Goal: Task Accomplishment & Management: Manage account settings

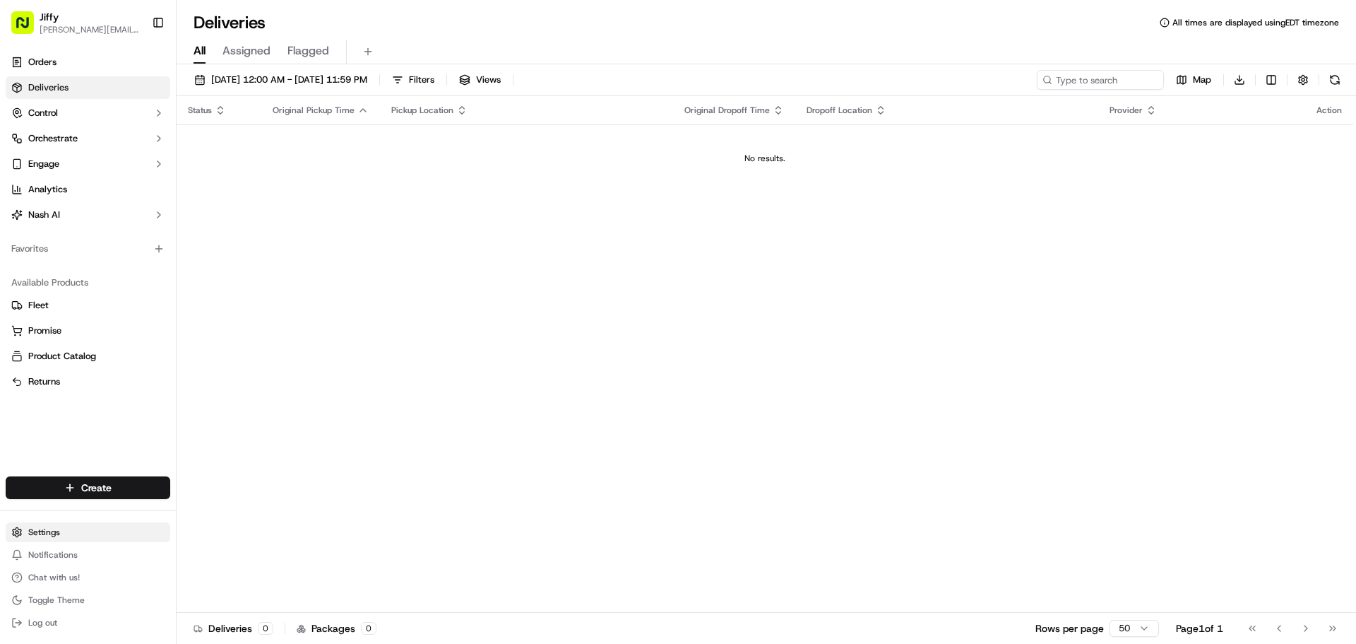
click at [60, 526] on html "[PERSON_NAME] [PERSON_NAME][EMAIL_ADDRESS][DOMAIN_NAME] Toggle Sidebar Orders D…" at bounding box center [678, 322] width 1356 height 644
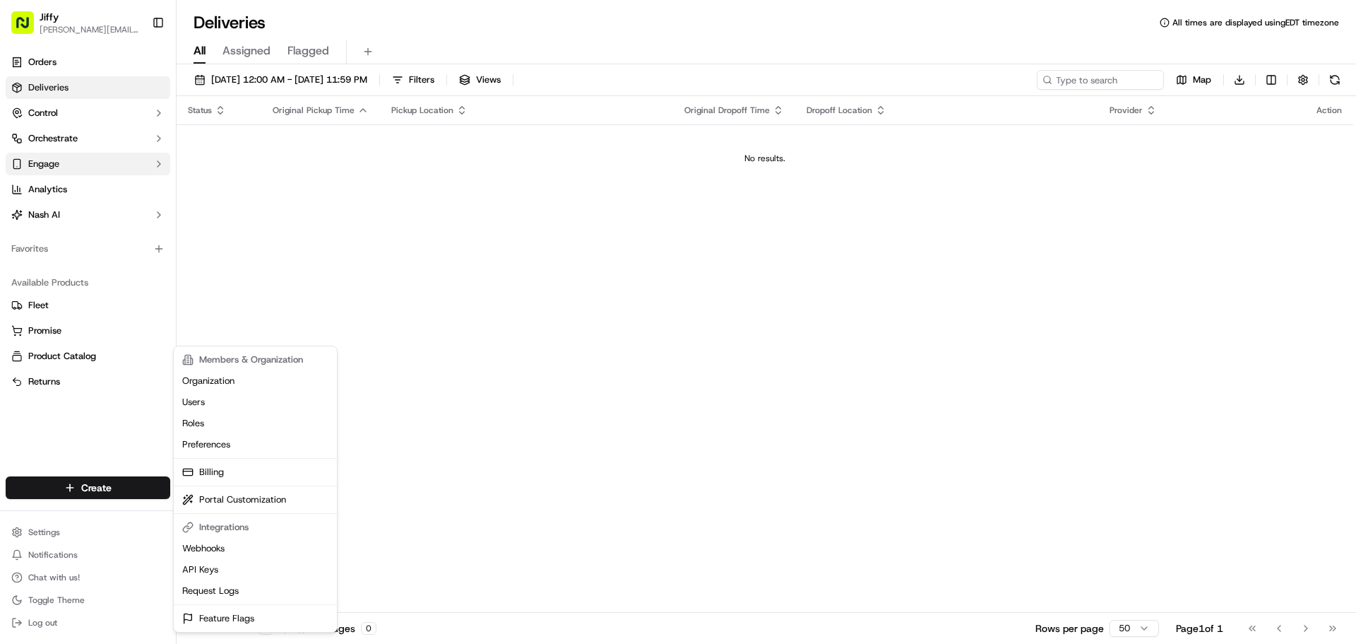
click at [47, 165] on html "Jiffy mariko.reilly@jiffy.com Toggle Sidebar Orders Deliveries Control Orchestr…" at bounding box center [678, 322] width 1356 height 644
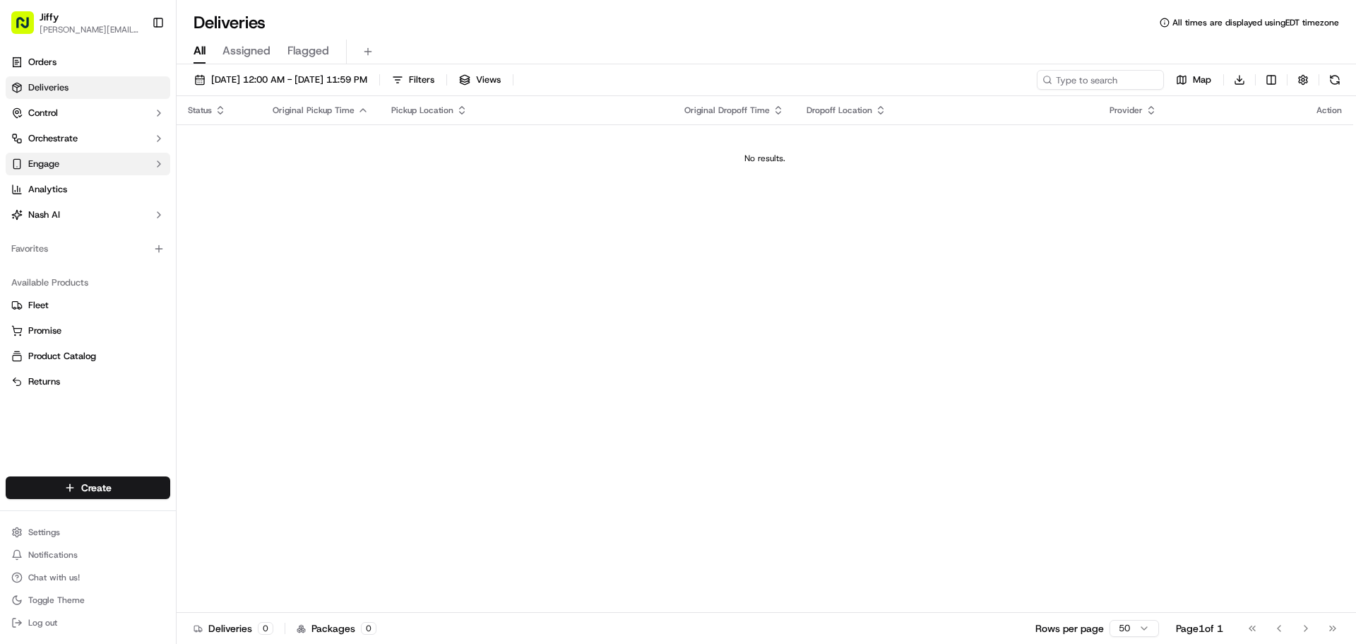
click at [47, 164] on span "Engage" at bounding box center [43, 164] width 31 height 13
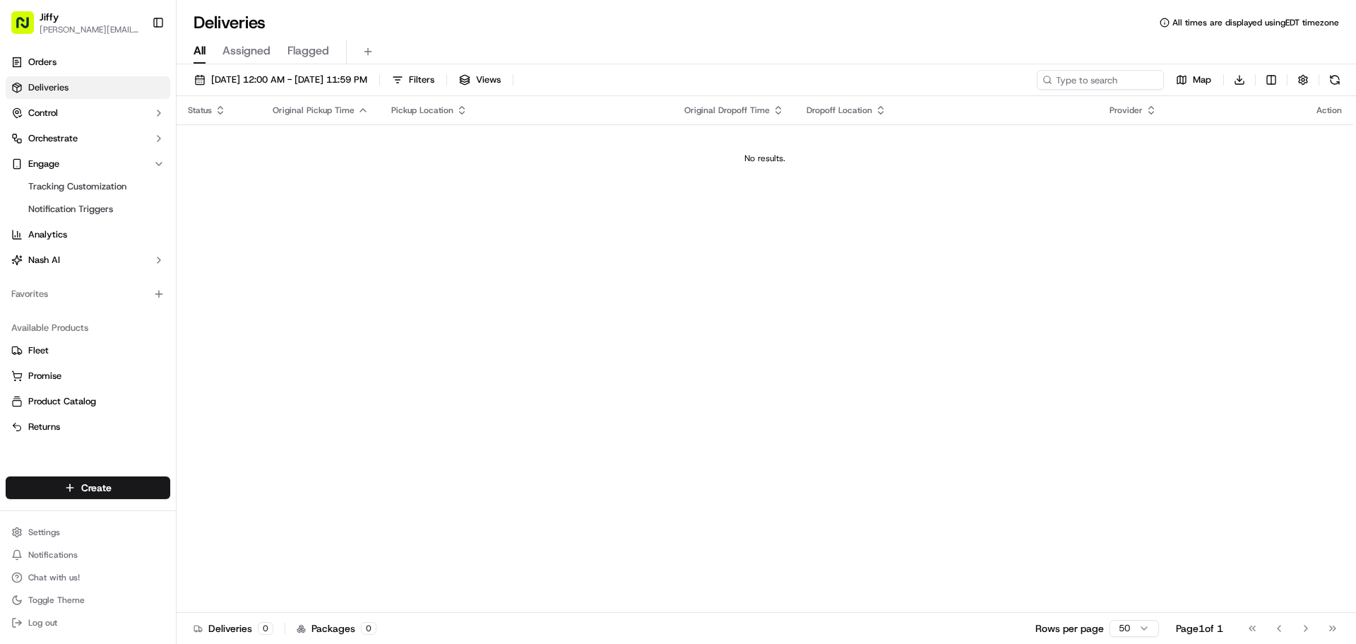
click at [88, 199] on ul "Tracking Customization Notification Triggers" at bounding box center [88, 197] width 145 height 45
click at [97, 218] on link "Notification Triggers" at bounding box center [88, 209] width 131 height 20
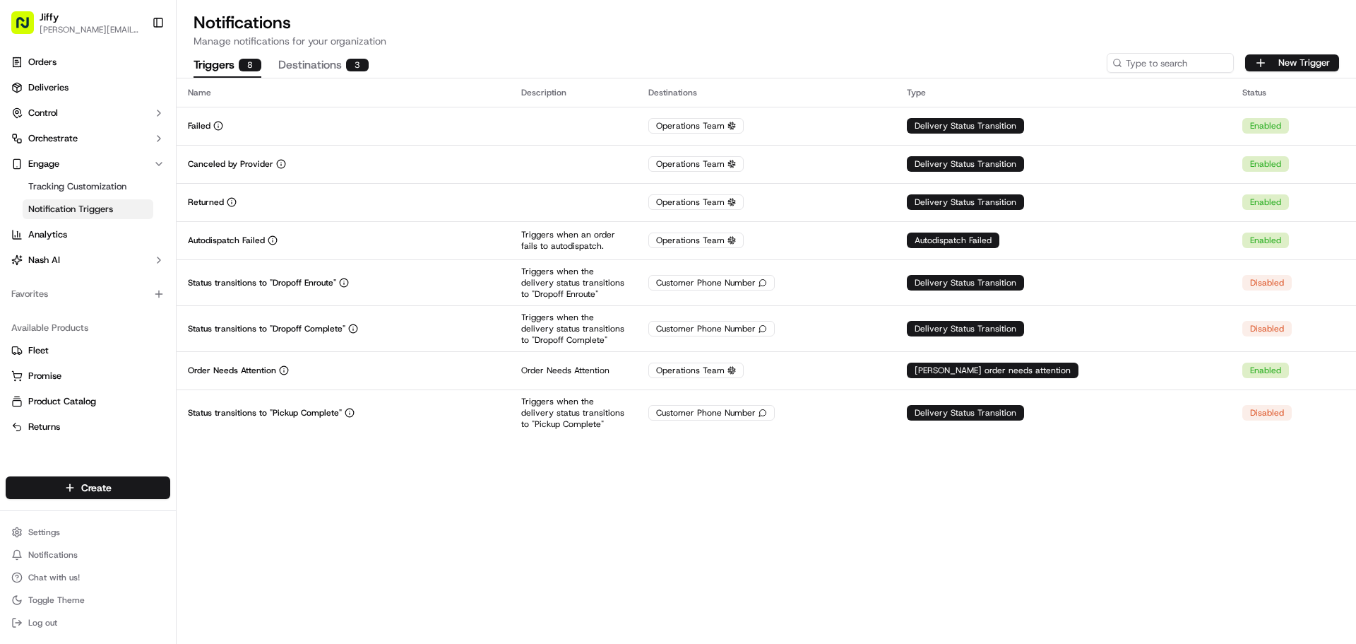
click at [907, 46] on p "Manage notifications for your organization" at bounding box center [767, 41] width 1146 height 14
click at [1310, 61] on button "New Trigger" at bounding box center [1292, 62] width 94 height 17
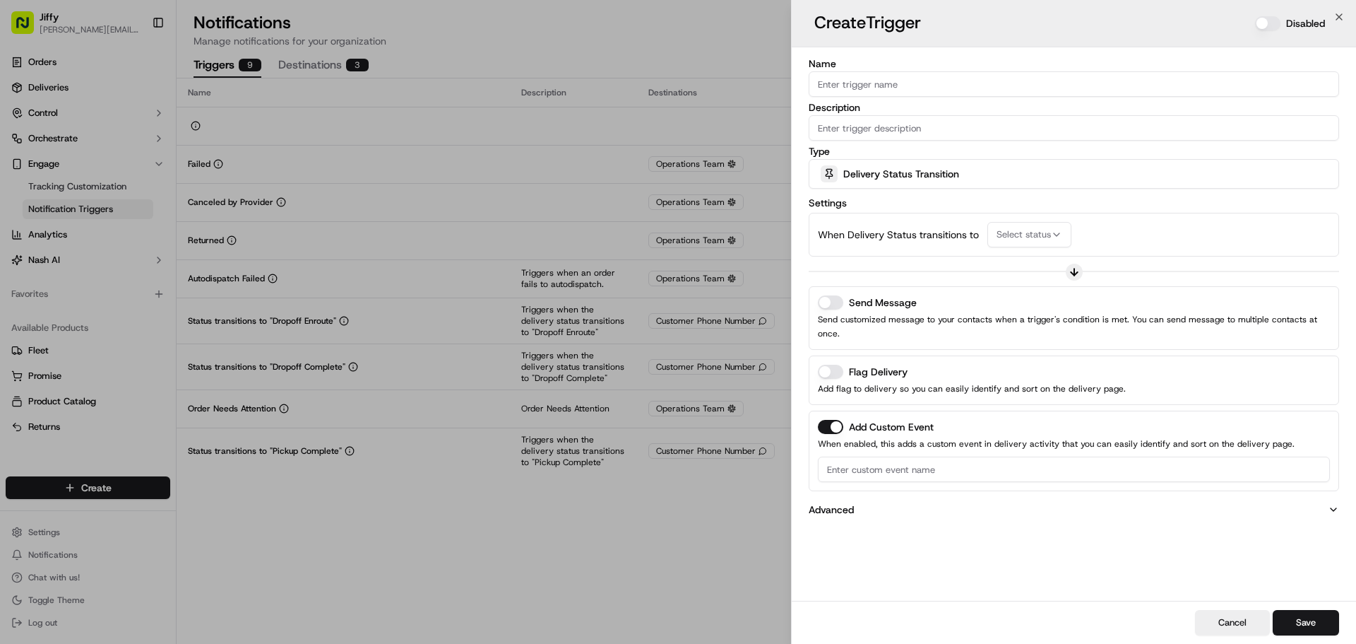
click at [835, 303] on button "Send Message" at bounding box center [830, 302] width 25 height 14
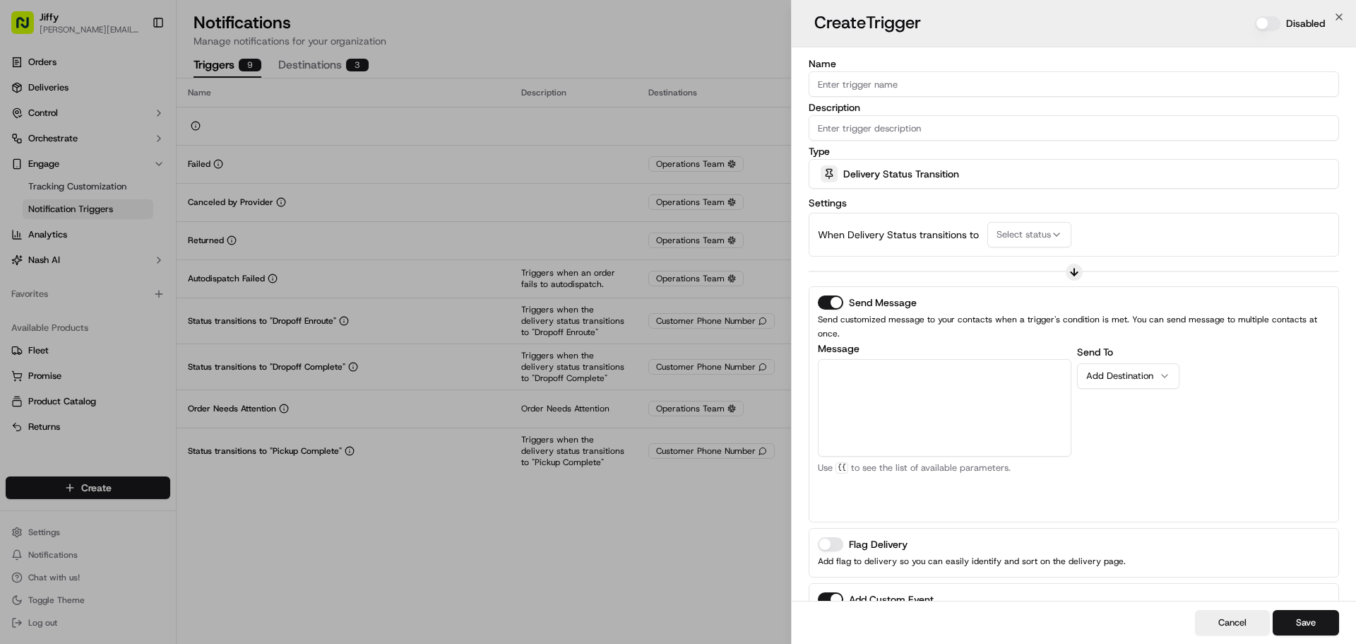
click at [889, 360] on textarea "Message" at bounding box center [945, 407] width 254 height 97
type textarea "{{"
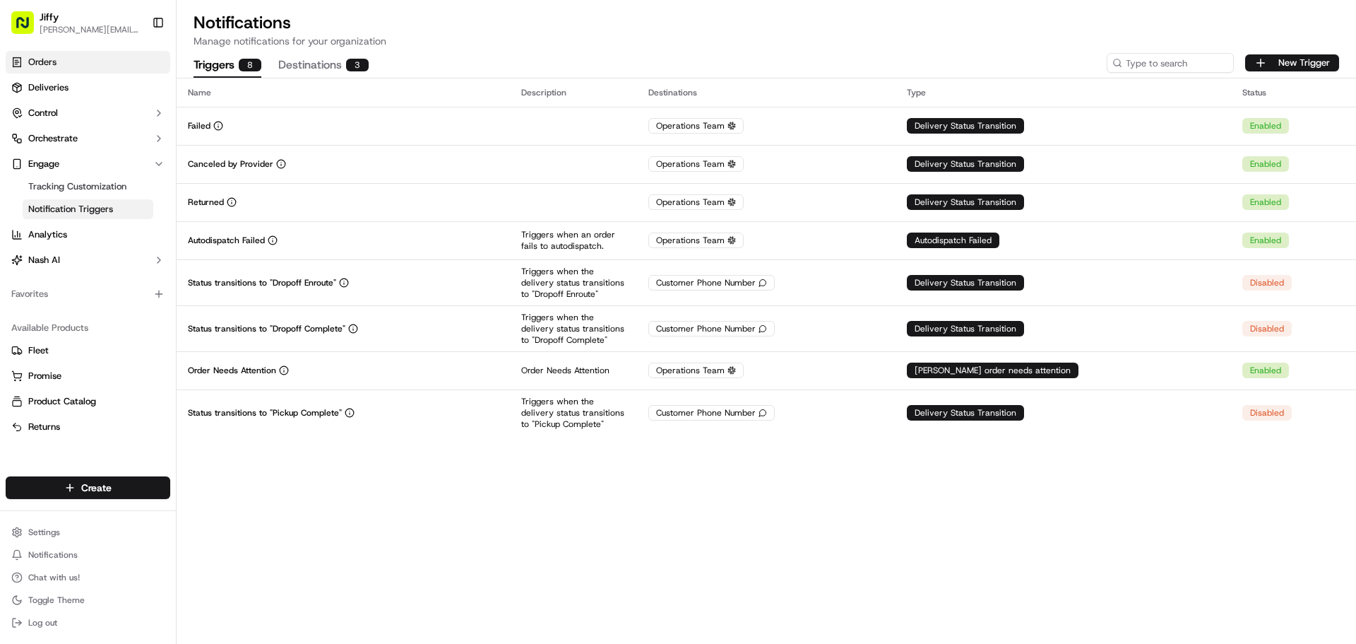
drag, startPoint x: 114, startPoint y: 60, endPoint x: 126, endPoint y: 62, distance: 12.2
click at [114, 60] on link "Orders" at bounding box center [88, 62] width 165 height 23
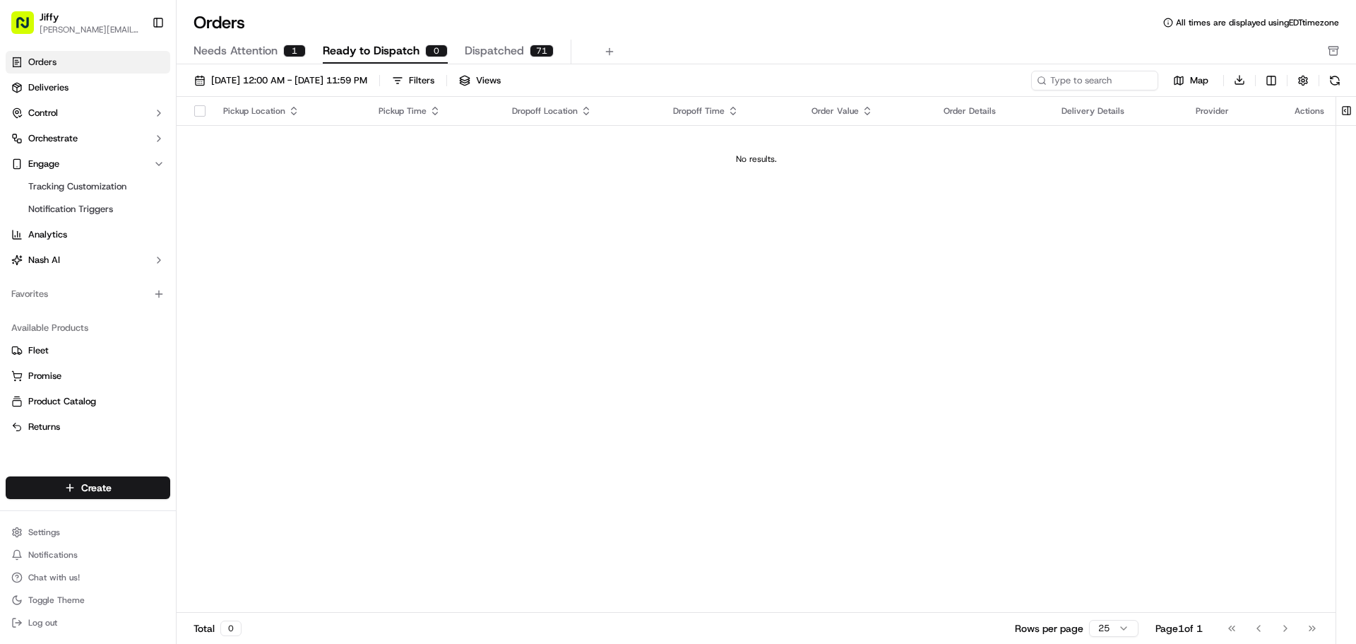
click at [477, 53] on span "Dispatched" at bounding box center [494, 50] width 59 height 17
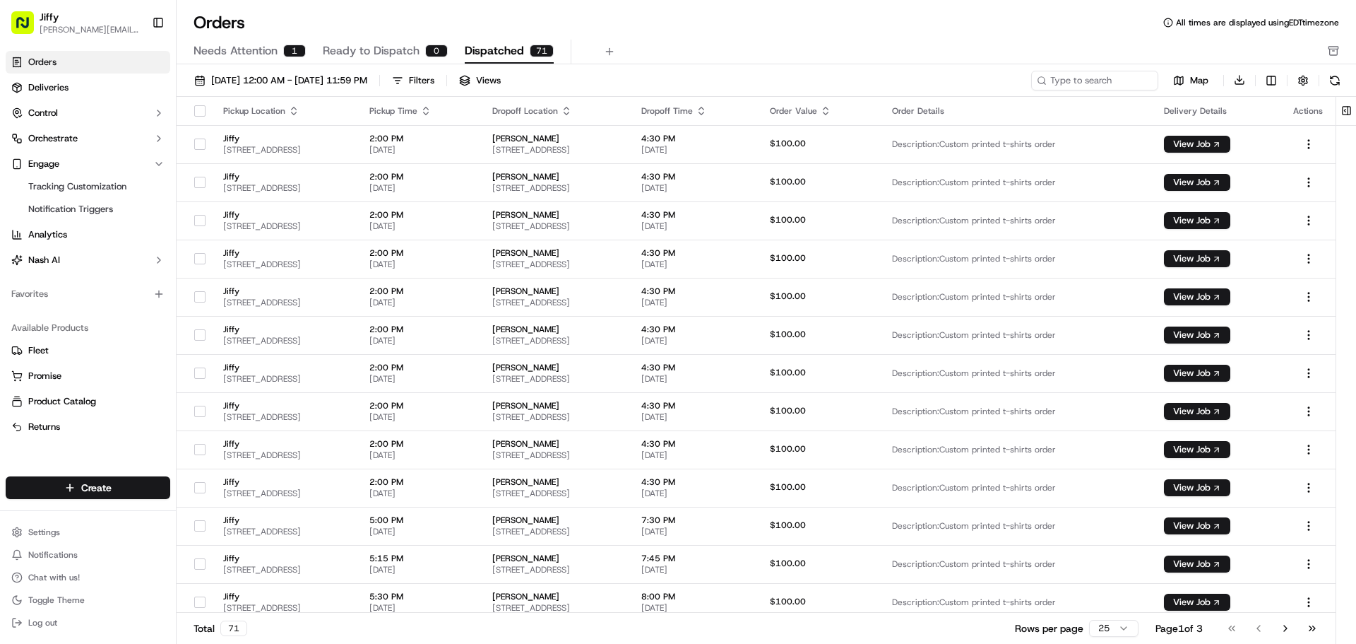
click at [555, 121] on th "Dropoff Location" at bounding box center [555, 111] width 149 height 28
click at [566, 131] on td "Veronica Maestre 6445 Indian Creek Dr #301, Miami Beach, FL 33141, USA" at bounding box center [555, 144] width 149 height 38
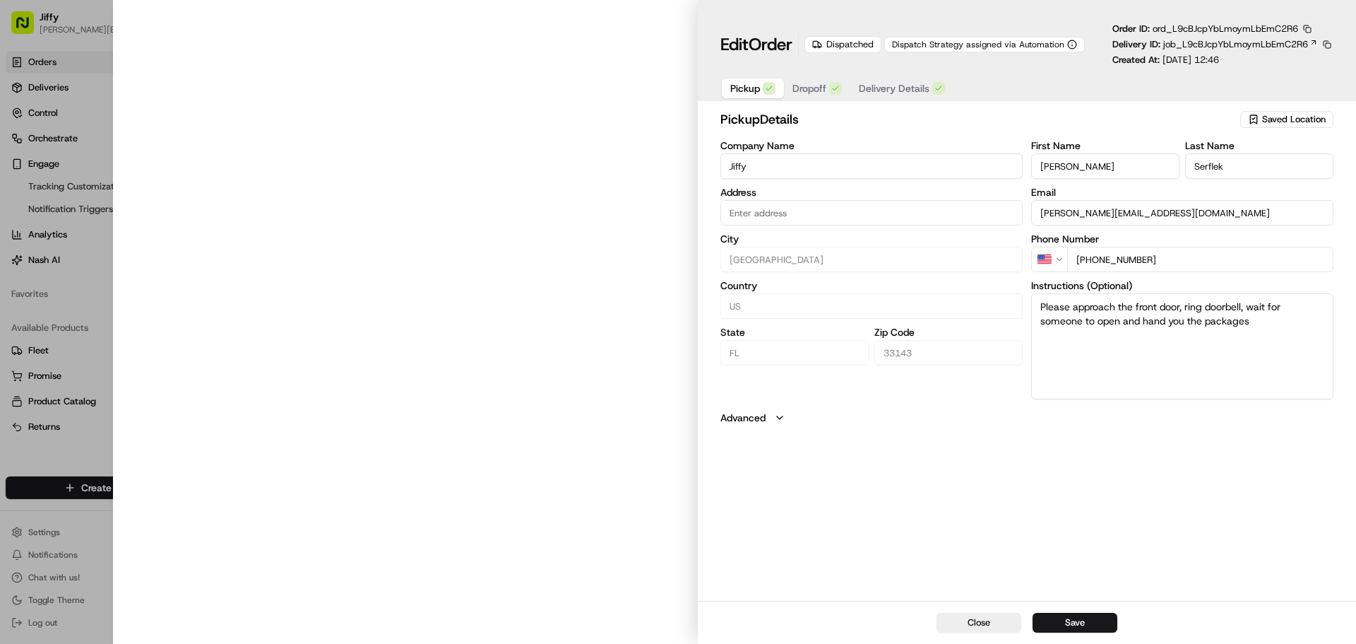
type input "7930 SW 52nd Court, Miami, FL 33143"
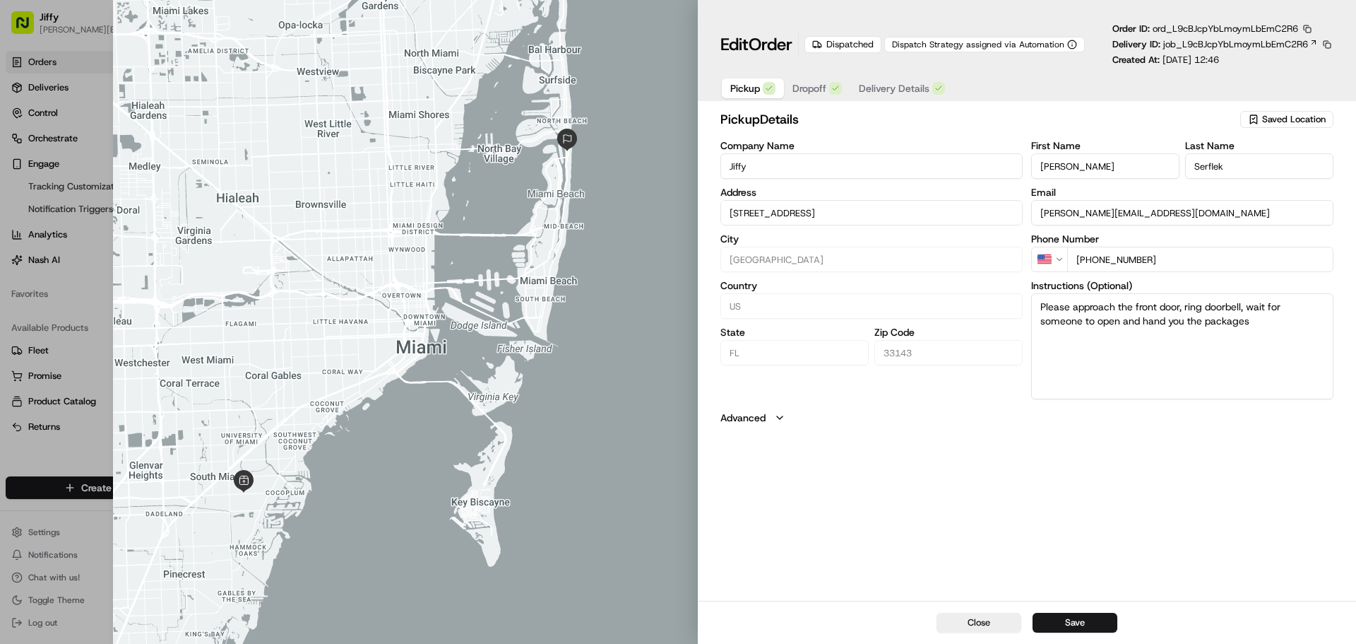
click at [889, 91] on span "Delivery Details" at bounding box center [894, 88] width 71 height 14
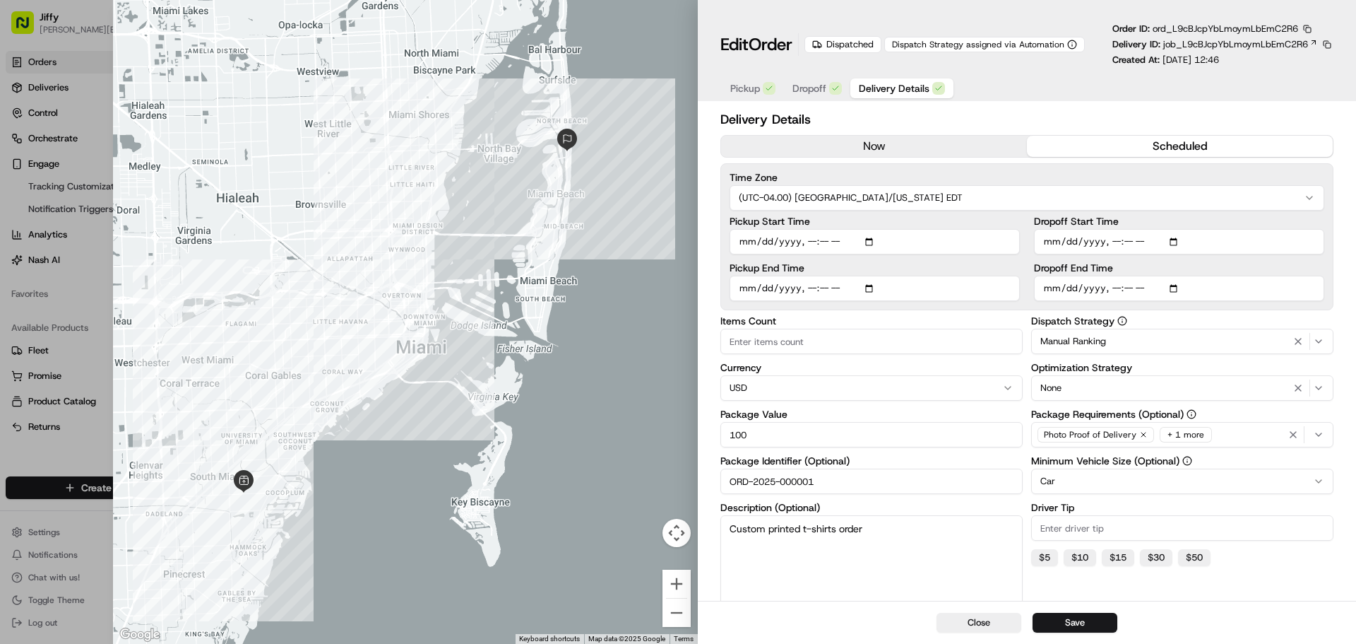
click at [889, 89] on span "Delivery Details" at bounding box center [894, 88] width 71 height 14
click at [76, 159] on div at bounding box center [678, 322] width 1356 height 644
type input "1"
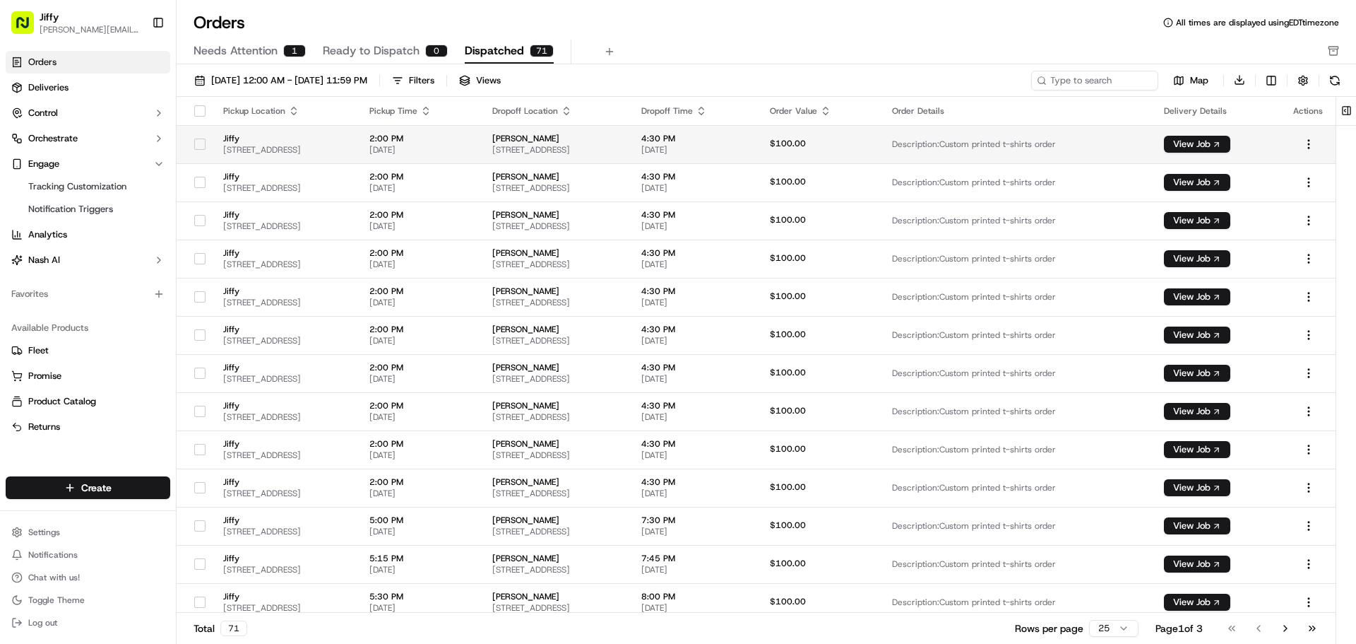
click at [470, 147] on span "09/06/2025" at bounding box center [419, 149] width 101 height 11
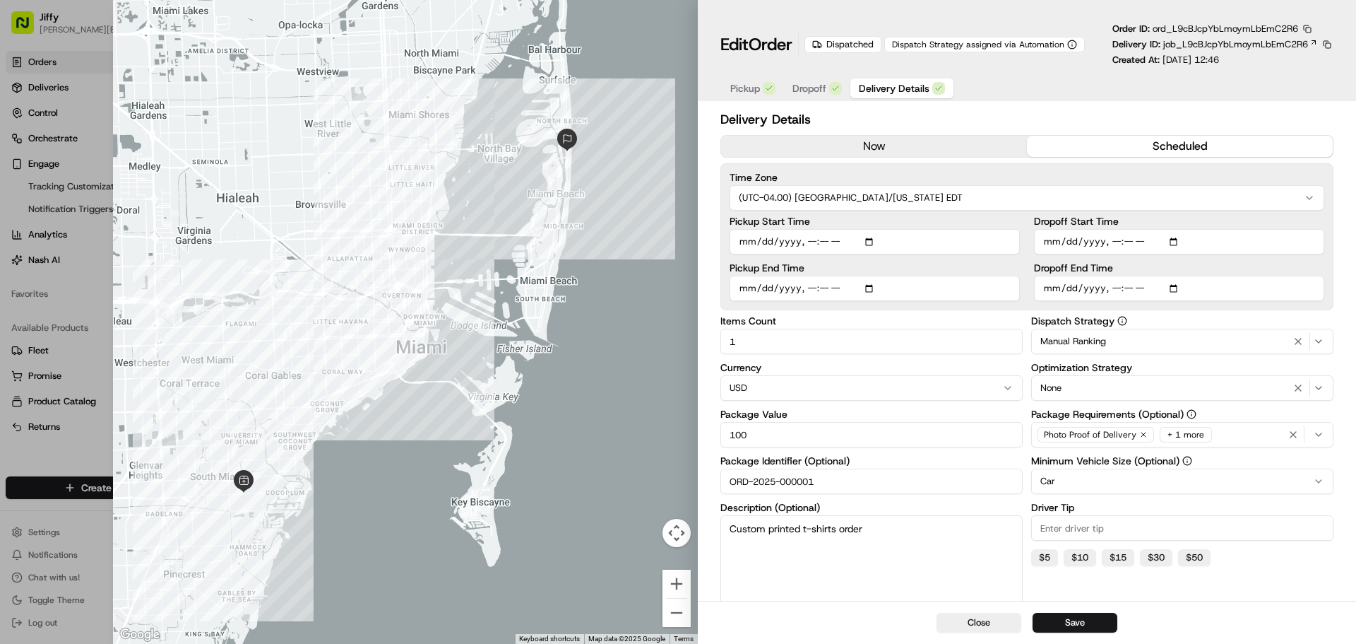
scroll to position [71, 0]
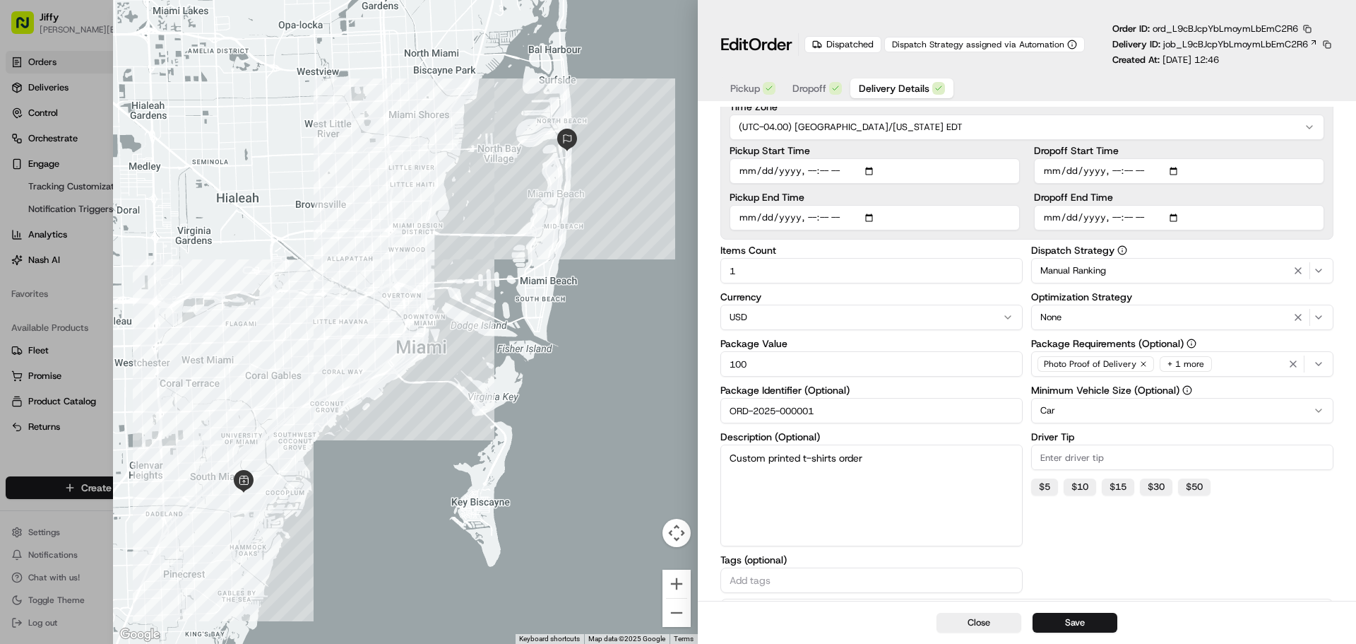
click at [755, 416] on input "ORD-2025-000001" at bounding box center [872, 410] width 302 height 25
click at [749, 393] on label "Package Identifier (Optional)" at bounding box center [872, 390] width 302 height 10
click at [749, 398] on input "ORD-2025-000001" at bounding box center [872, 410] width 302 height 25
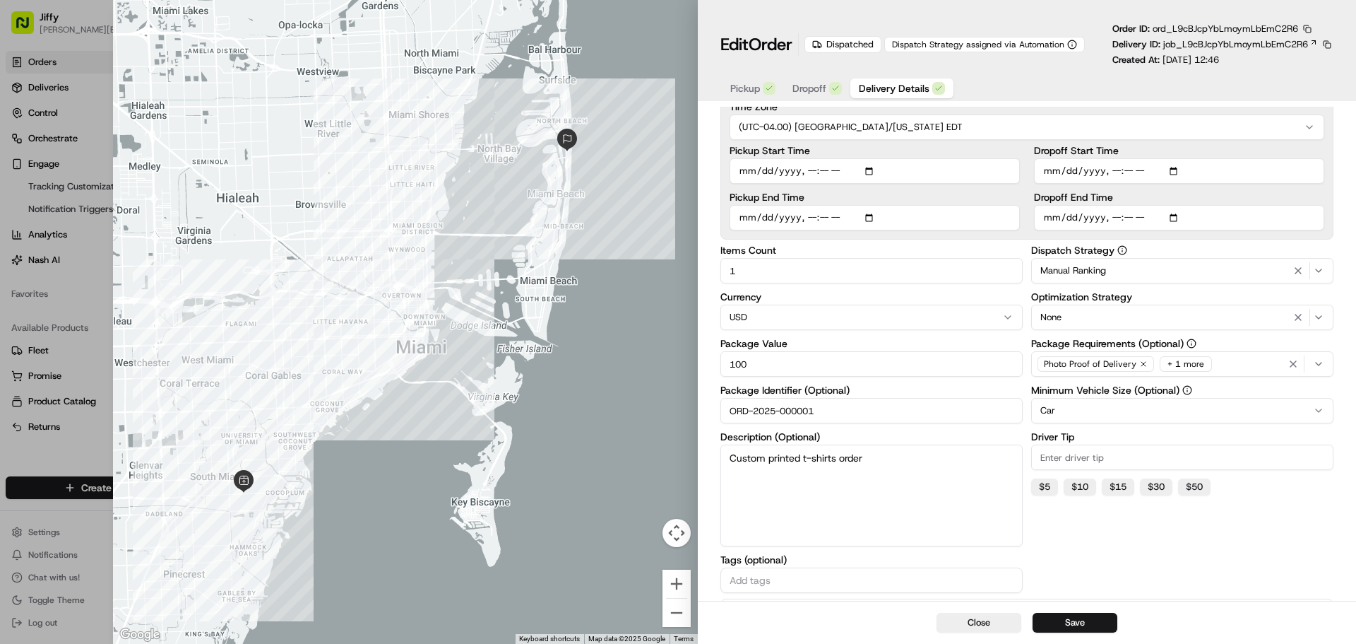
click at [749, 393] on label "Package Identifier (Optional)" at bounding box center [872, 390] width 302 height 10
click at [749, 398] on input "ORD-2025-000001" at bounding box center [872, 410] width 302 height 25
click at [752, 408] on input "ORD-2025-000001" at bounding box center [872, 410] width 302 height 25
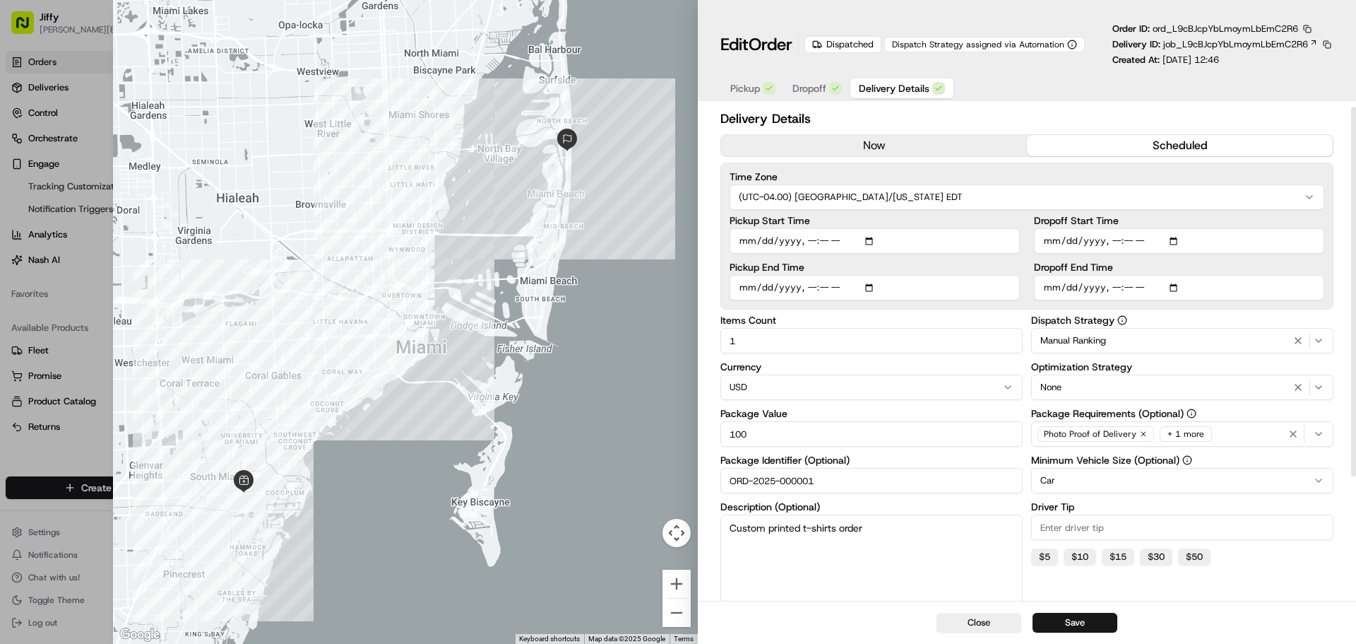
scroll to position [0, 0]
click at [166, 162] on div at bounding box center [405, 322] width 585 height 644
click at [53, 206] on div at bounding box center [678, 322] width 1356 height 644
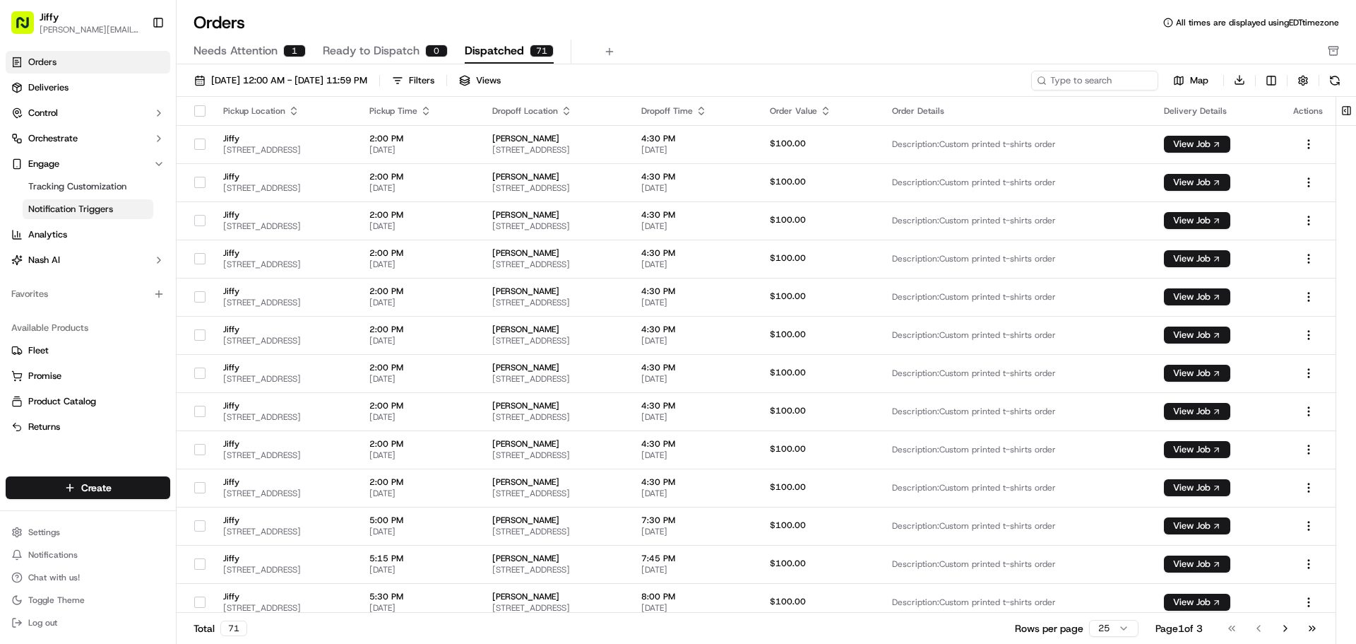
click at [53, 206] on span "Notification Triggers" at bounding box center [70, 209] width 85 height 13
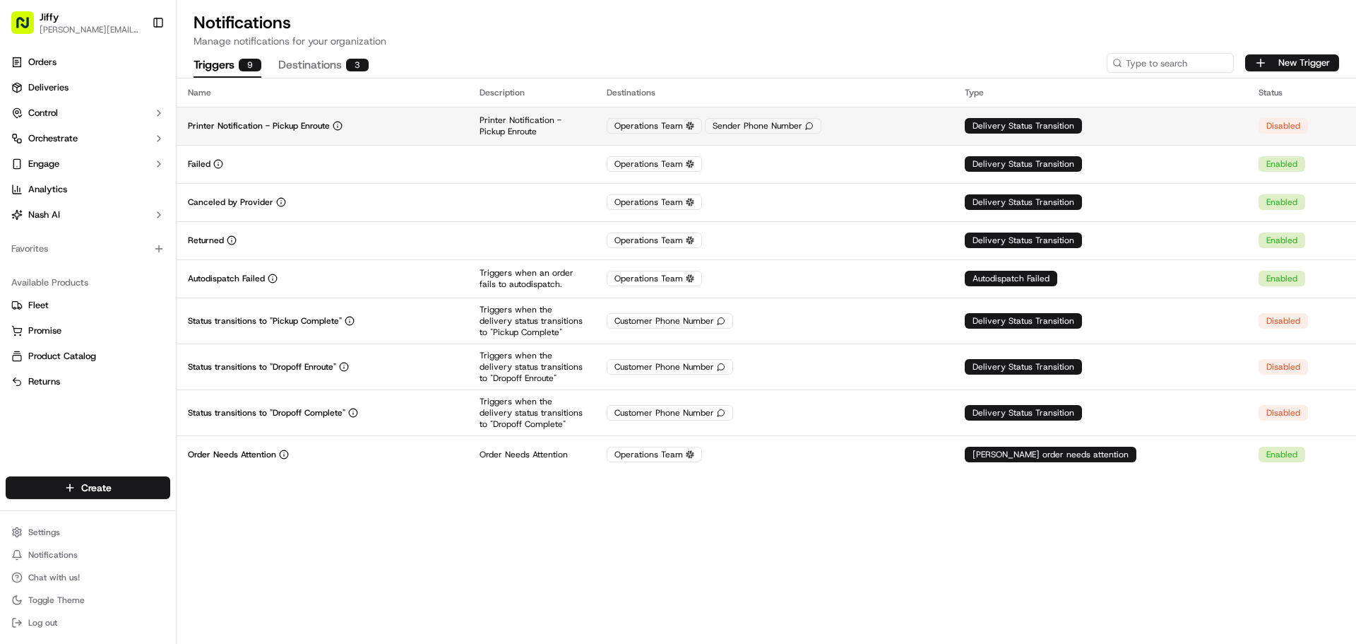
click at [1217, 129] on td "Delivery Status Transition" at bounding box center [1101, 126] width 294 height 38
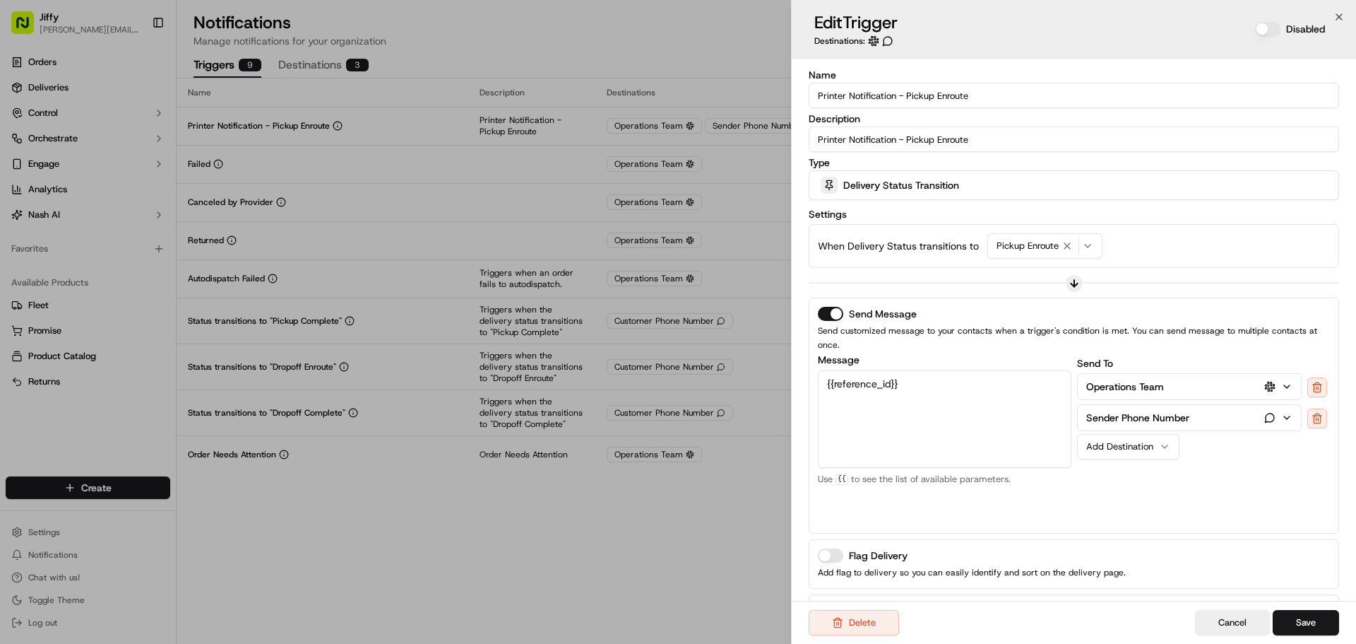
click at [919, 379] on textarea "{{reference_id}}" at bounding box center [945, 418] width 254 height 97
type textarea "{{reference_id}}"
click at [1342, 16] on icon "button" at bounding box center [1339, 16] width 11 height 11
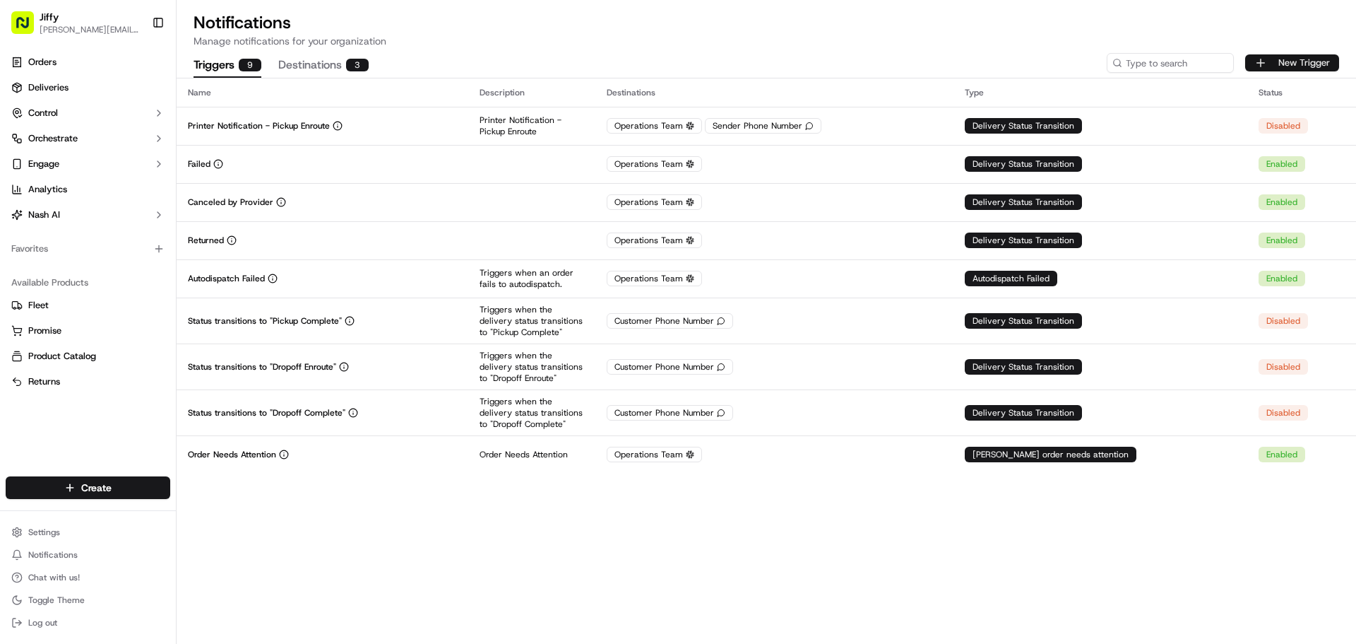
click at [1303, 61] on button "New Trigger" at bounding box center [1292, 62] width 94 height 17
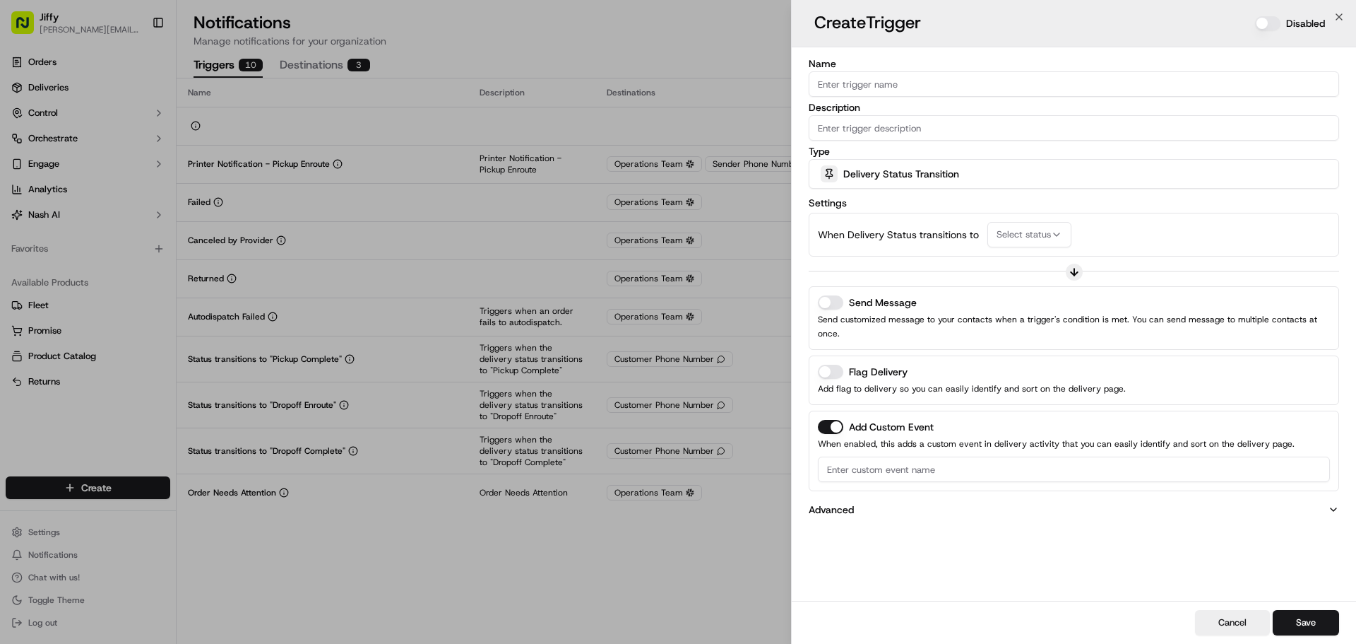
click at [836, 309] on button "Send Message" at bounding box center [830, 302] width 25 height 14
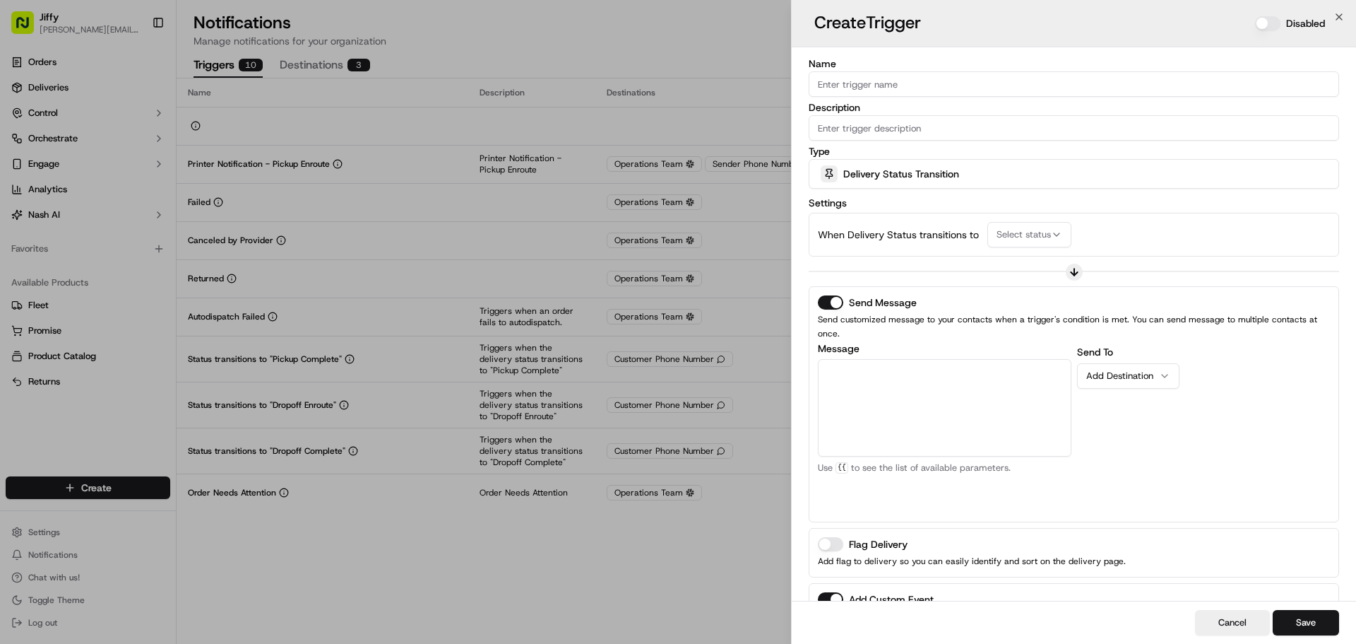
click at [888, 363] on textarea "Message" at bounding box center [945, 407] width 254 height 97
type textarea "{{"
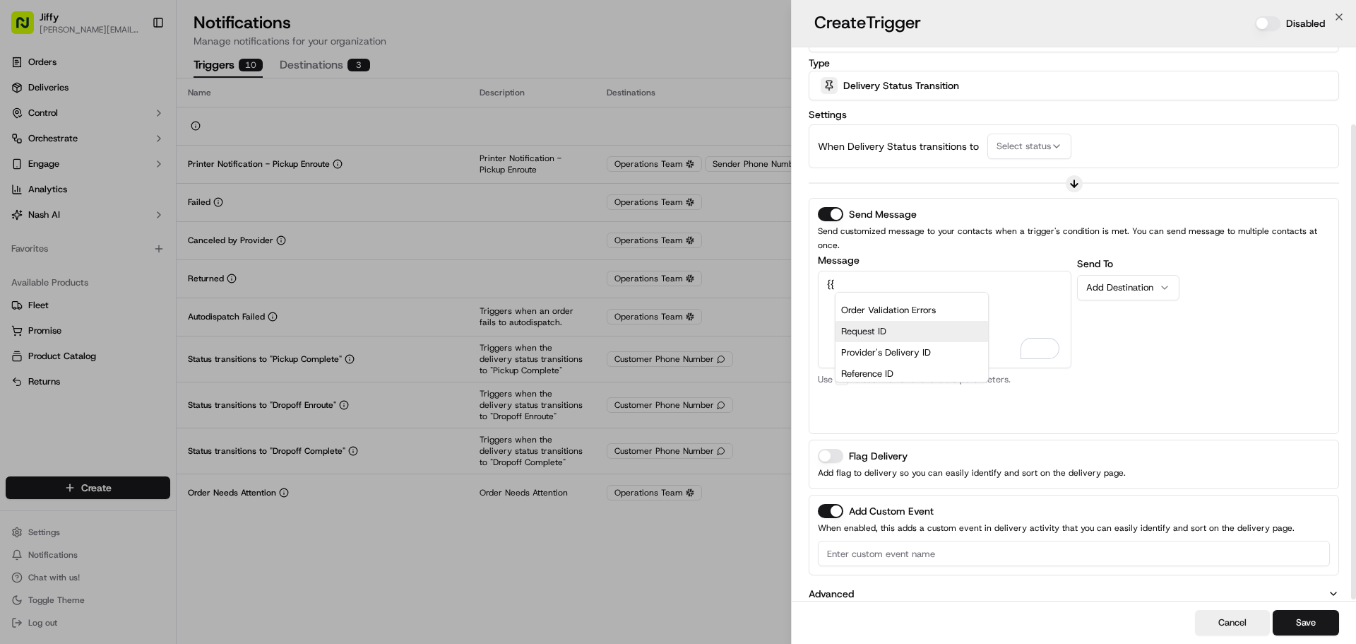
scroll to position [91, 0]
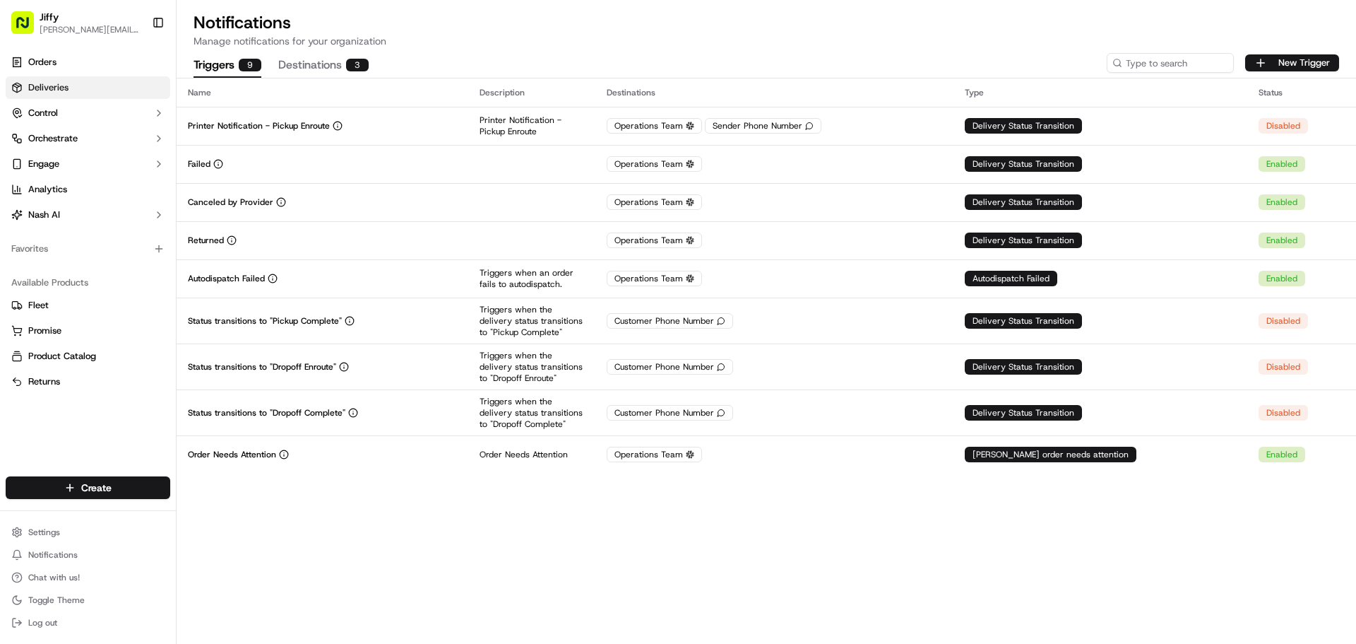
click at [107, 82] on link "Deliveries" at bounding box center [88, 87] width 165 height 23
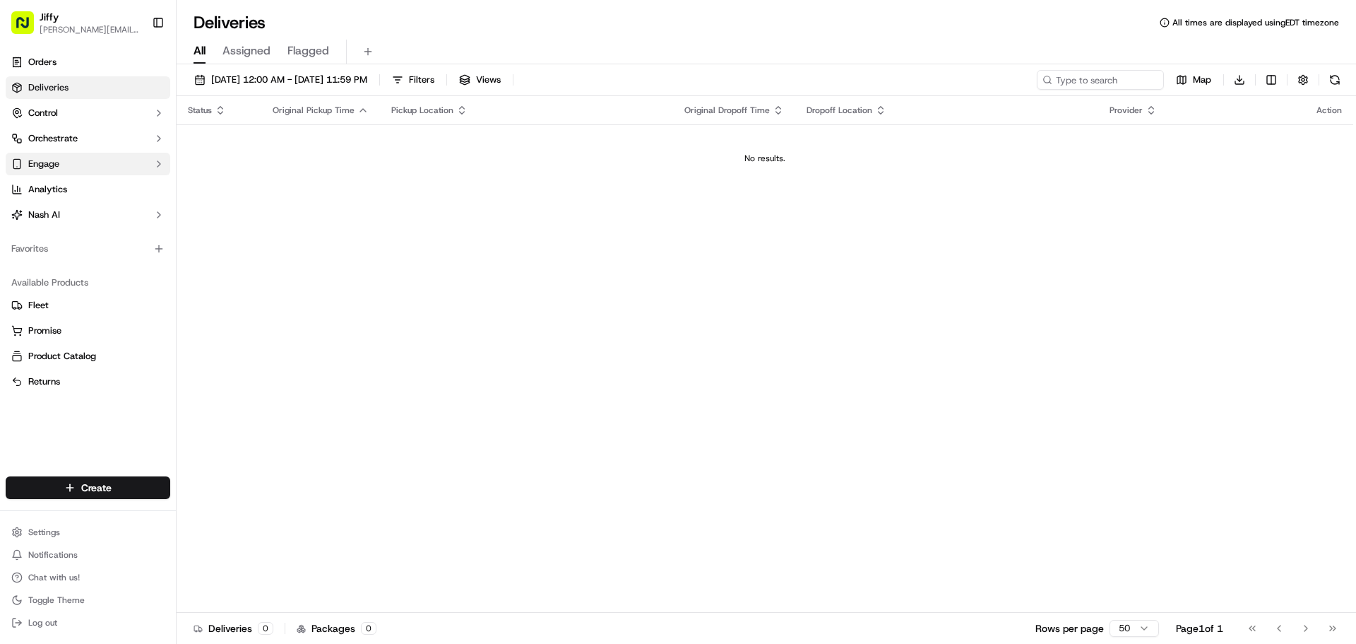
click at [101, 164] on button "Engage" at bounding box center [88, 164] width 165 height 23
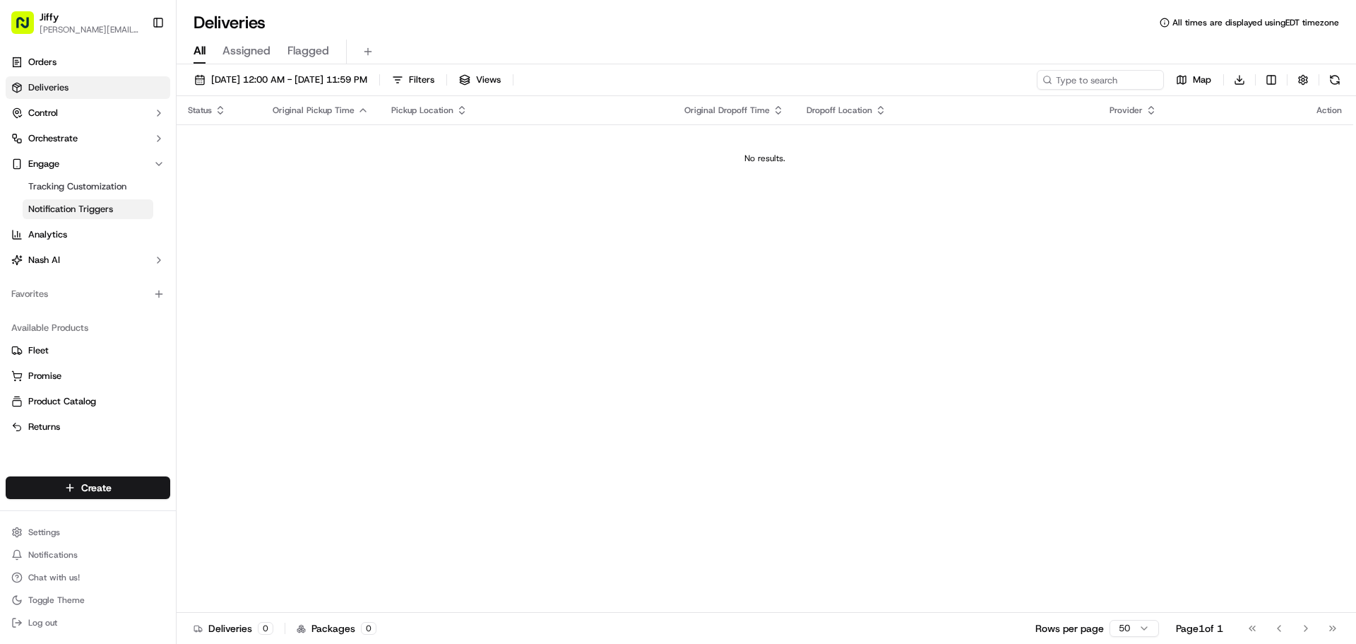
click at [117, 208] on link "Notification Triggers" at bounding box center [88, 209] width 131 height 20
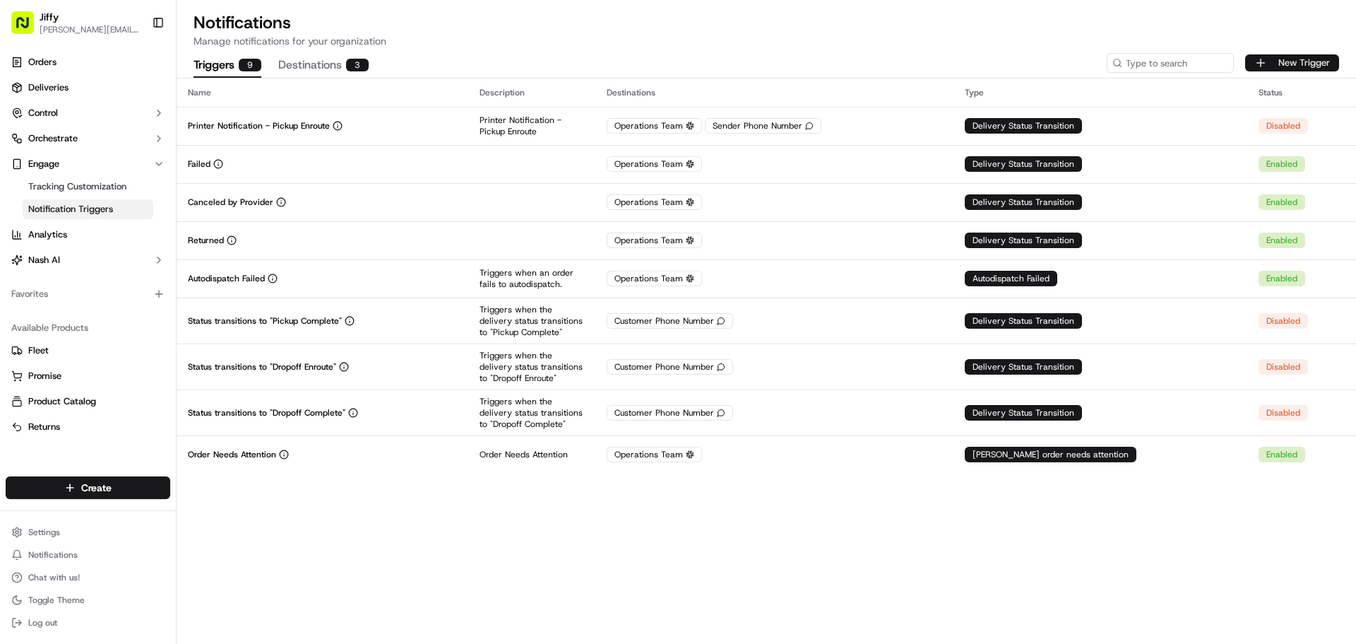
click at [1305, 58] on button "New Trigger" at bounding box center [1292, 62] width 94 height 17
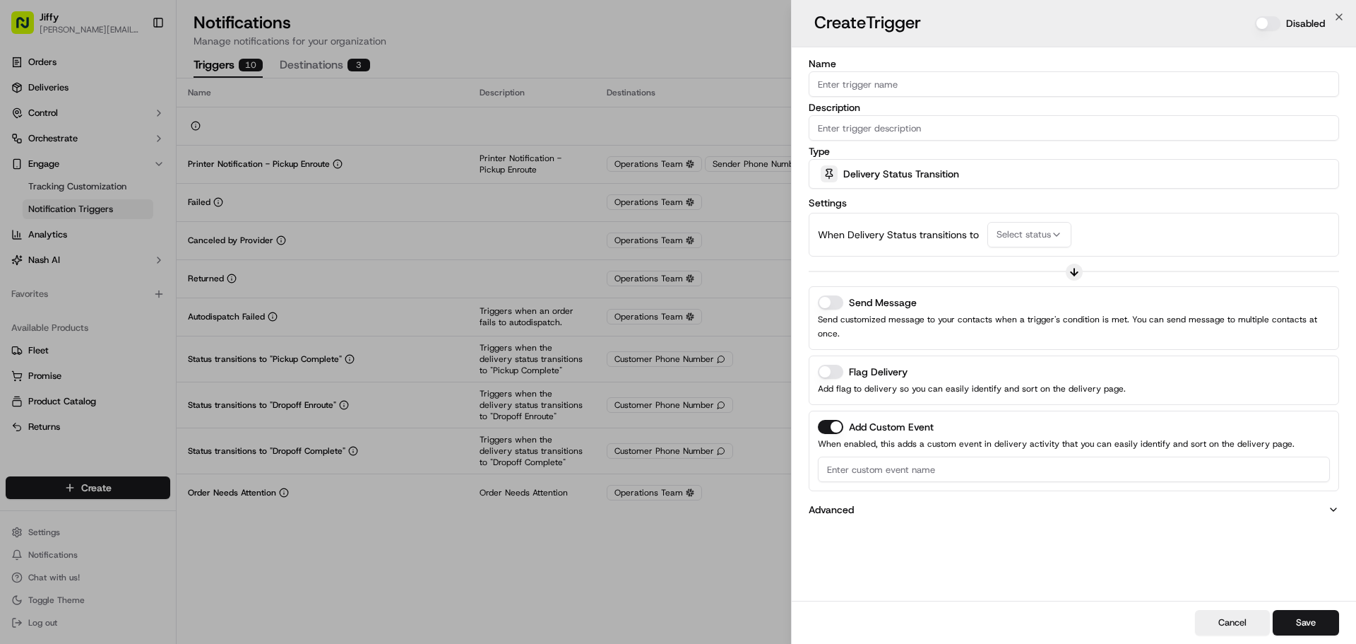
click at [1018, 230] on span "Select status" at bounding box center [1024, 234] width 54 height 13
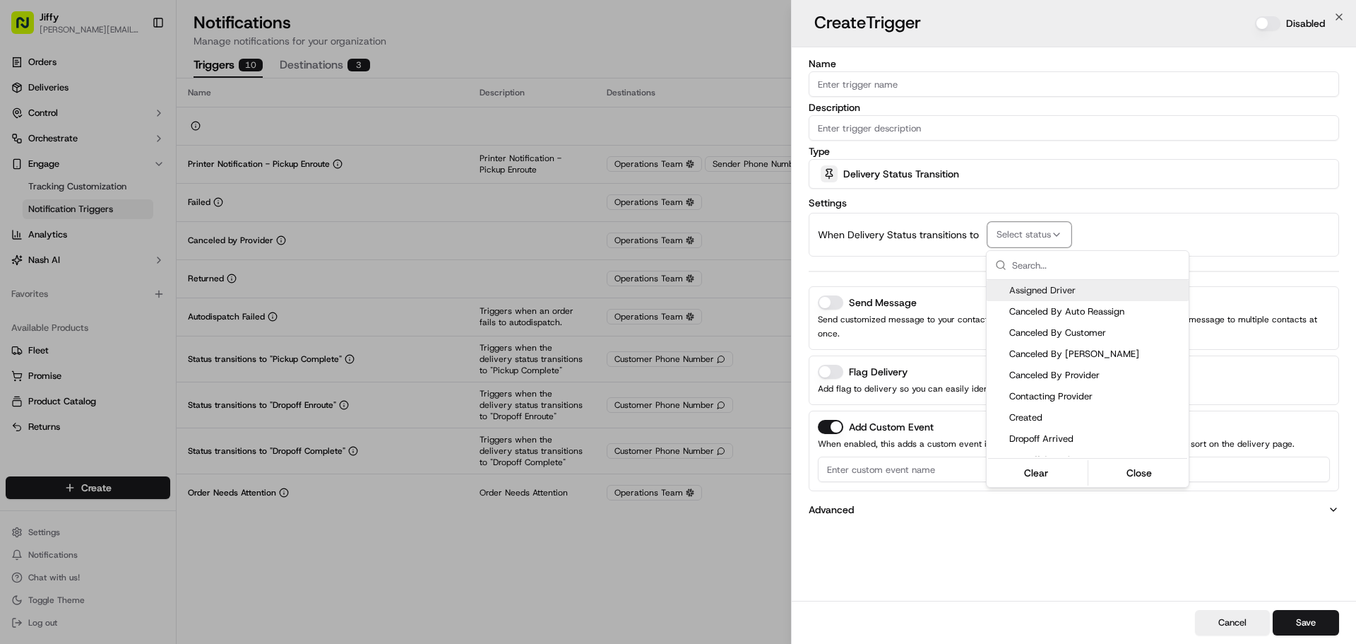
click at [1340, 16] on div at bounding box center [678, 322] width 1356 height 644
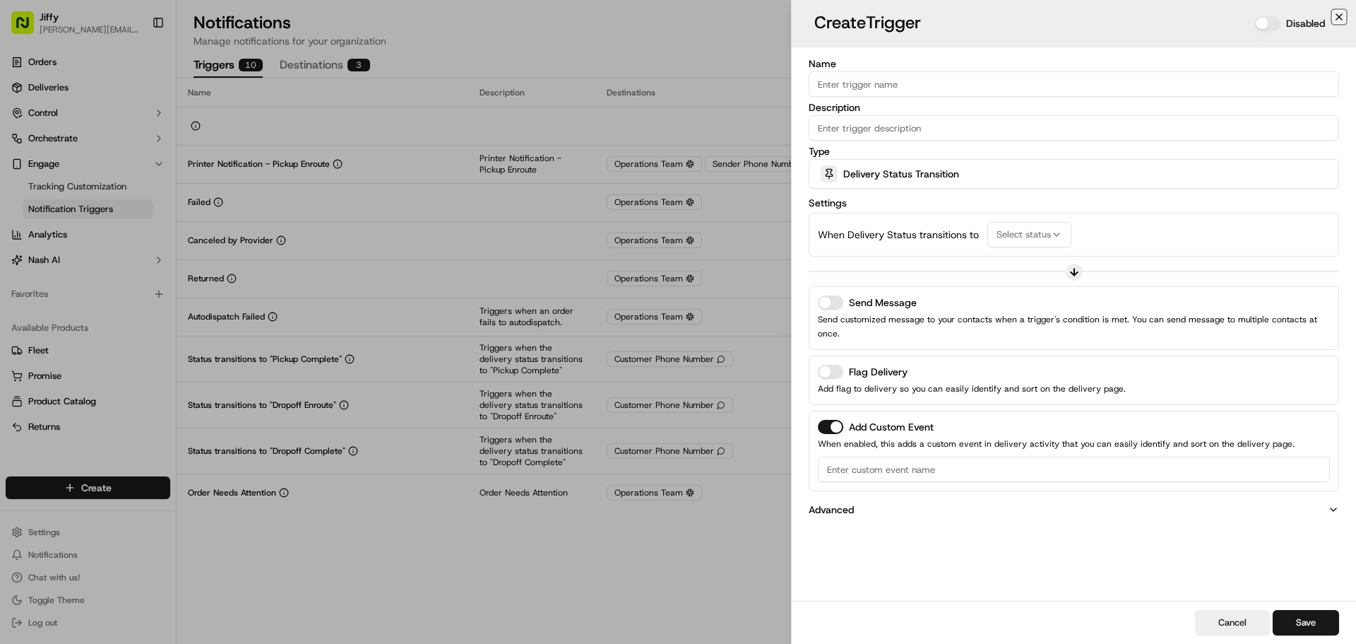
click at [1341, 15] on icon "button" at bounding box center [1339, 16] width 11 height 11
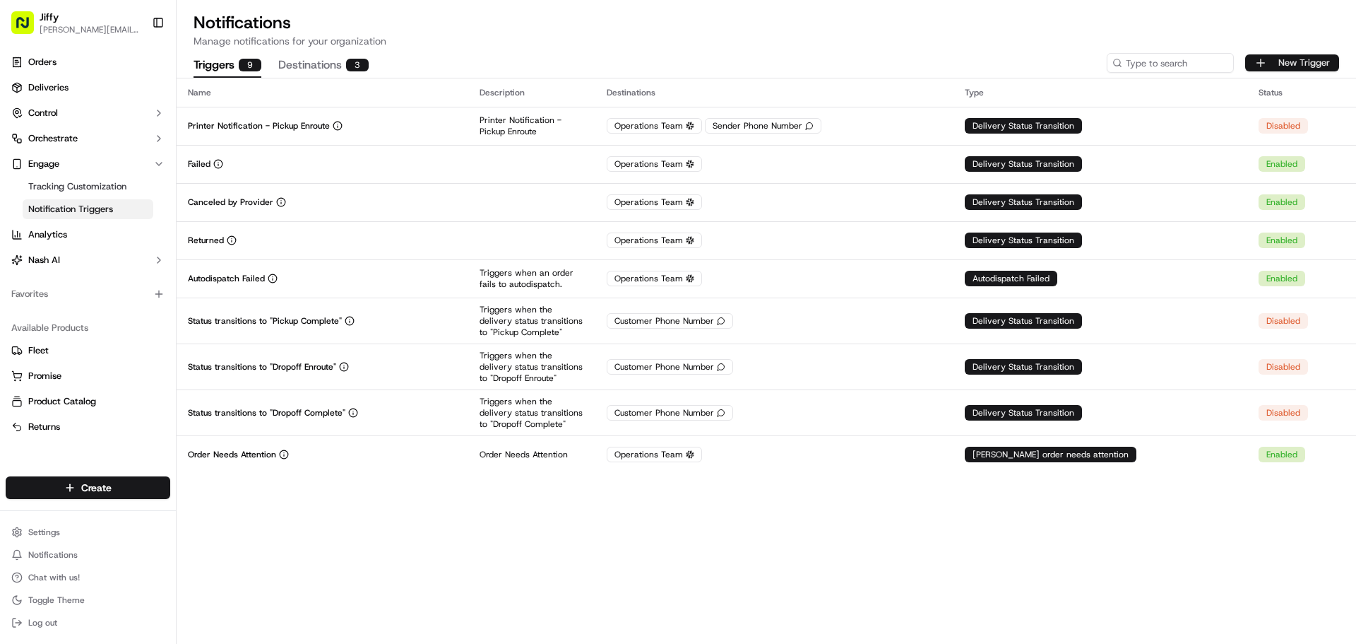
click at [1290, 57] on button "New Trigger" at bounding box center [1292, 62] width 94 height 17
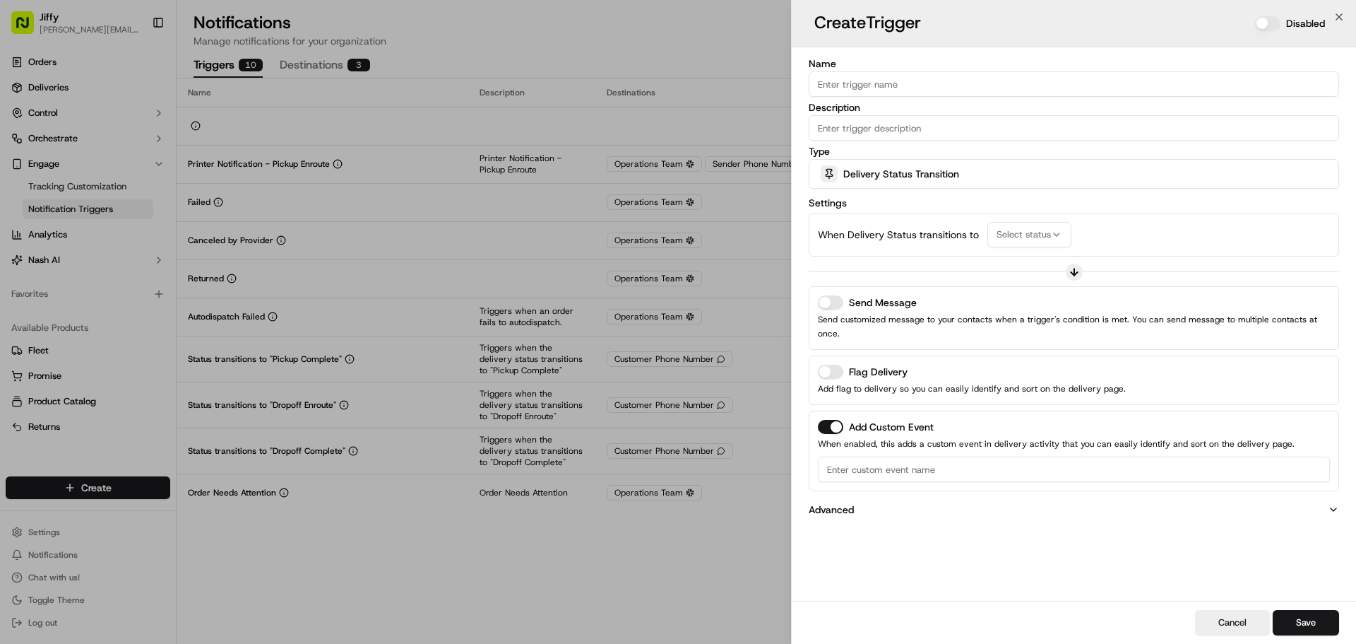
click at [907, 177] on span "Delivery Status Transition" at bounding box center [902, 174] width 116 height 14
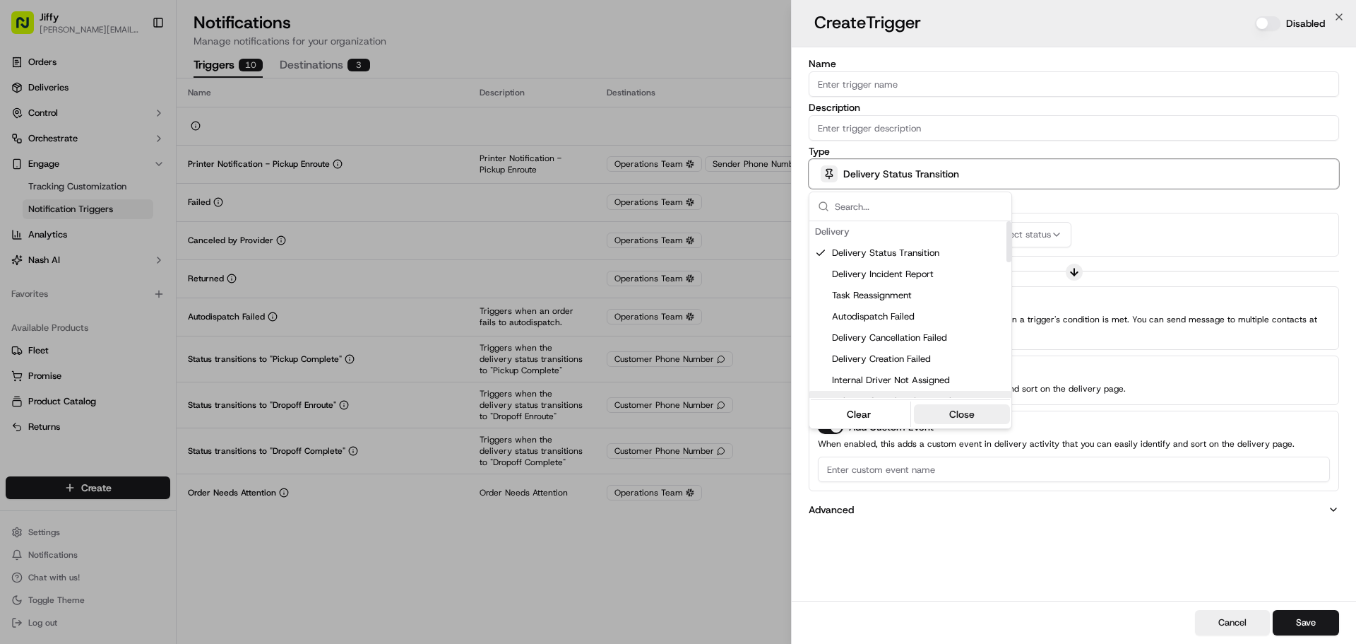
click at [957, 409] on button "Close" at bounding box center [962, 414] width 97 height 20
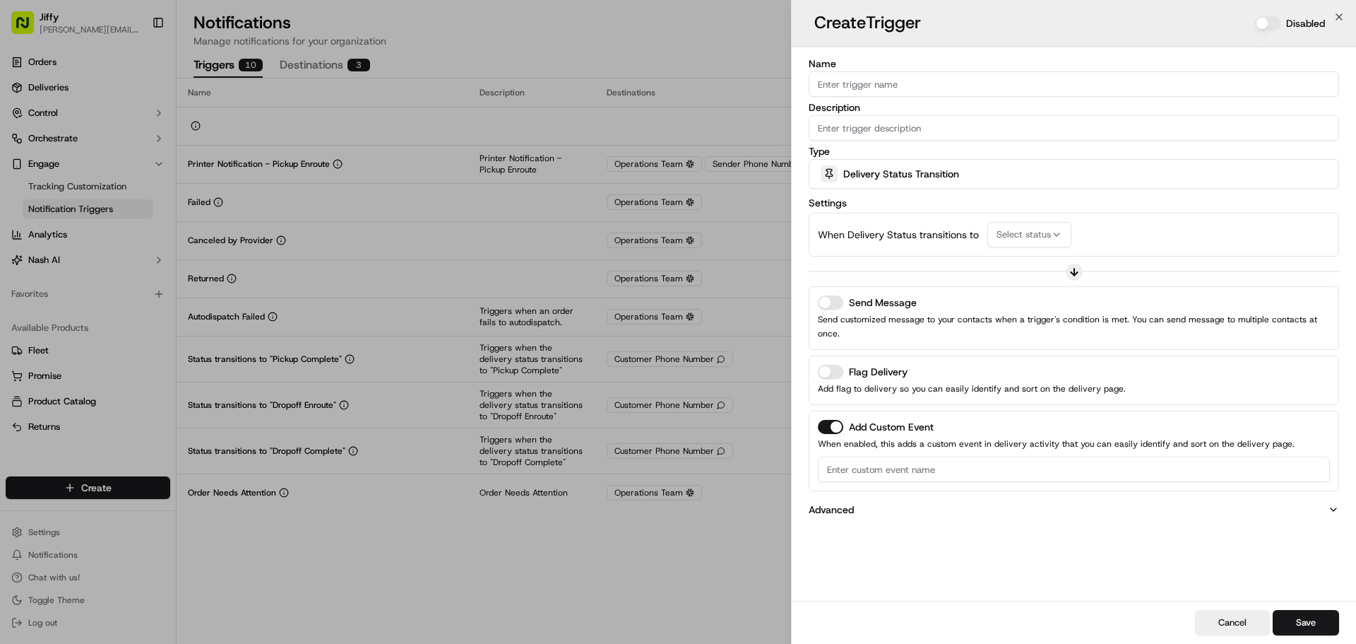
click at [881, 131] on input "Description" at bounding box center [1074, 127] width 531 height 25
click at [880, 131] on input "Description" at bounding box center [1074, 127] width 531 height 25
click at [870, 172] on span "Delivery Status Transition" at bounding box center [902, 174] width 116 height 14
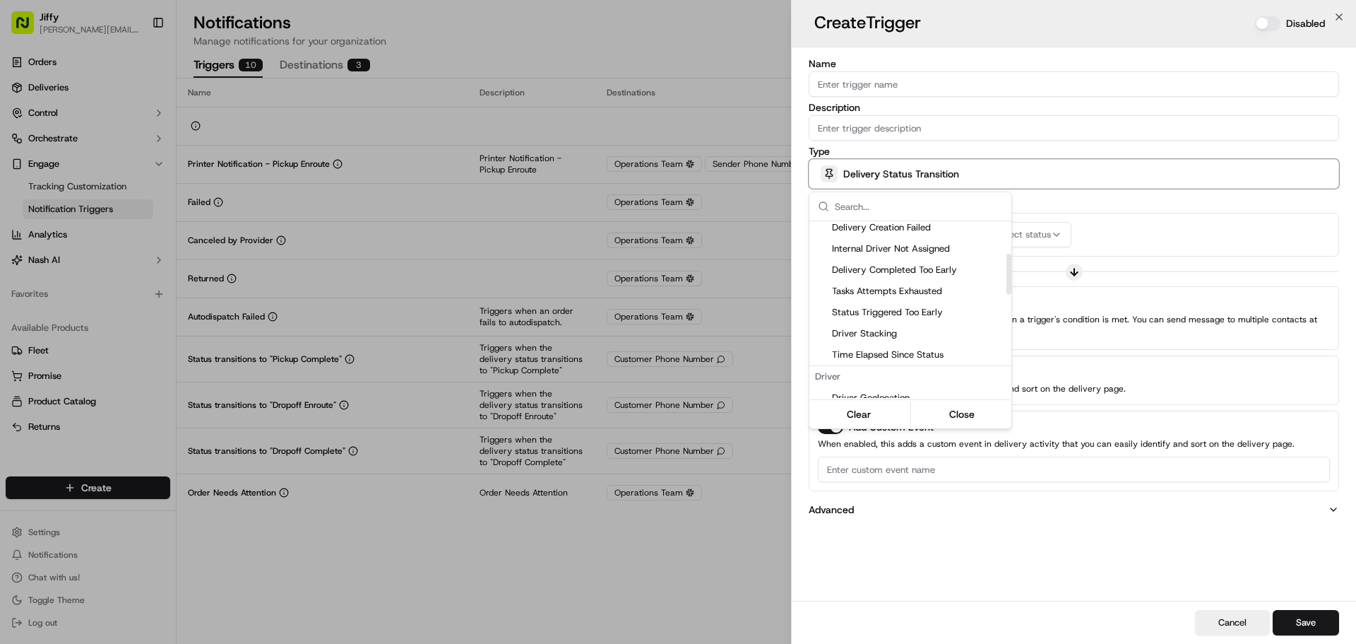
scroll to position [141, 0]
click at [882, 176] on div at bounding box center [678, 322] width 1356 height 644
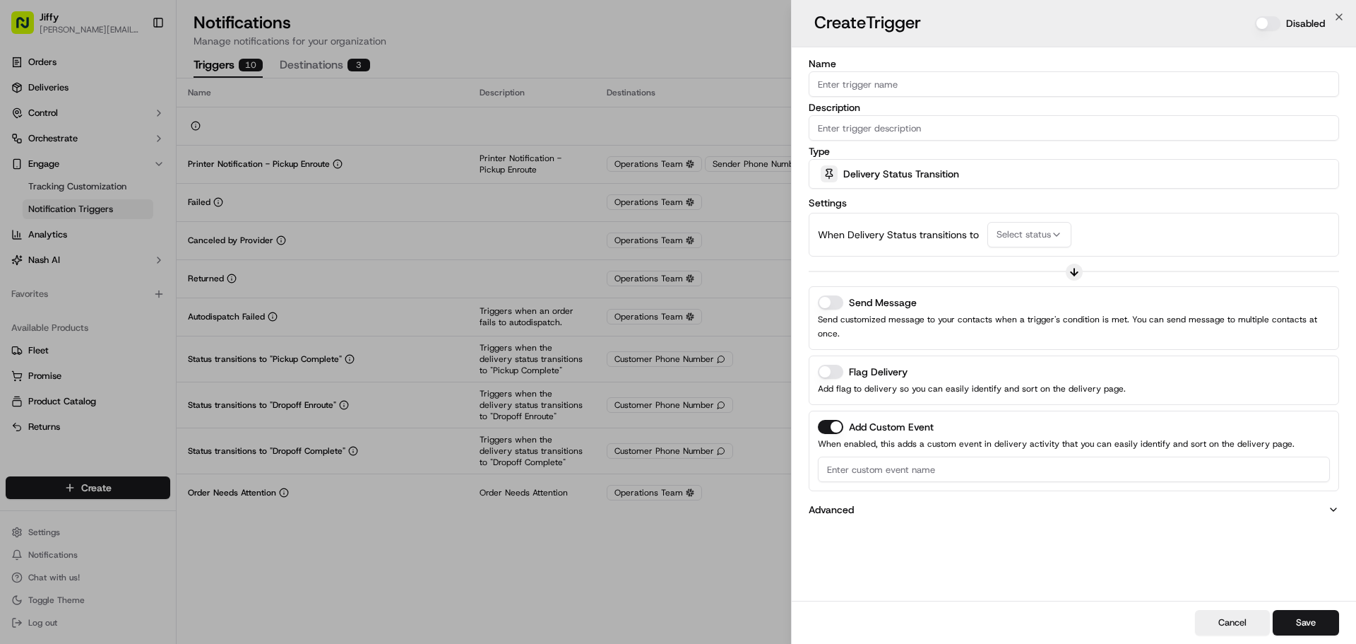
click at [883, 176] on span "Delivery Status Transition" at bounding box center [902, 174] width 116 height 14
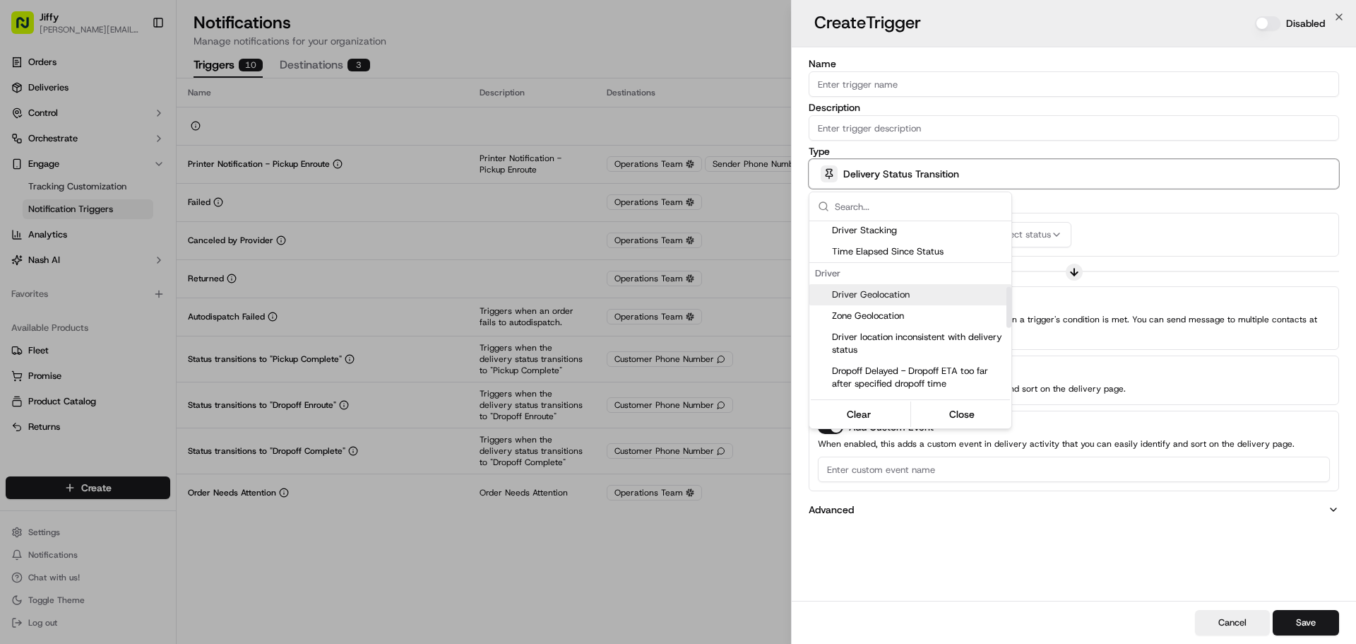
scroll to position [212, 0]
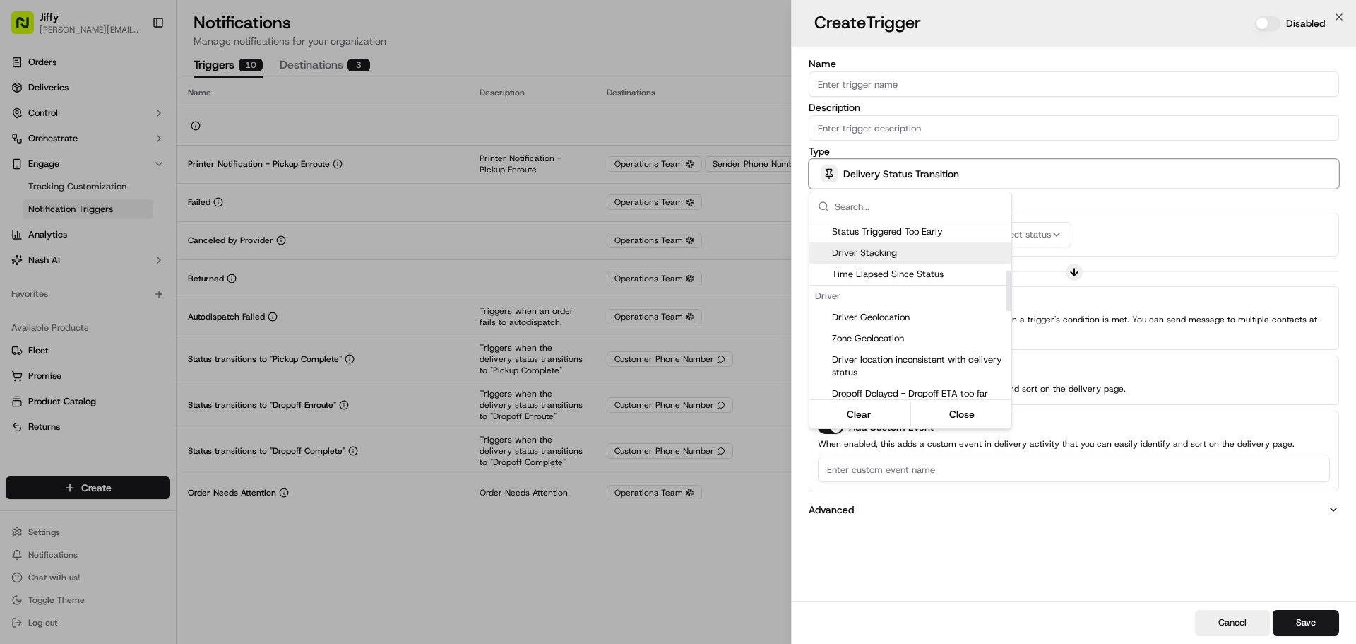
click at [937, 251] on span "Driver Stacking" at bounding box center [919, 253] width 174 height 13
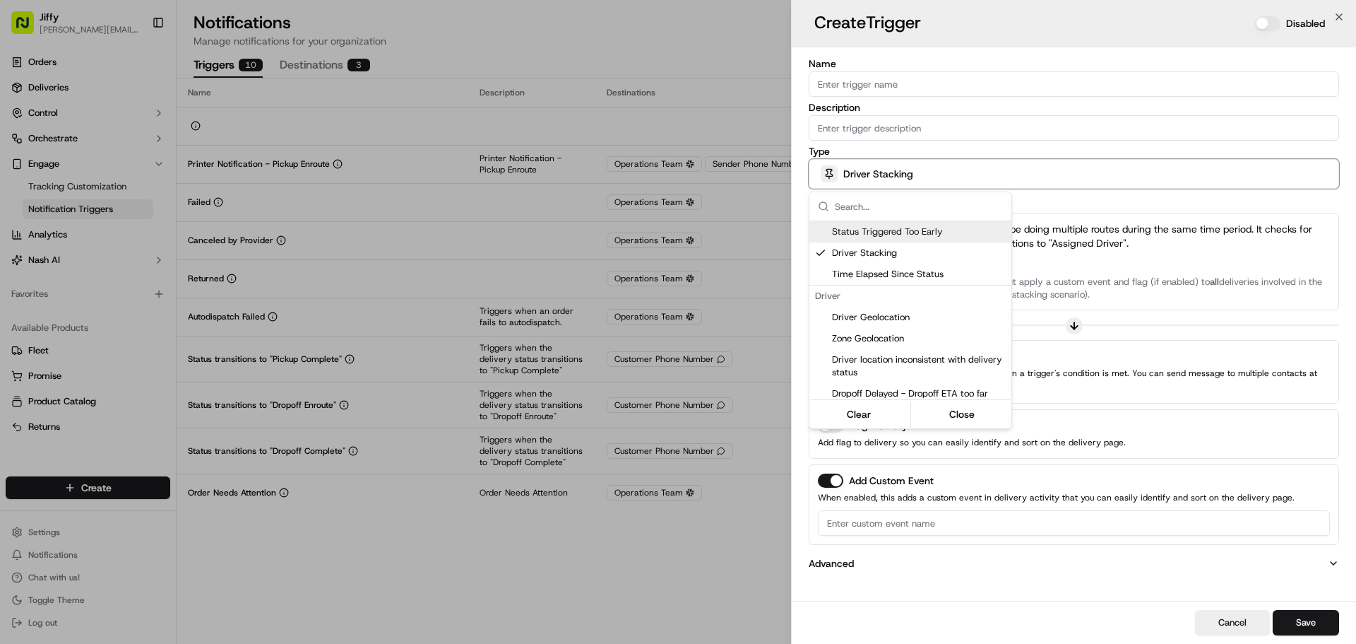
click at [1065, 240] on div at bounding box center [678, 322] width 1356 height 644
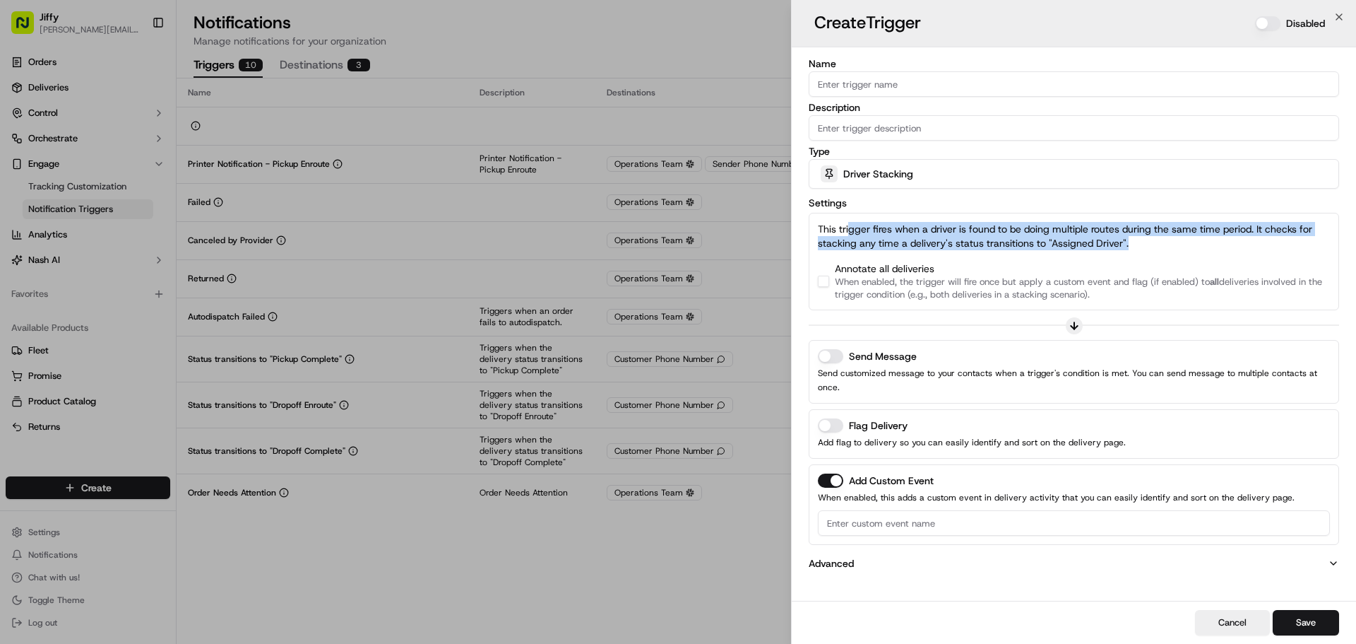
drag, startPoint x: 848, startPoint y: 230, endPoint x: 1154, endPoint y: 240, distance: 306.1
click at [1154, 240] on p "This trigger fires when a driver is found to be doing multiple routes during th…" at bounding box center [1074, 236] width 512 height 28
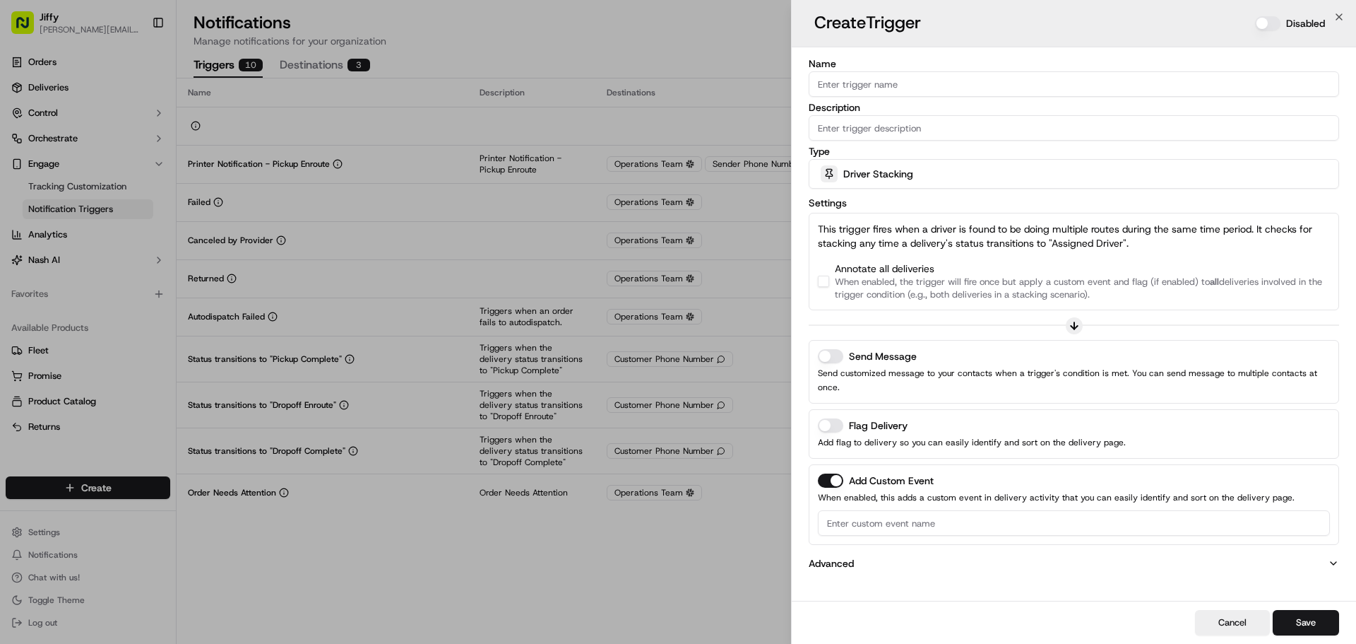
click at [902, 178] on span "Driver Stacking" at bounding box center [879, 174] width 70 height 14
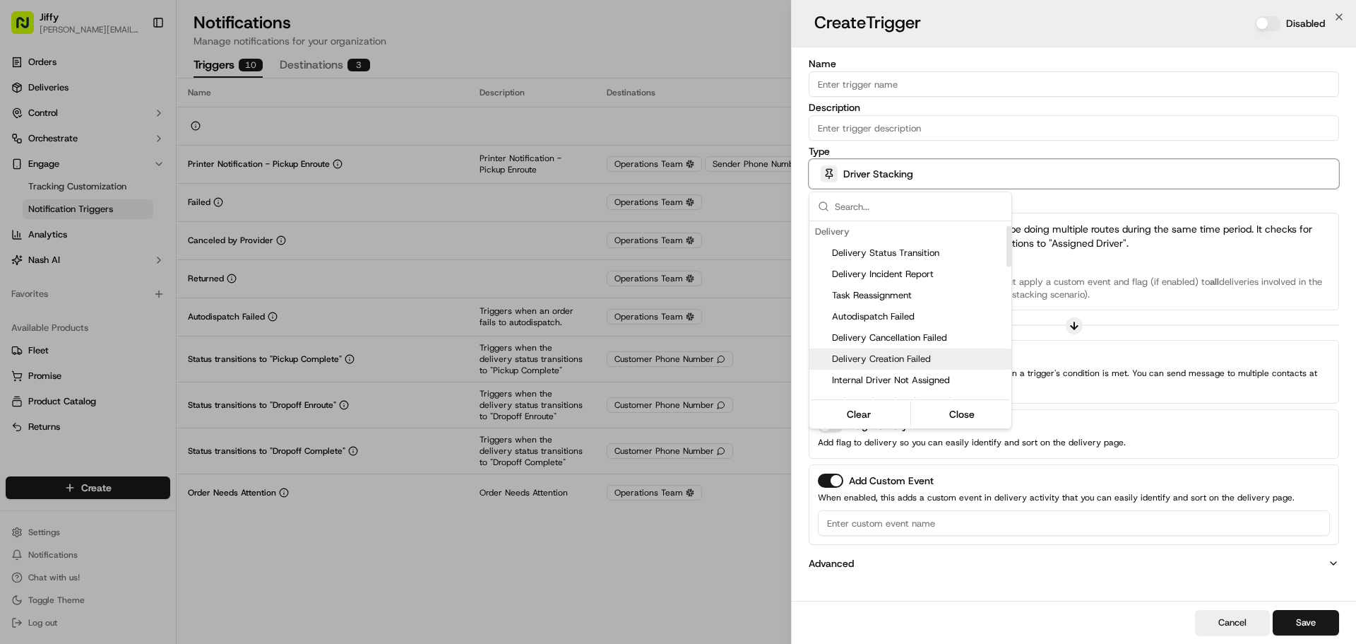
scroll to position [71, 0]
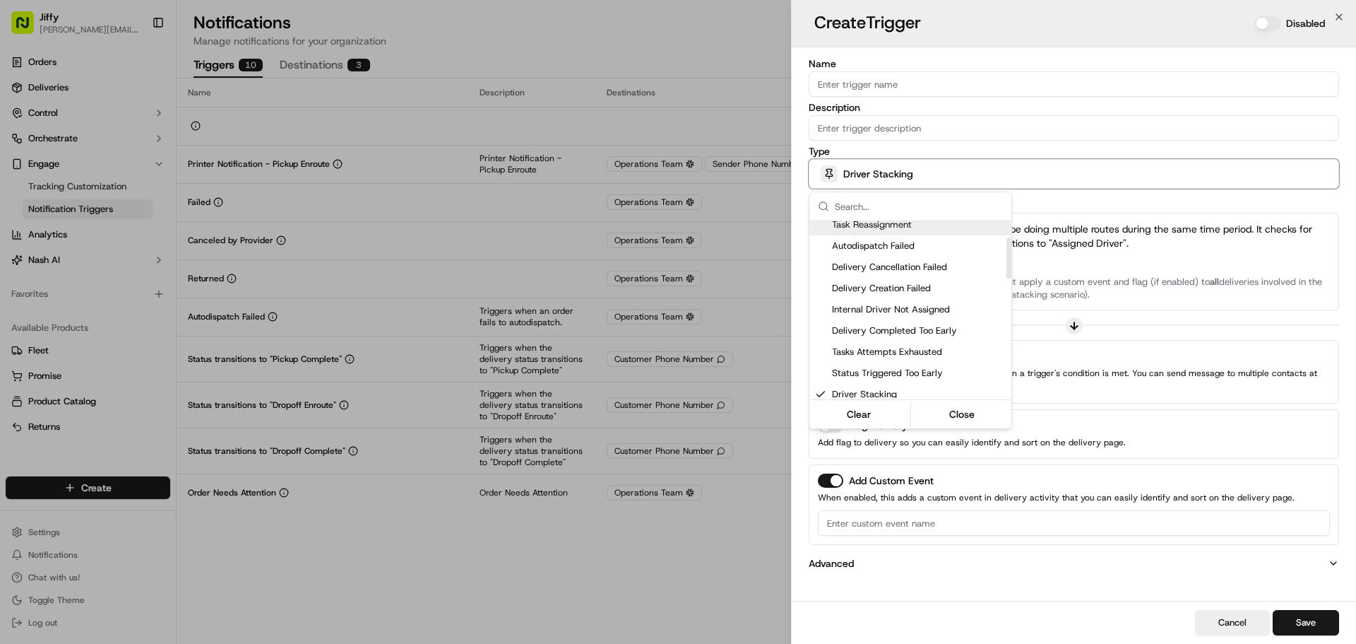
click at [1343, 20] on div at bounding box center [678, 322] width 1356 height 644
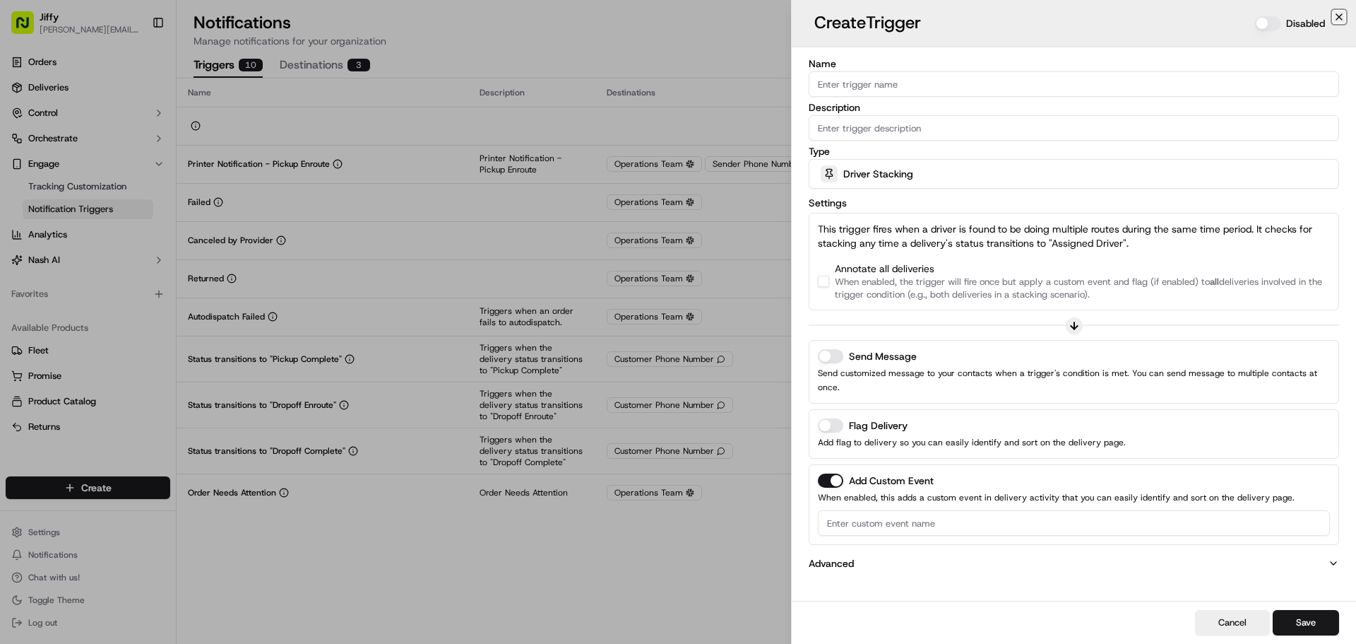
click at [1343, 16] on icon "button" at bounding box center [1339, 16] width 11 height 11
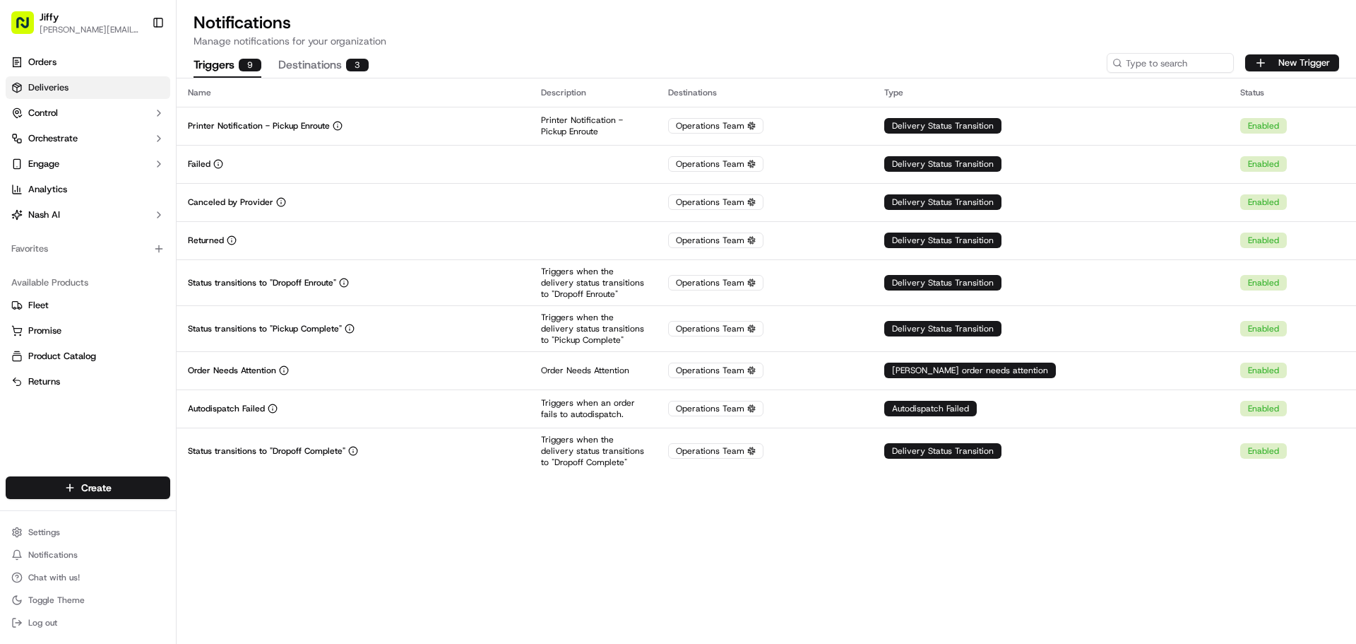
click at [109, 90] on link "Deliveries" at bounding box center [88, 87] width 165 height 23
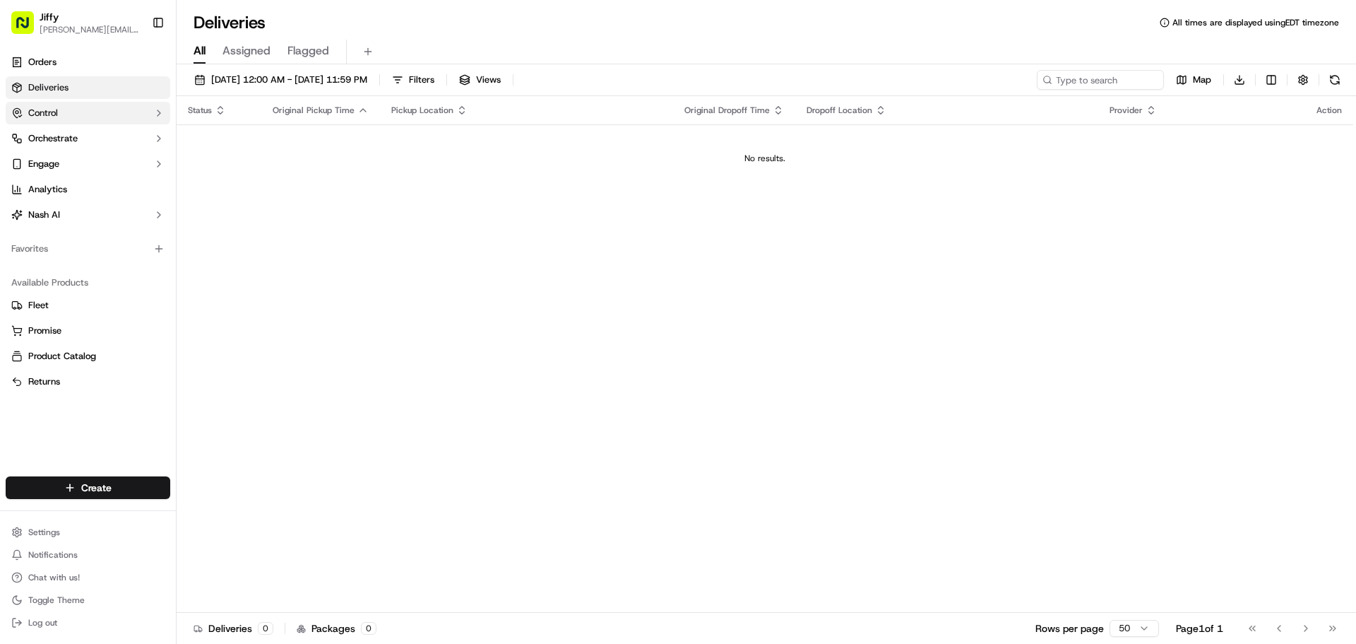
click at [143, 104] on button "Control" at bounding box center [88, 113] width 165 height 23
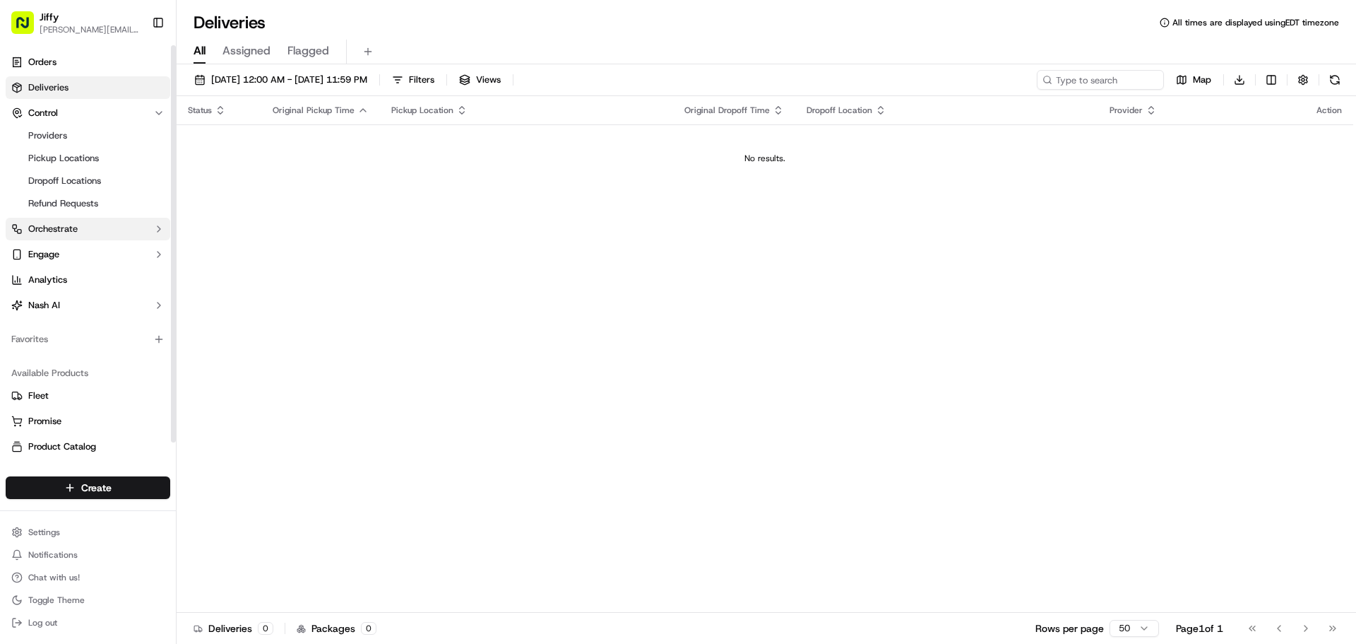
click at [138, 223] on button "Orchestrate" at bounding box center [88, 229] width 165 height 23
click at [550, 170] on td "No results." at bounding box center [765, 158] width 1177 height 68
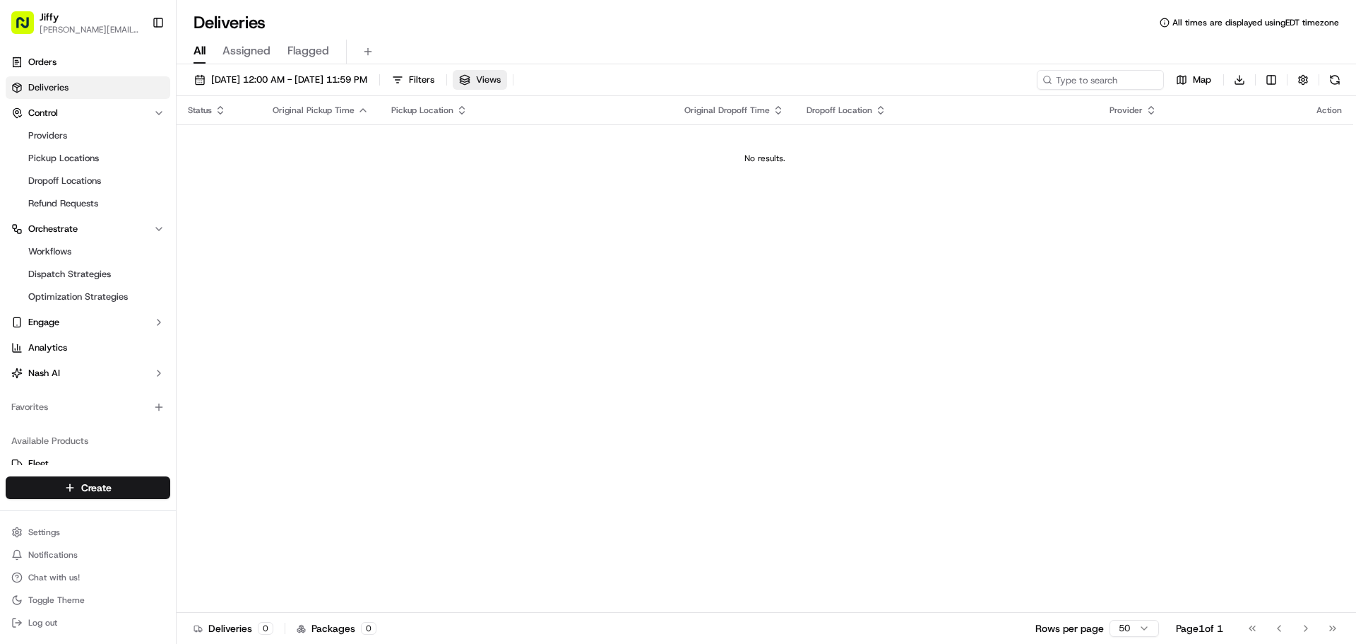
click at [507, 76] on button "Views" at bounding box center [480, 80] width 54 height 20
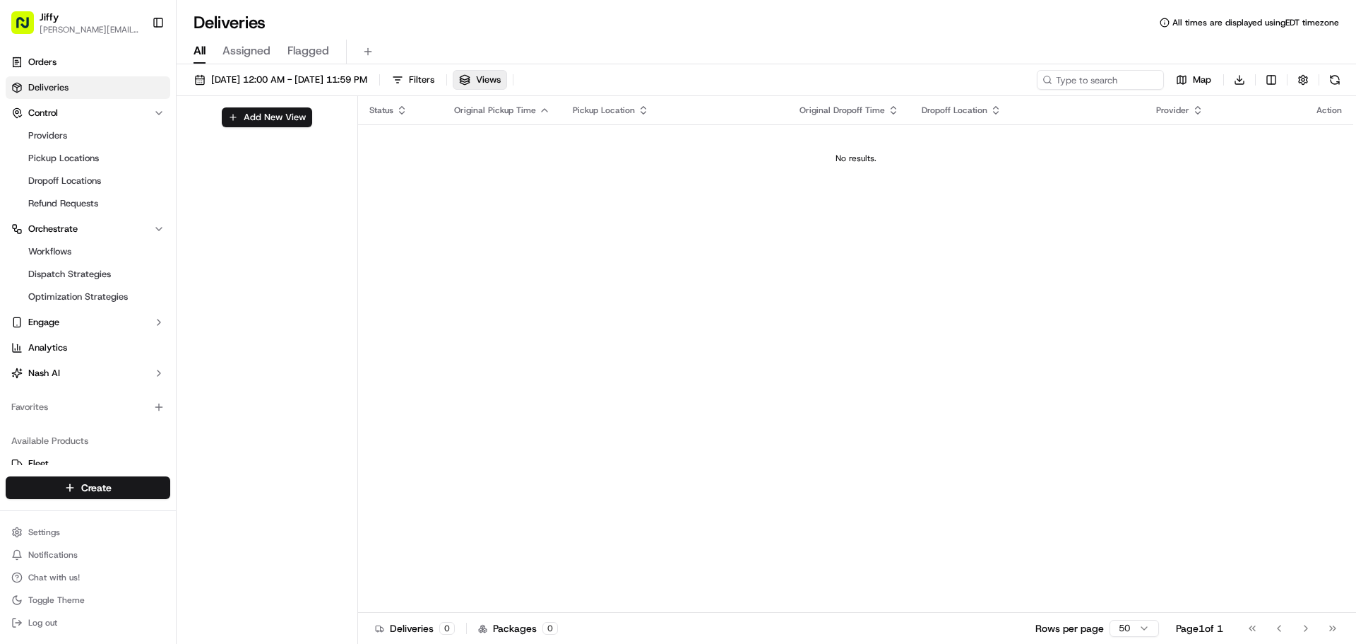
click at [579, 78] on div "09/23/2025 12:00 AM - 09/23/2025 11:59 PM Filters Views Map Download" at bounding box center [767, 83] width 1180 height 26
click at [981, 261] on div "Status Original Pickup Time Pickup Location Original Dropoff Time Dropoff Locat…" at bounding box center [855, 354] width 995 height 516
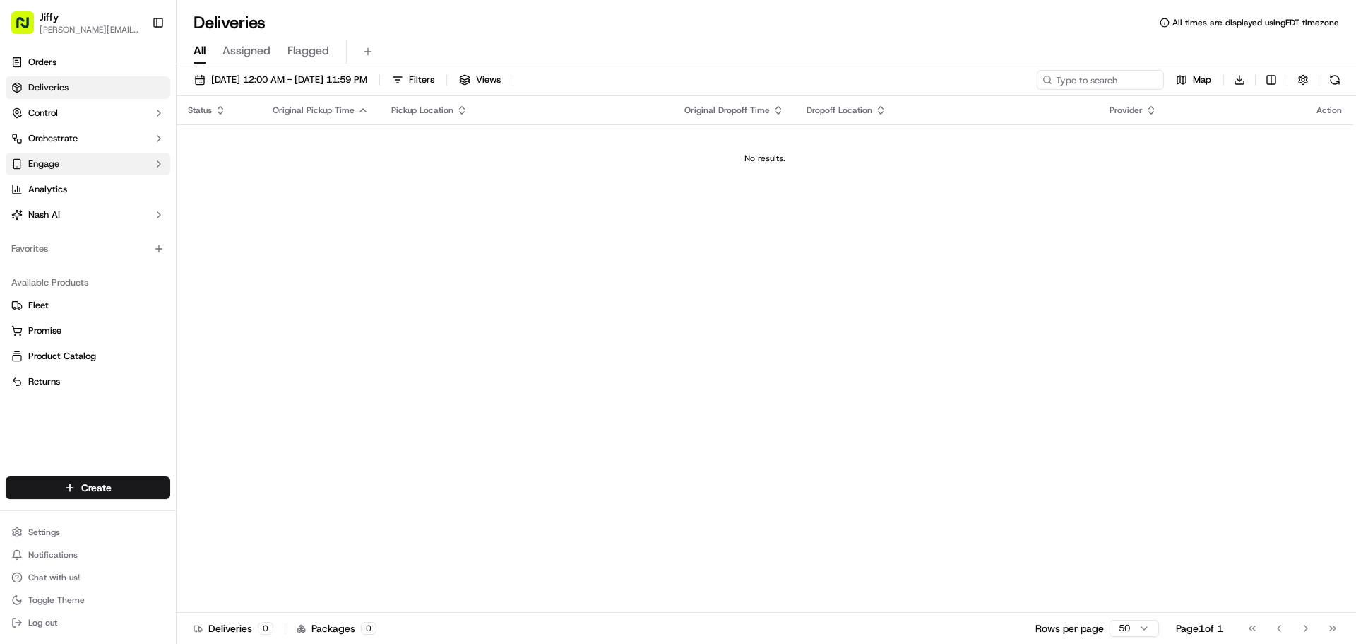
click at [64, 159] on button "Engage" at bounding box center [88, 164] width 165 height 23
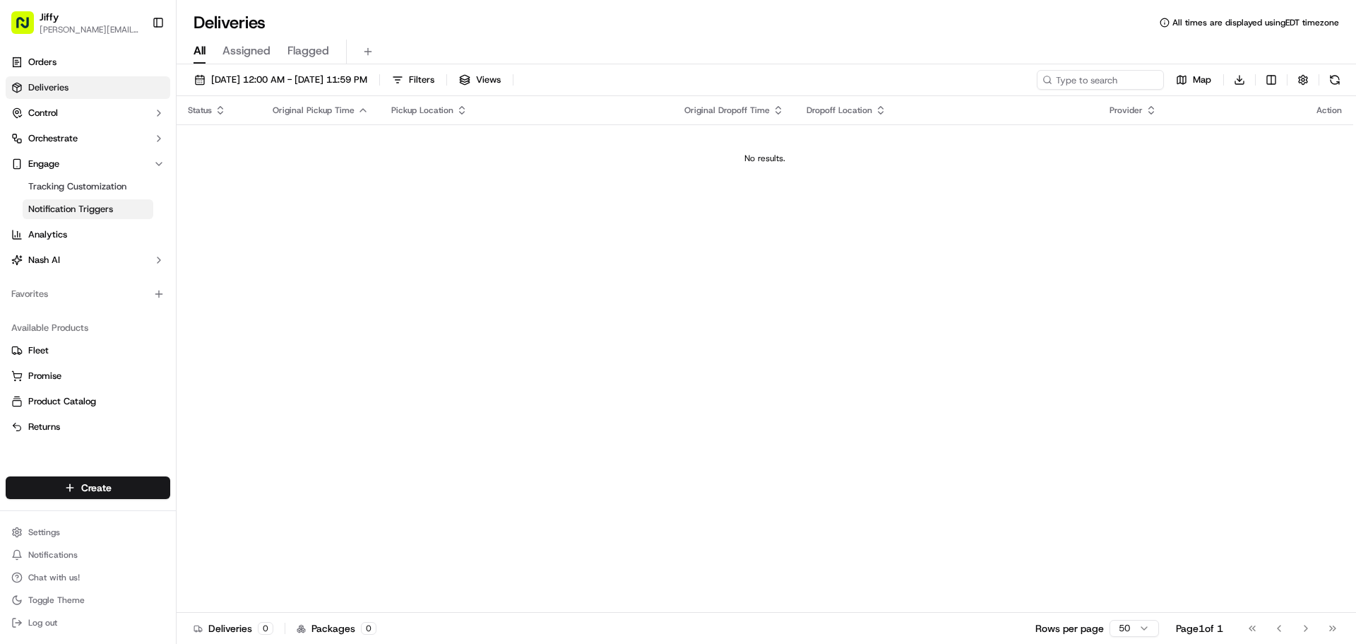
click at [97, 204] on span "Notification Triggers" at bounding box center [70, 209] width 85 height 13
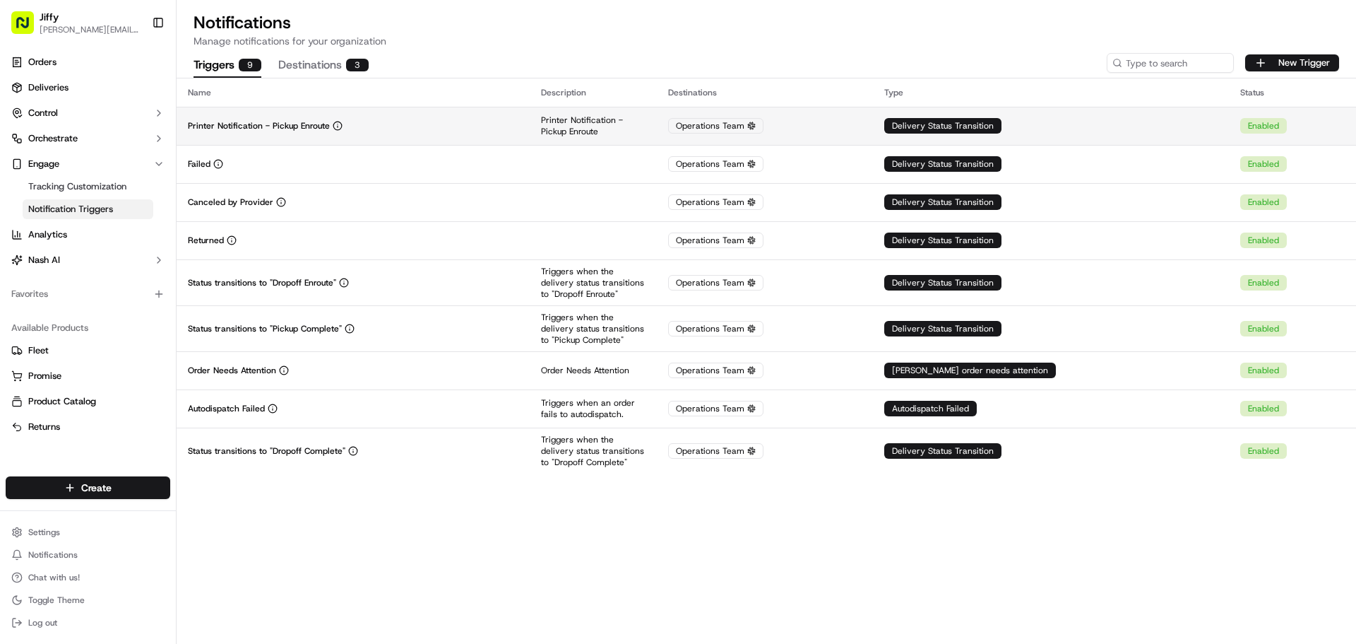
click at [421, 127] on div "Printer Notification - Pickup Enroute" at bounding box center [353, 125] width 331 height 11
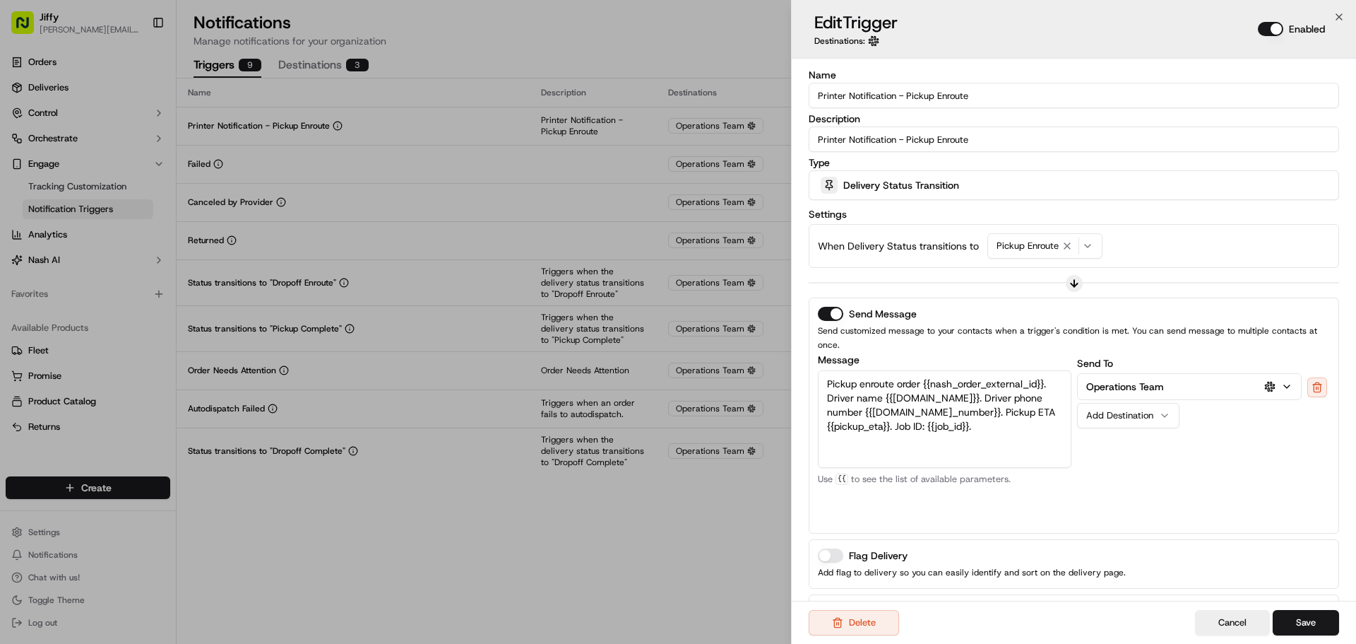
click at [1137, 412] on button "Add Destination" at bounding box center [1128, 415] width 102 height 25
click at [1309, 628] on button "Save" at bounding box center [1306, 622] width 66 height 25
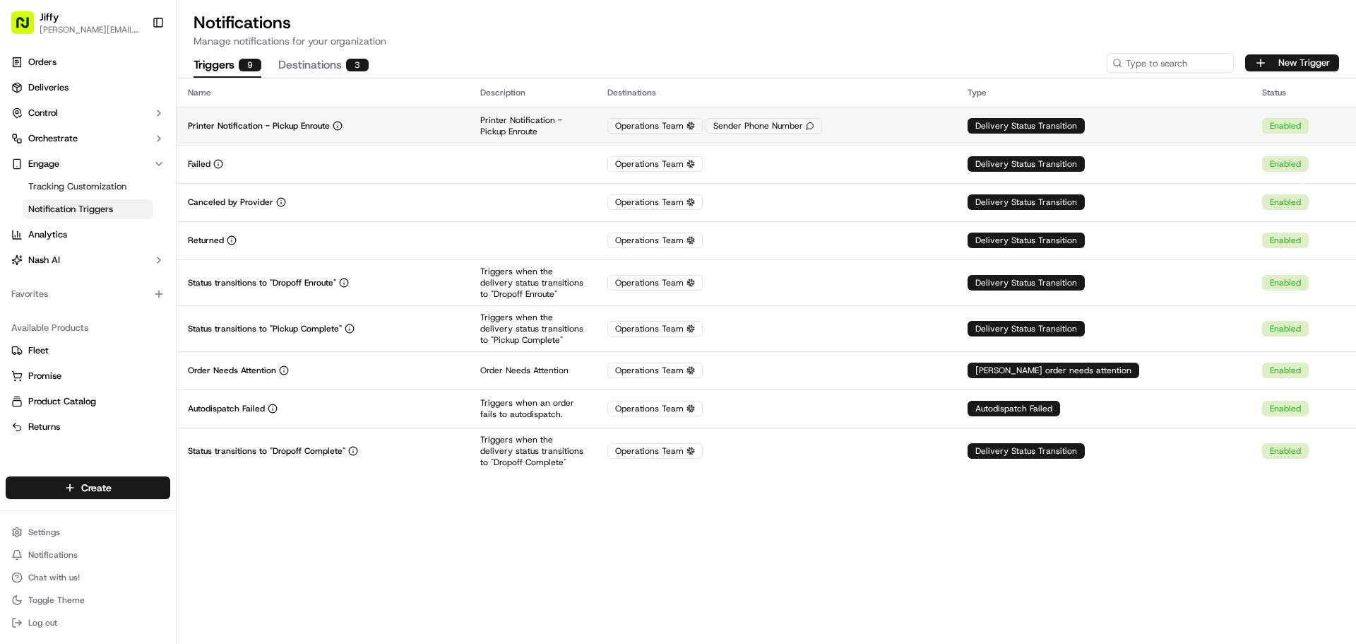
click at [913, 128] on div "Operations Team Sender Phone Number" at bounding box center [777, 126] width 338 height 16
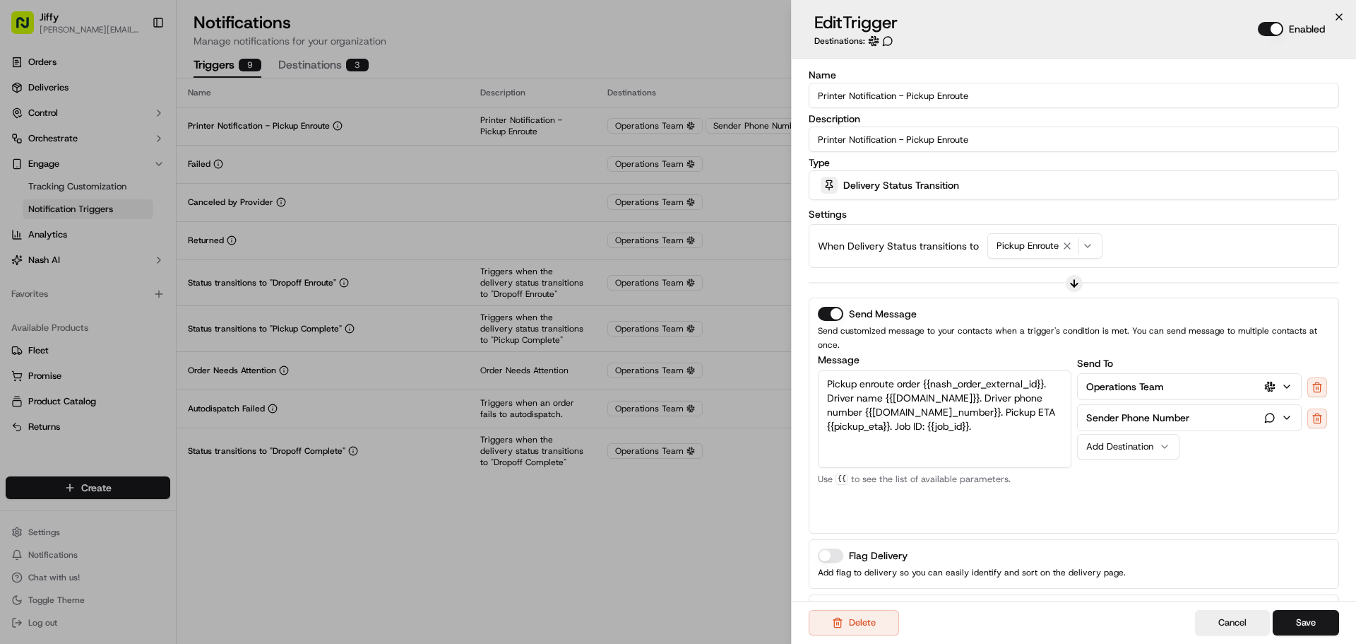
click at [1340, 13] on icon "button" at bounding box center [1339, 16] width 11 height 11
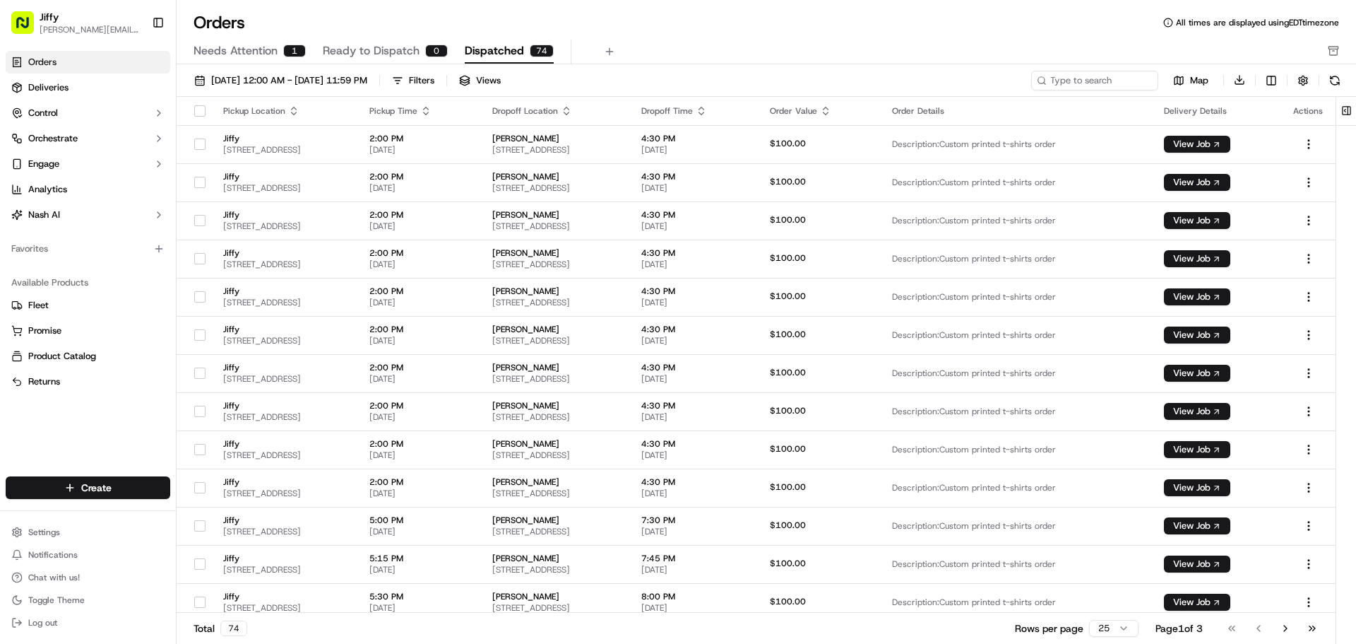
click at [264, 56] on span "Needs Attention" at bounding box center [236, 50] width 84 height 17
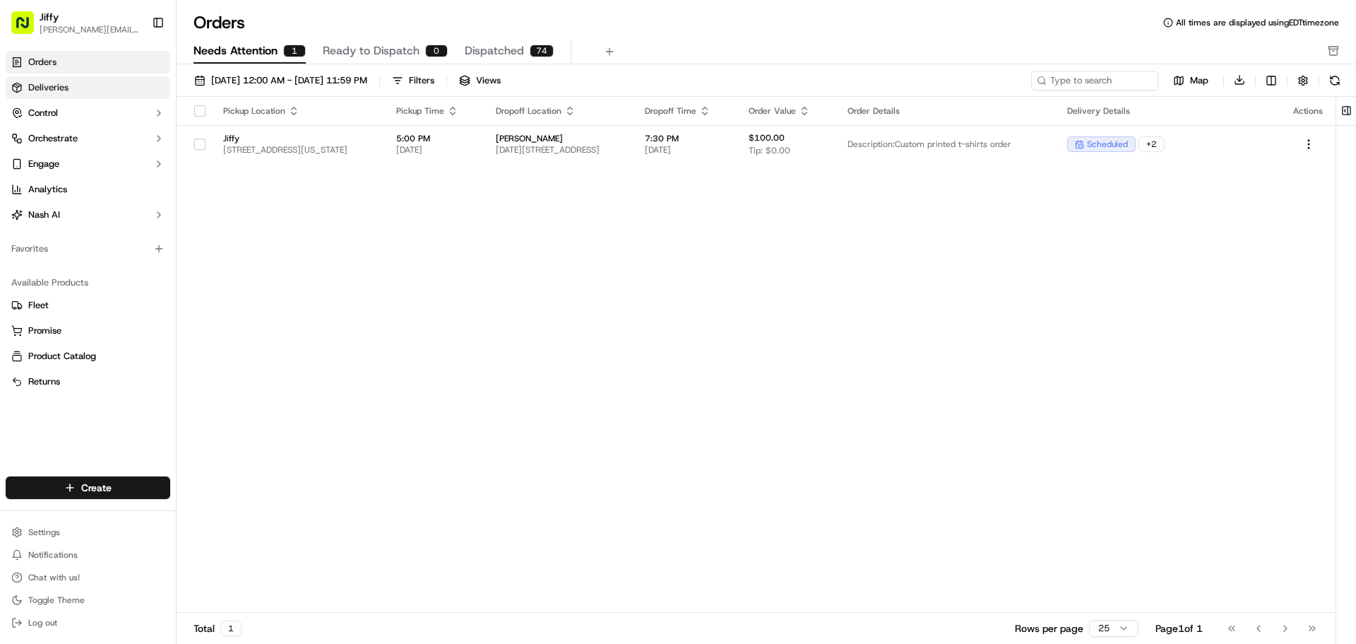
click at [57, 89] on span "Deliveries" at bounding box center [48, 87] width 40 height 13
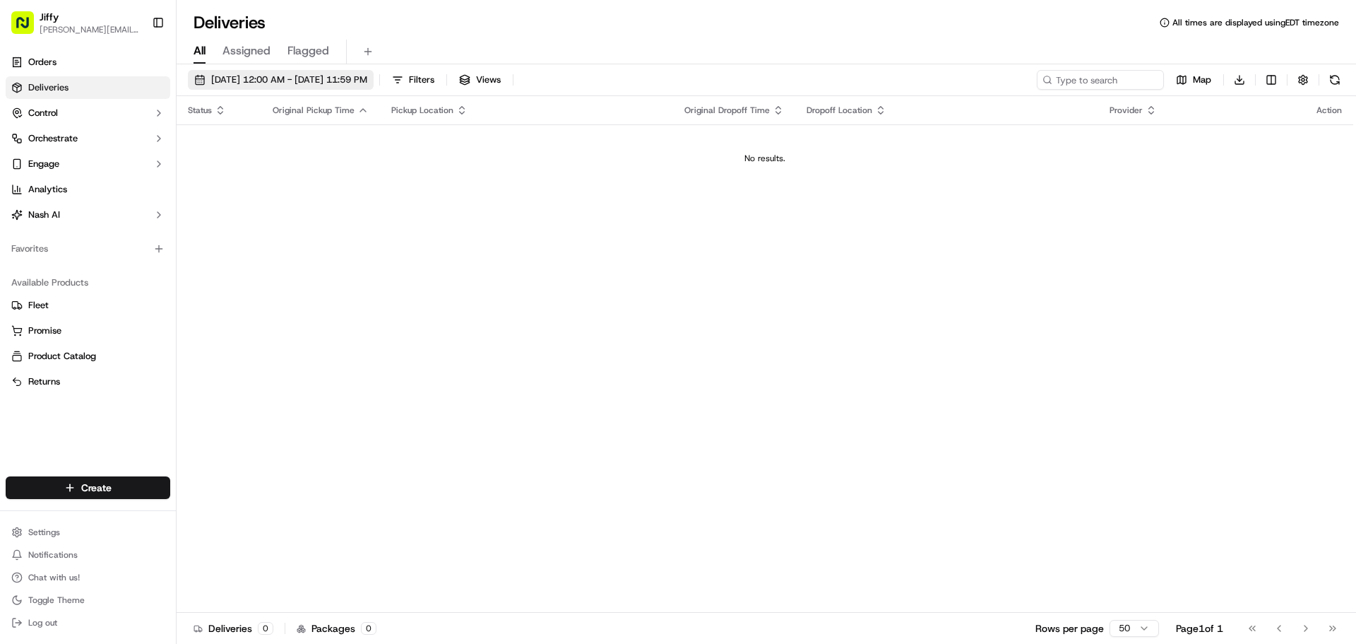
click at [259, 85] on span "[DATE] 12:00 AM - [DATE] 11:59 PM" at bounding box center [289, 79] width 156 height 13
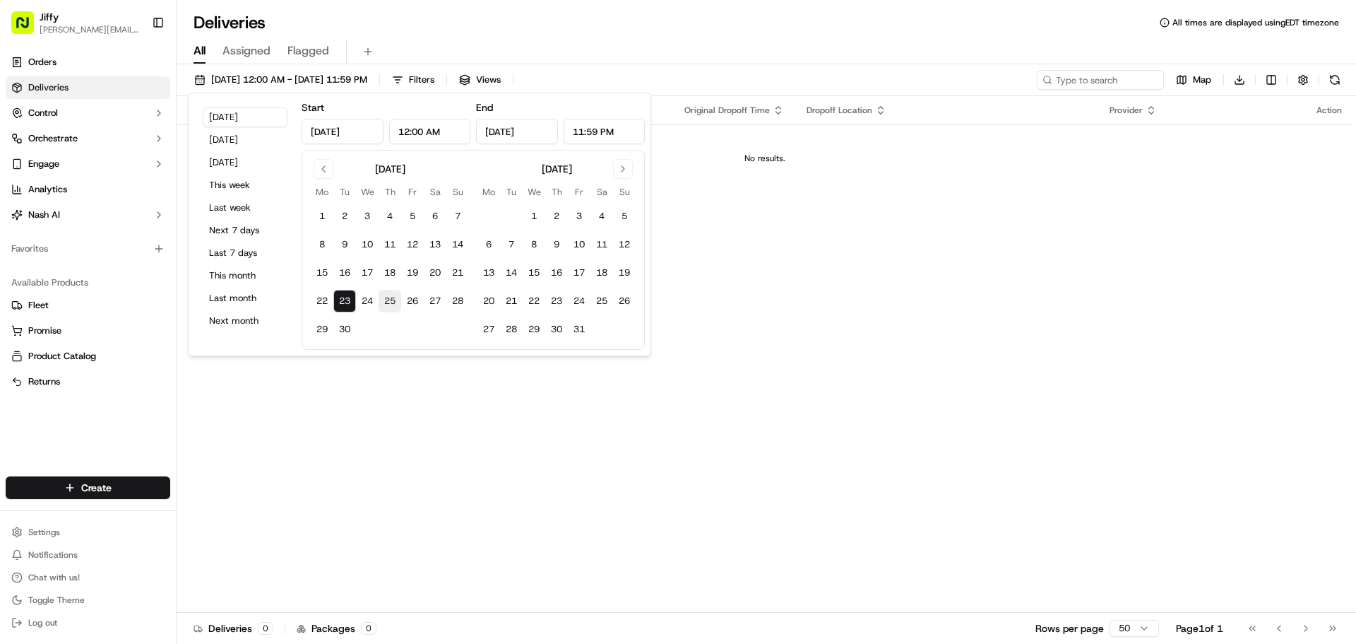
click at [380, 300] on button "25" at bounding box center [390, 301] width 23 height 23
type input "[DATE]"
click at [360, 303] on button "24" at bounding box center [367, 301] width 23 height 23
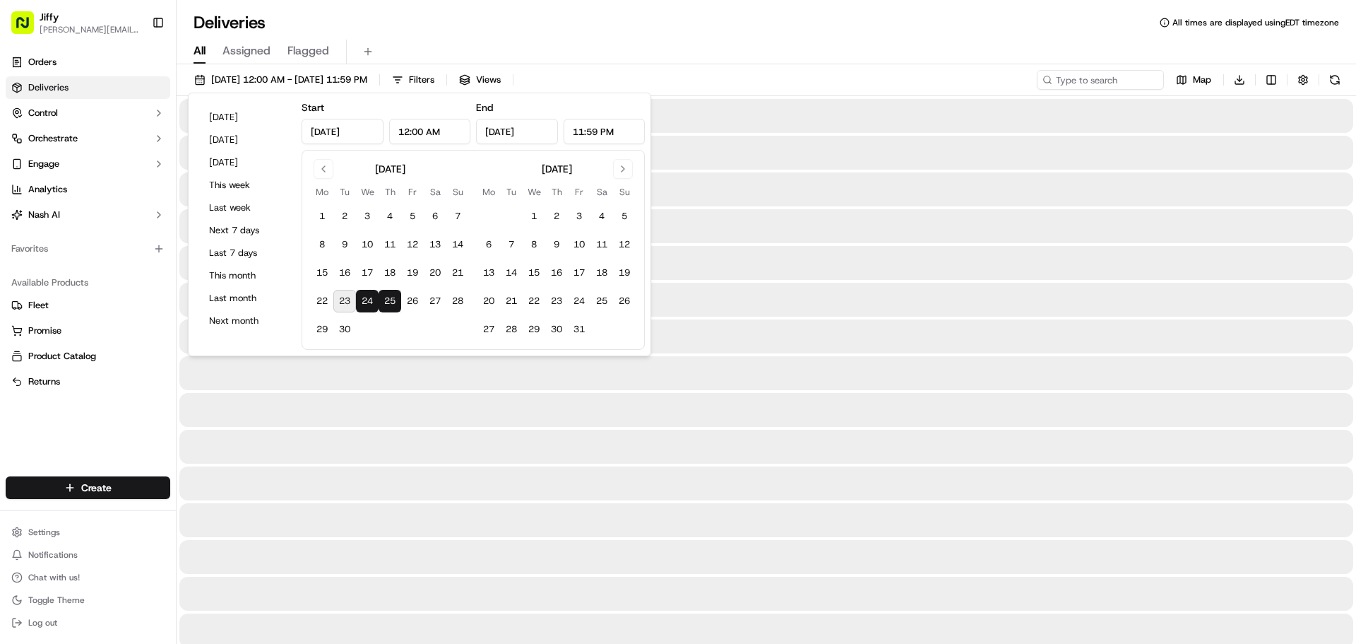
type input "[DATE]"
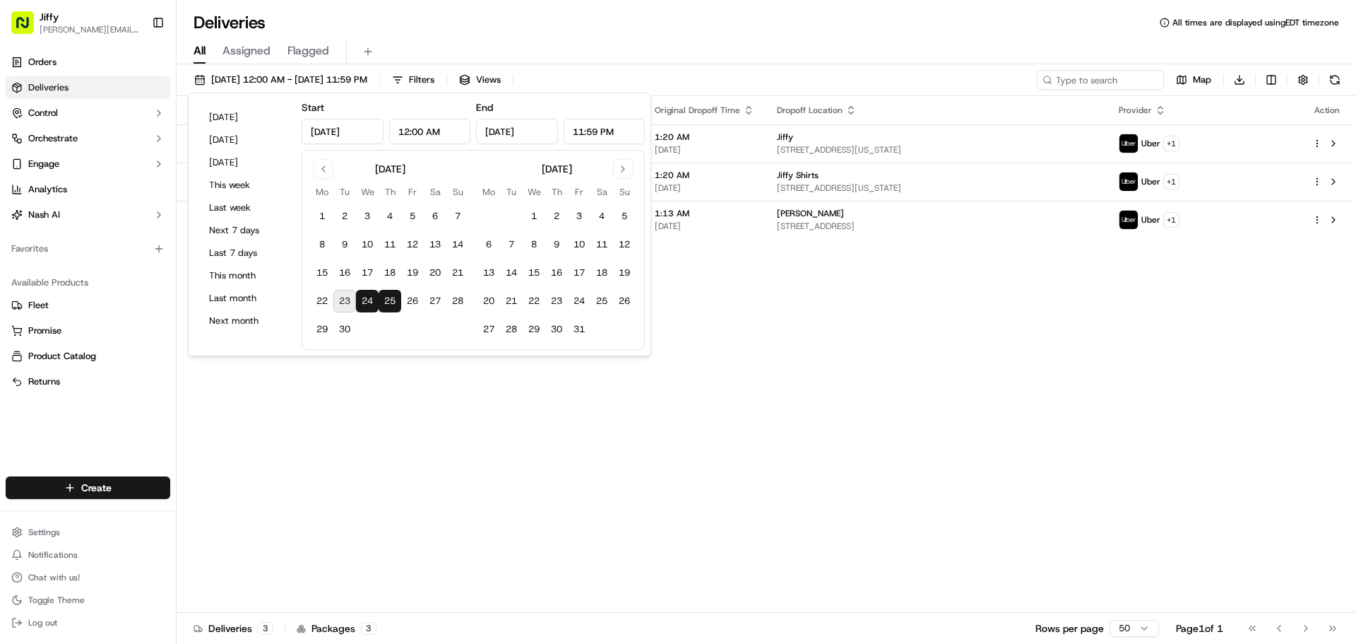
click at [551, 24] on div "Deliveries All times are displayed using EDT timezone" at bounding box center [767, 22] width 1180 height 23
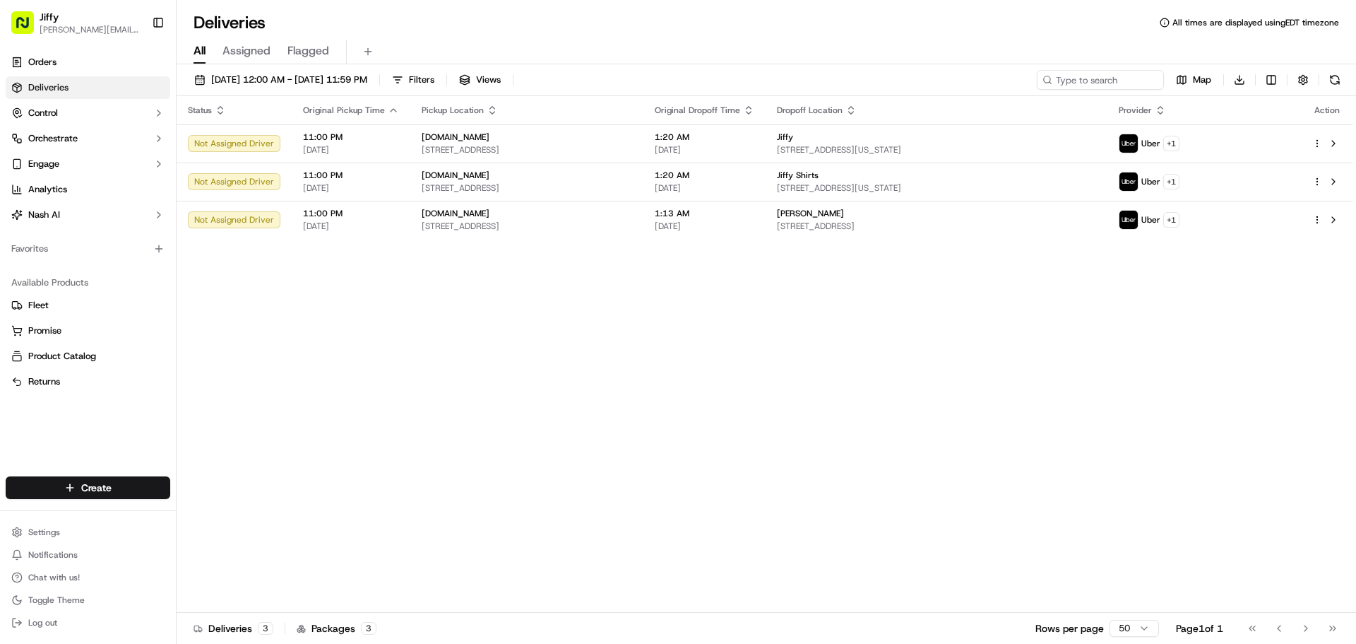
click at [1168, 376] on div "Status Original Pickup Time Pickup Location Original Dropoff Time Dropoff Locat…" at bounding box center [765, 354] width 1177 height 516
click at [103, 24] on span "[PERSON_NAME][EMAIL_ADDRESS][DOMAIN_NAME]" at bounding box center [90, 29] width 101 height 11
click at [153, 23] on button "Toggle Sidebar" at bounding box center [158, 23] width 24 height 24
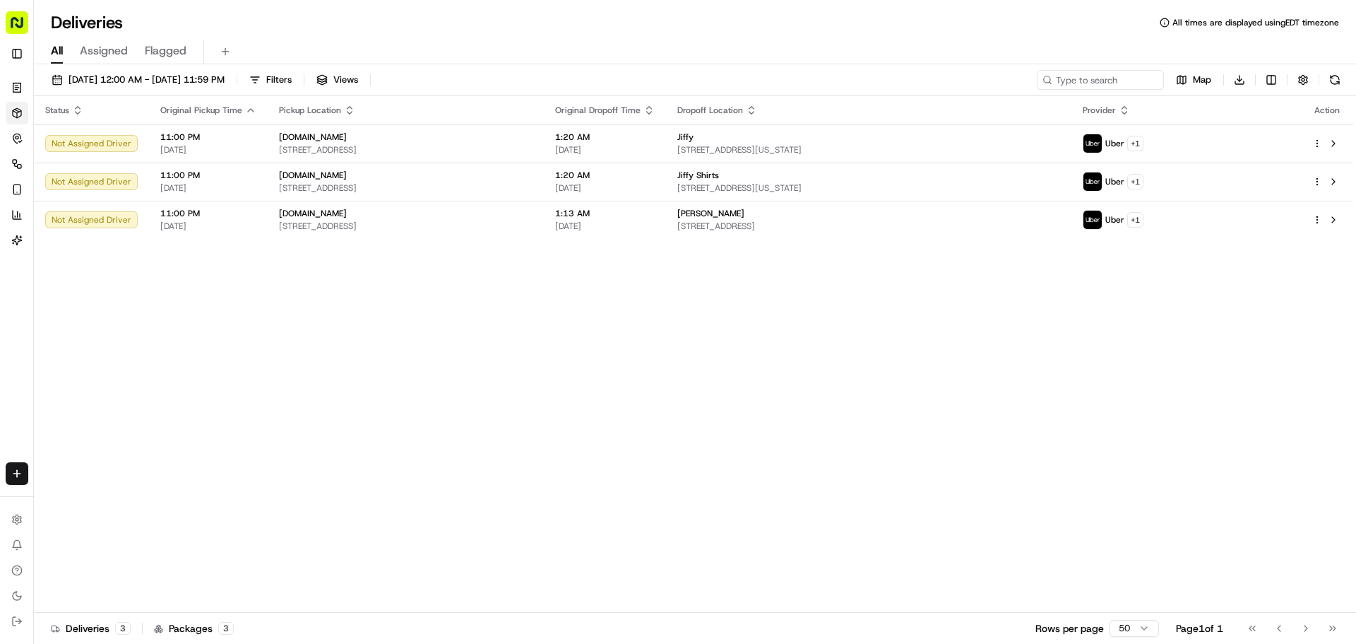
click at [16, 28] on rect "button" at bounding box center [17, 22] width 23 height 23
click at [13, 18] on rect "button" at bounding box center [17, 22] width 23 height 23
click at [2, 18] on div "Jiffy mariko.reilly@jiffy.com Toggle Sidebar" at bounding box center [16, 35] width 33 height 71
drag, startPoint x: 4, startPoint y: 4, endPoint x: 17, endPoint y: 14, distance: 16.7
click at [4, 4] on div "Jiffy mariko.reilly@jiffy.com Toggle Sidebar" at bounding box center [16, 35] width 33 height 71
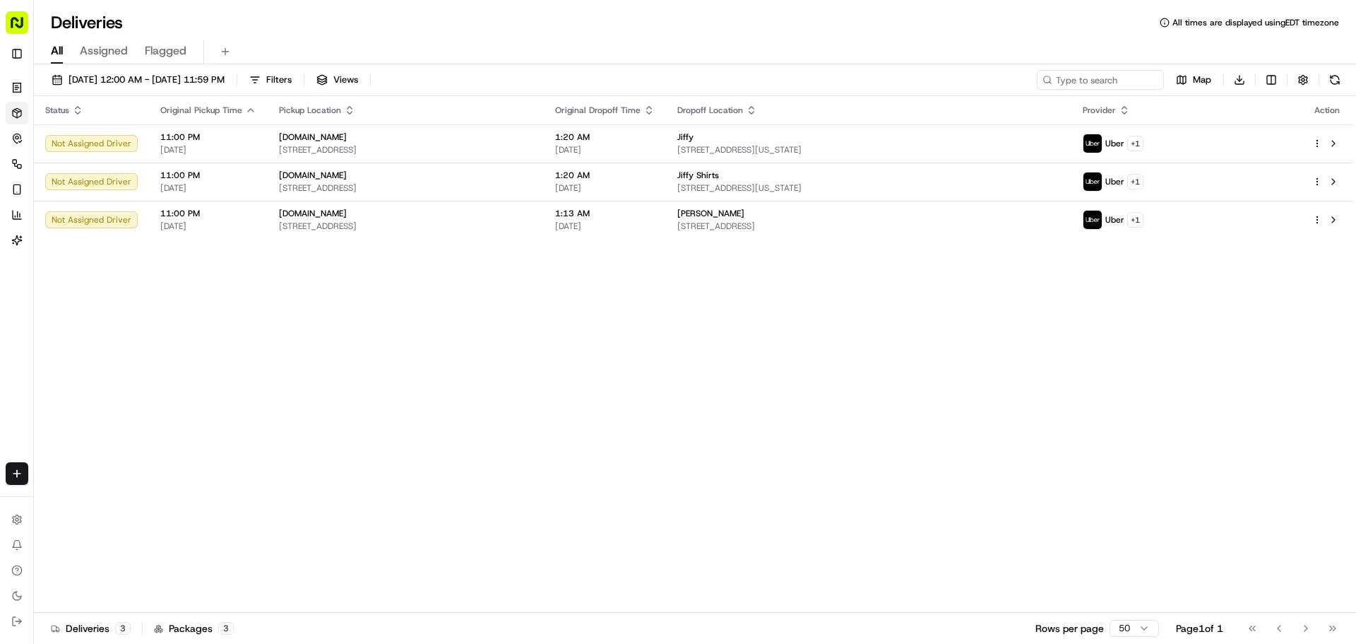
click at [22, 33] on rect "button" at bounding box center [17, 22] width 23 height 23
click at [33, 31] on div "Jiffy mariko.reilly@jiffy.com Toggle Sidebar Orders Deliveries Control Orchestr…" at bounding box center [17, 322] width 34 height 644
click at [20, 66] on div "Jiffy mariko.reilly@jiffy.com Toggle Sidebar" at bounding box center [16, 35] width 33 height 71
click at [18, 56] on button "Toggle Sidebar" at bounding box center [17, 53] width 23 height 23
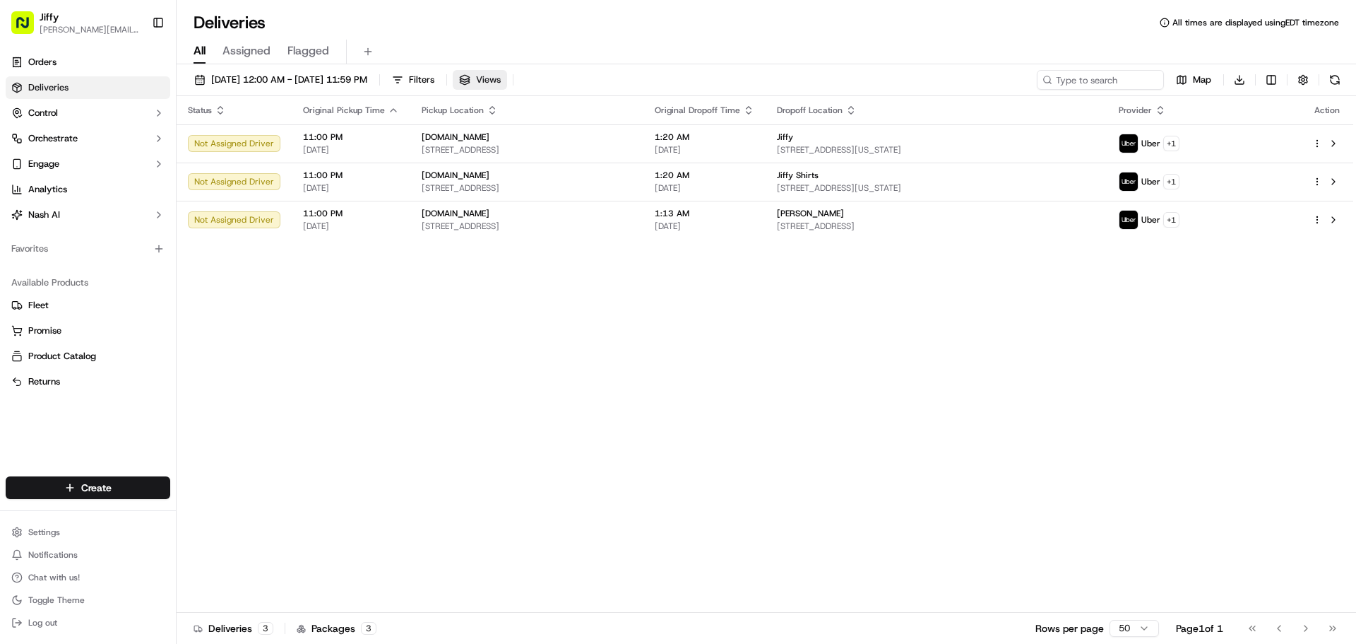
click at [507, 75] on button "Views" at bounding box center [480, 80] width 54 height 20
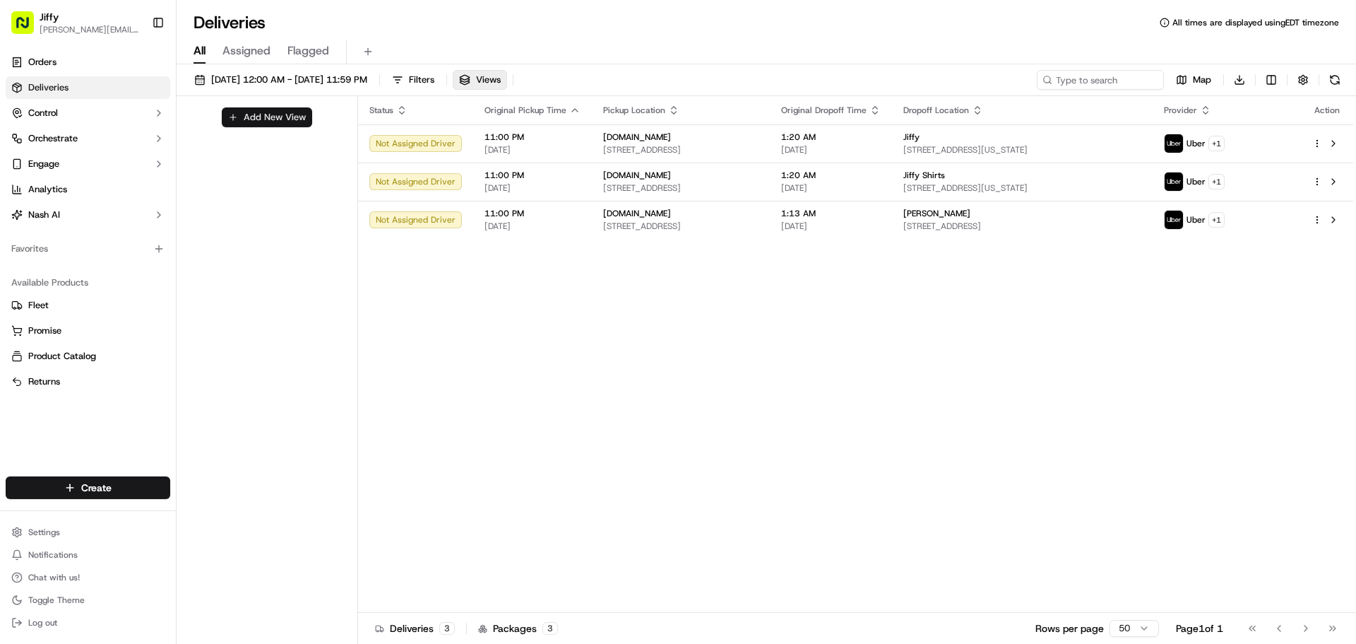
click at [284, 114] on button "Add New View" at bounding box center [267, 117] width 90 height 20
click at [273, 146] on html "Jiffy mariko.reilly@jiffy.com Toggle Sidebar Orders Deliveries Control Orchestr…" at bounding box center [678, 322] width 1356 height 644
click at [271, 129] on html "Jiffy mariko.reilly@jiffy.com Toggle Sidebar Orders Deliveries Control Orchestr…" at bounding box center [678, 322] width 1356 height 644
click at [336, 123] on button "button" at bounding box center [331, 123] width 18 height 18
click at [434, 77] on span "Filters" at bounding box center [421, 79] width 25 height 13
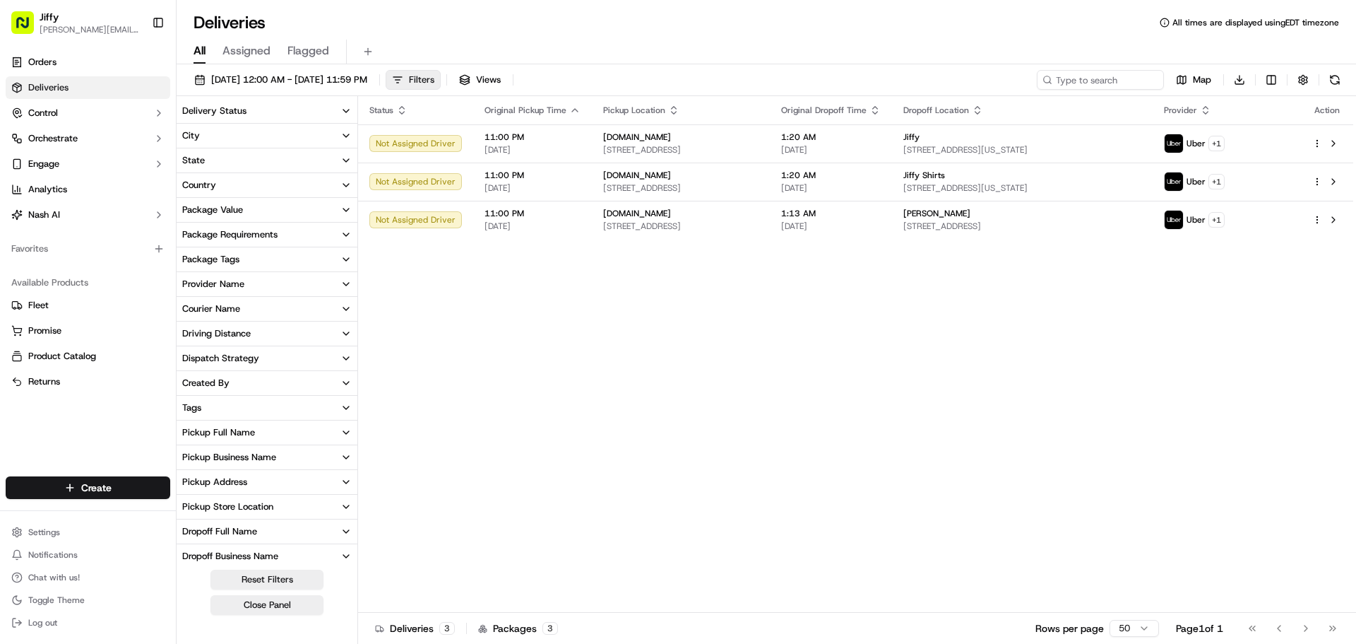
click at [434, 78] on span "Filters" at bounding box center [421, 79] width 25 height 13
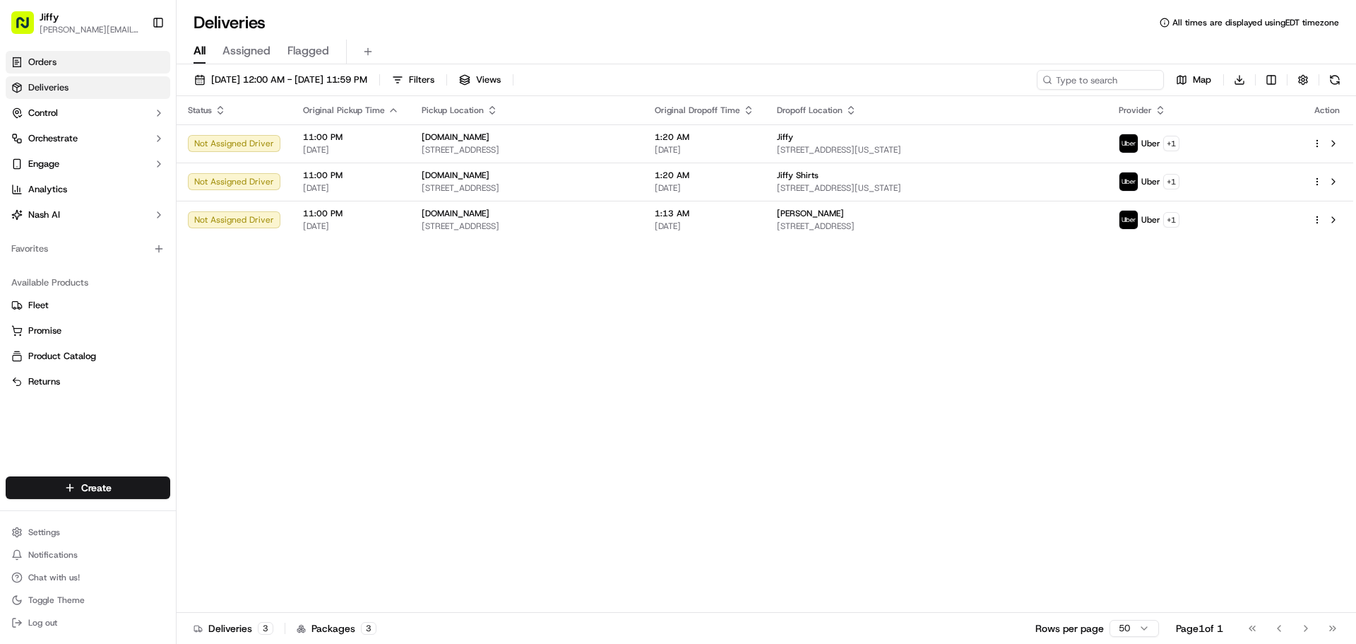
click at [81, 68] on link "Orders" at bounding box center [88, 62] width 165 height 23
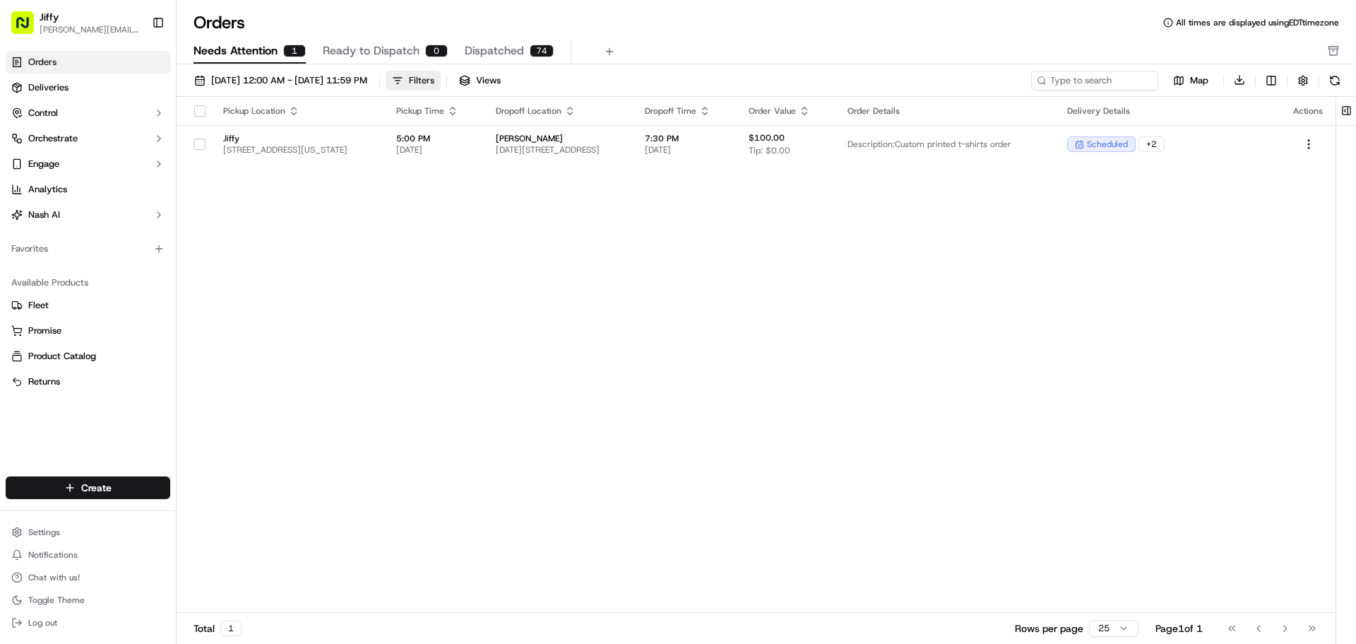
click at [434, 84] on div "Filters" at bounding box center [421, 80] width 25 height 13
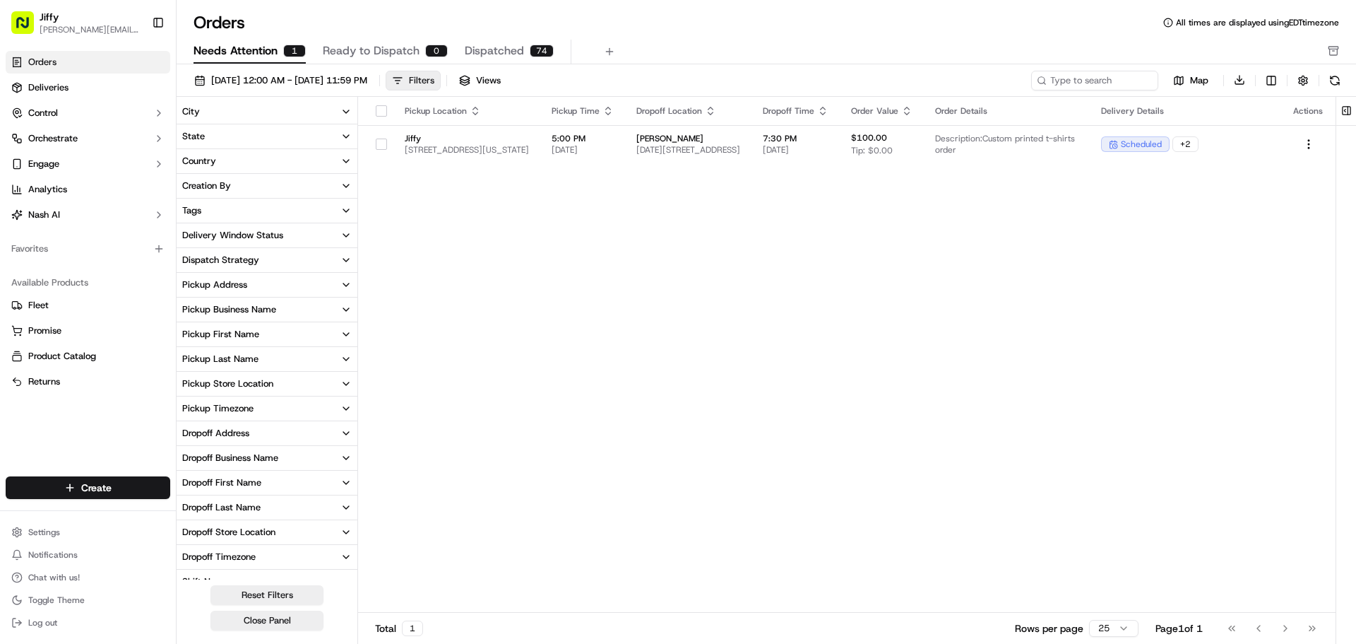
click at [434, 84] on div "Filters" at bounding box center [421, 80] width 25 height 13
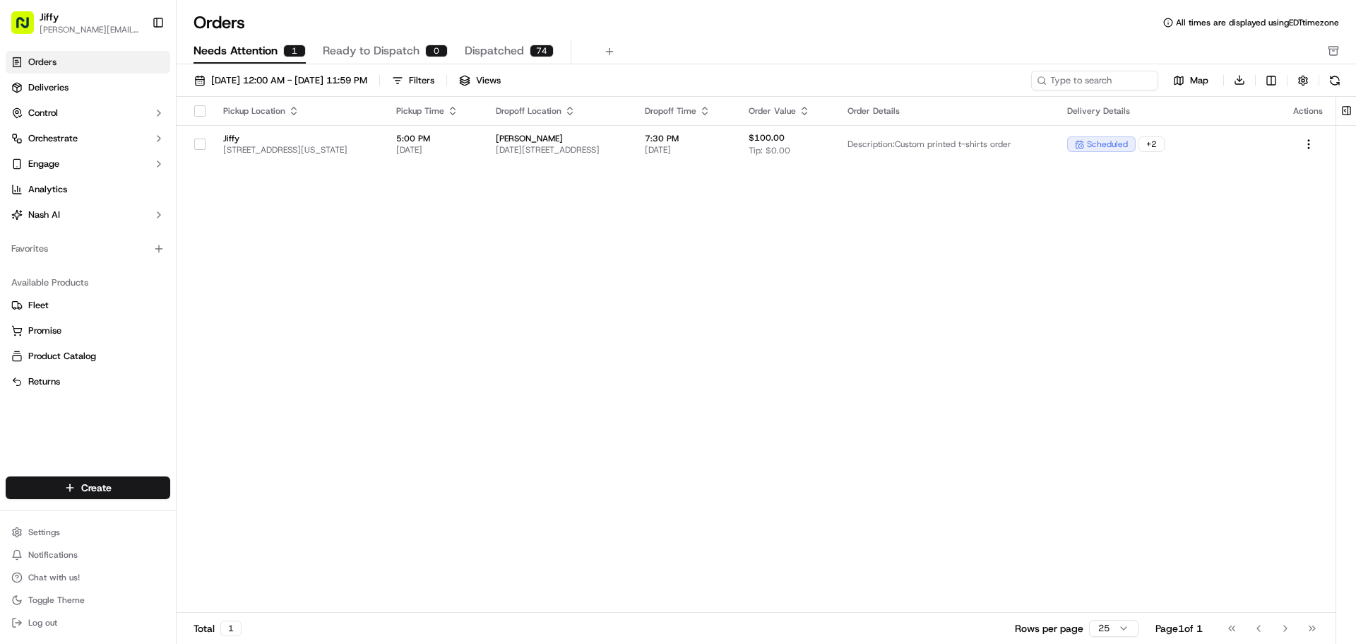
click at [1260, 78] on div "Map Download" at bounding box center [1188, 80] width 314 height 20
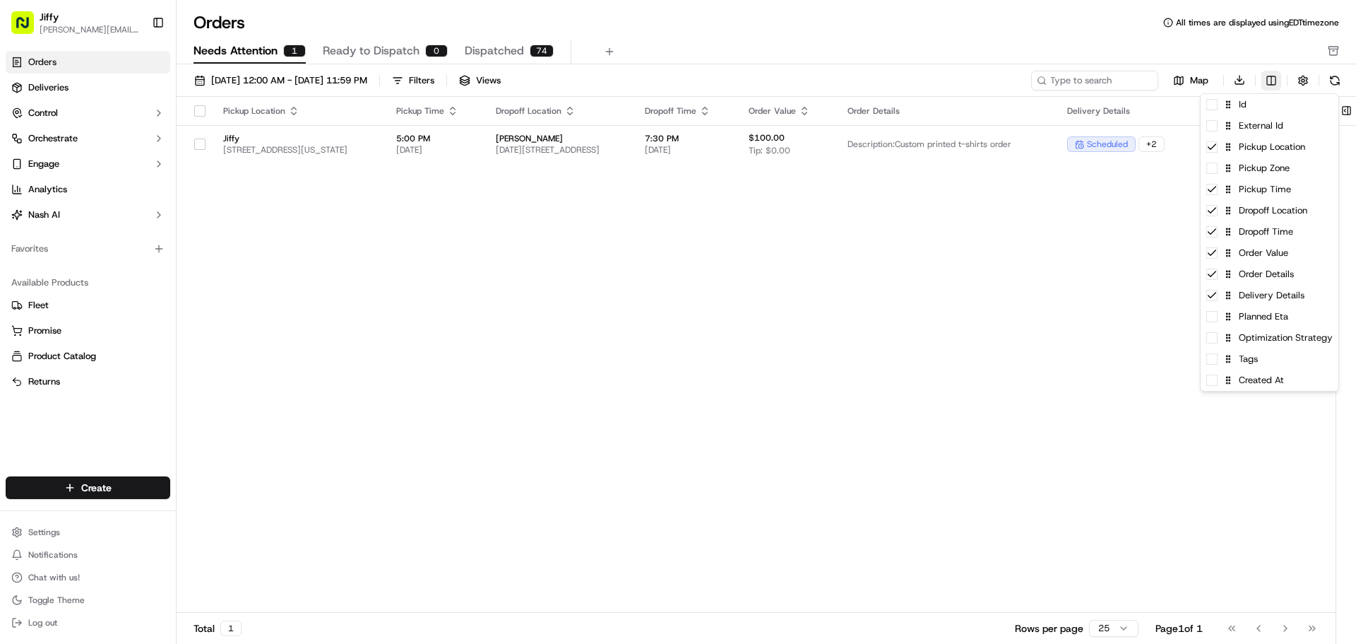
click at [1266, 78] on html "Jiffy mariko.reilly@jiffy.com Toggle Sidebar Orders Deliveries Control Orchestr…" at bounding box center [678, 322] width 1356 height 644
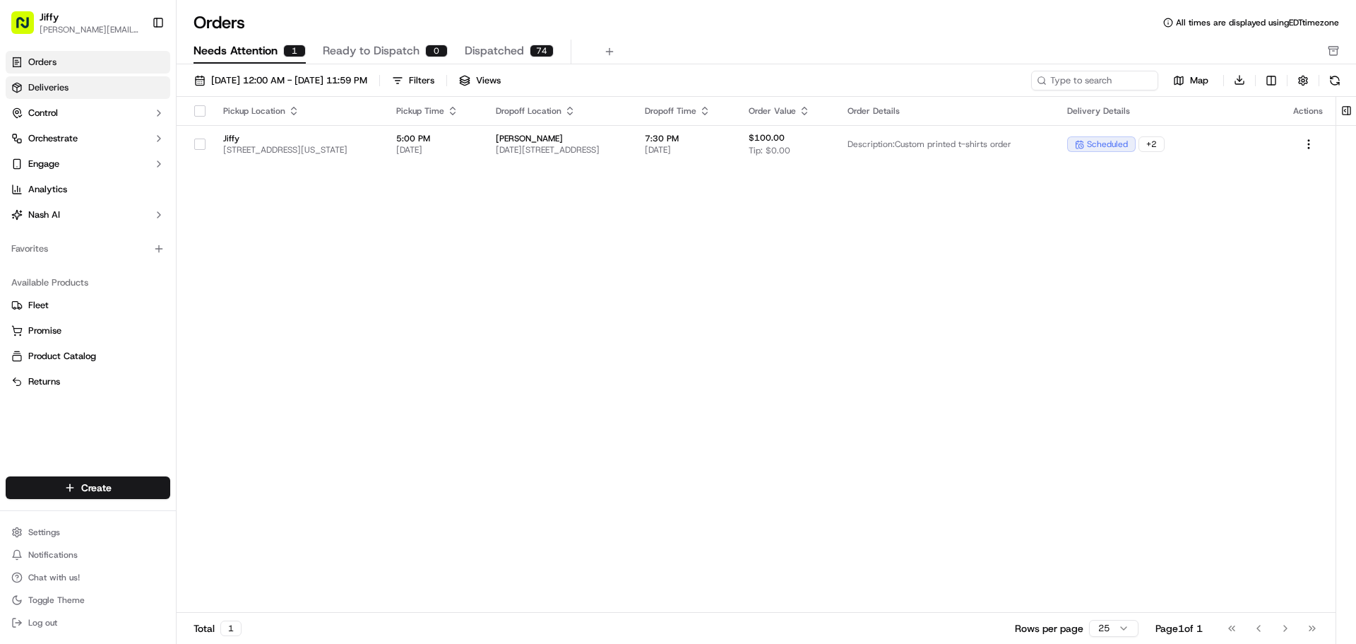
click at [109, 84] on link "Deliveries" at bounding box center [88, 87] width 165 height 23
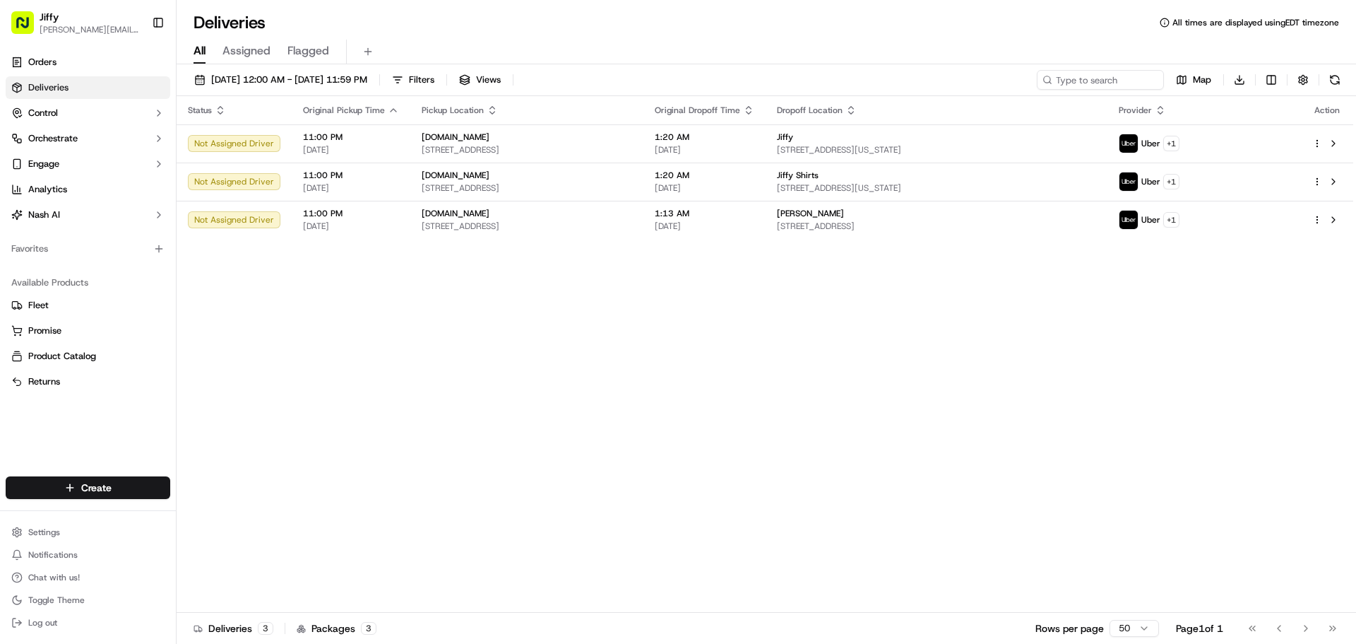
click at [223, 112] on icon "button" at bounding box center [220, 113] width 5 height 2
click at [90, 622] on button "Log out" at bounding box center [88, 622] width 165 height 20
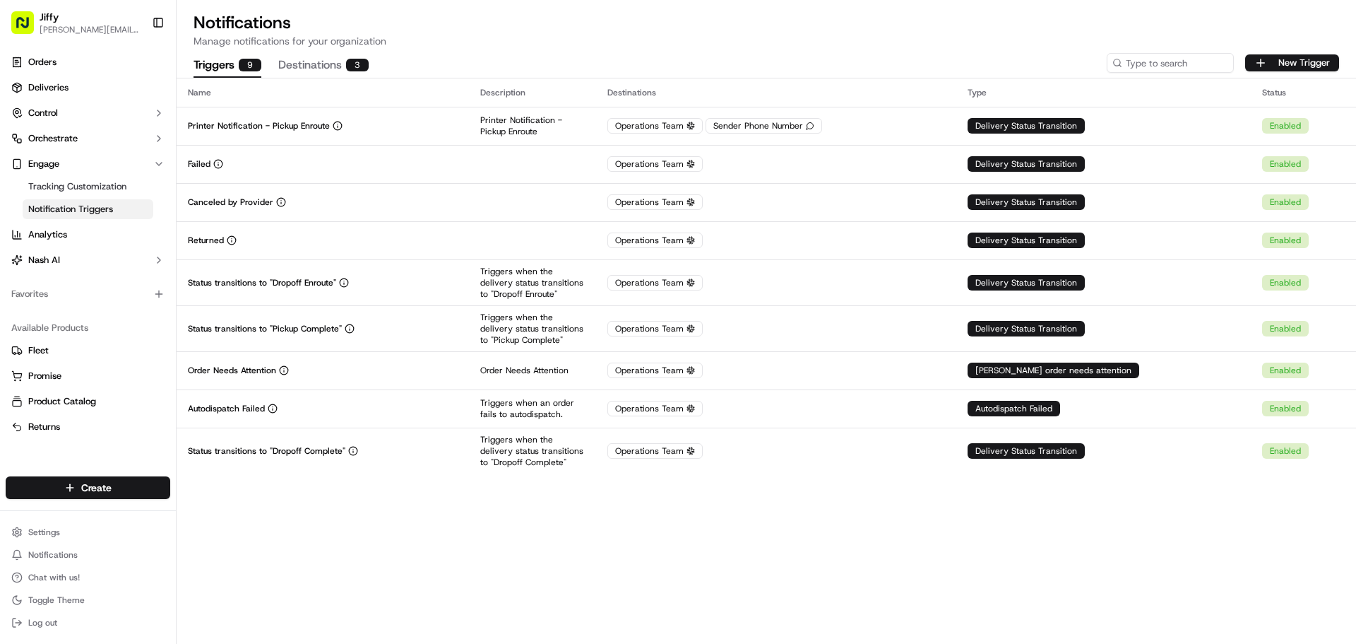
click at [76, 75] on ul "Orders Deliveries Control Orchestrate Engage Tracking Customization Notificatio…" at bounding box center [88, 161] width 165 height 220
click at [83, 84] on link "Deliveries" at bounding box center [88, 87] width 165 height 23
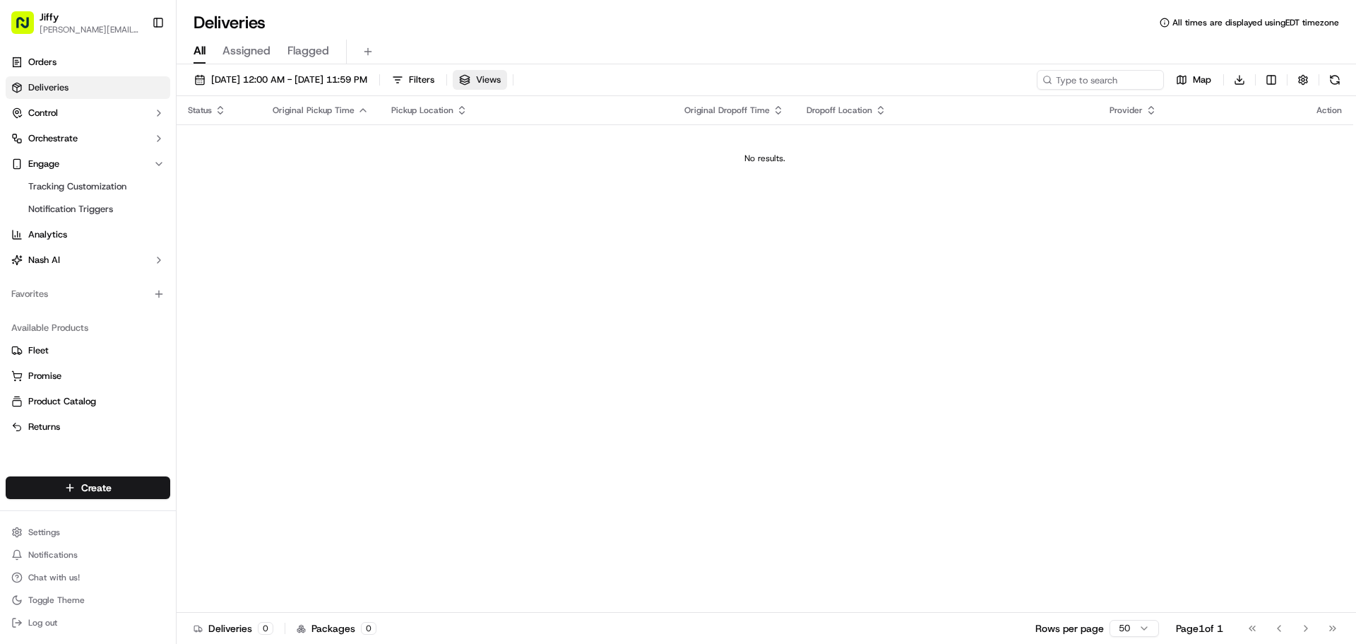
click at [501, 81] on span "Views" at bounding box center [488, 79] width 25 height 13
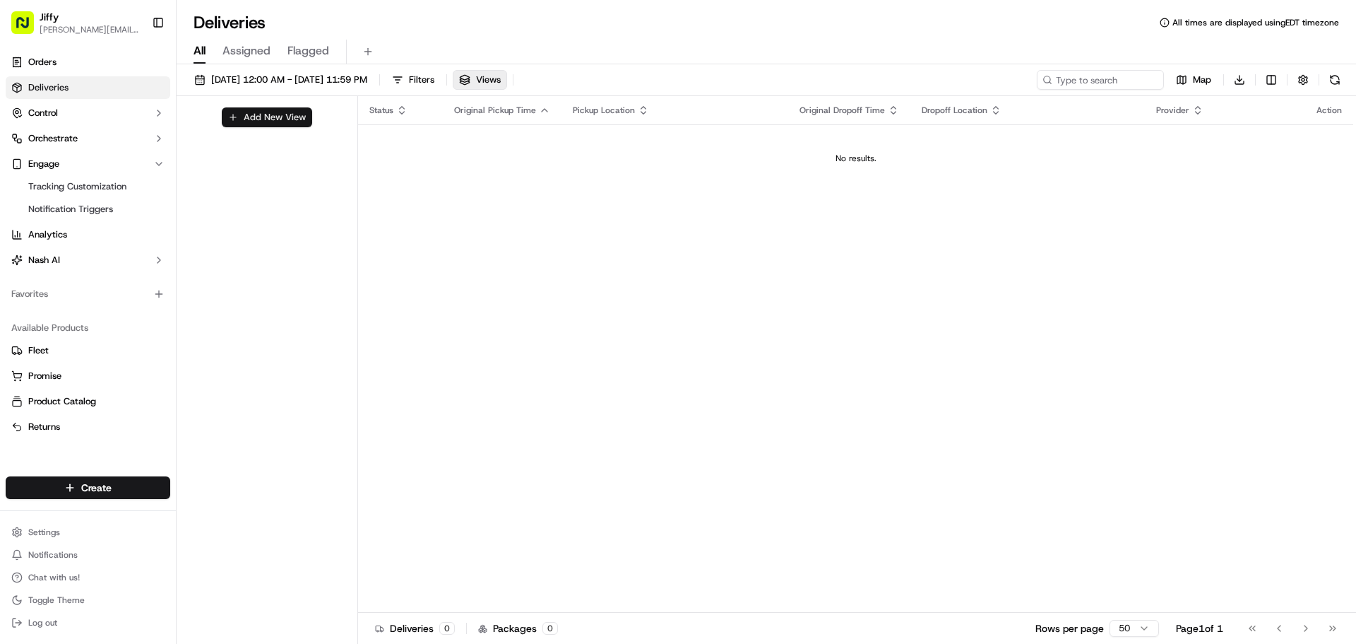
click at [297, 119] on button "Add New View" at bounding box center [267, 117] width 90 height 20
click at [281, 122] on input at bounding box center [243, 122] width 112 height 20
click at [314, 142] on html "[PERSON_NAME] [PERSON_NAME][EMAIL_ADDRESS][DOMAIN_NAME] Toggle Sidebar Orders D…" at bounding box center [678, 322] width 1356 height 644
click at [354, 126] on html "[PERSON_NAME] [PERSON_NAME][EMAIL_ADDRESS][DOMAIN_NAME] Toggle Sidebar Orders D…" at bounding box center [678, 322] width 1356 height 644
click at [259, 126] on input at bounding box center [243, 122] width 112 height 20
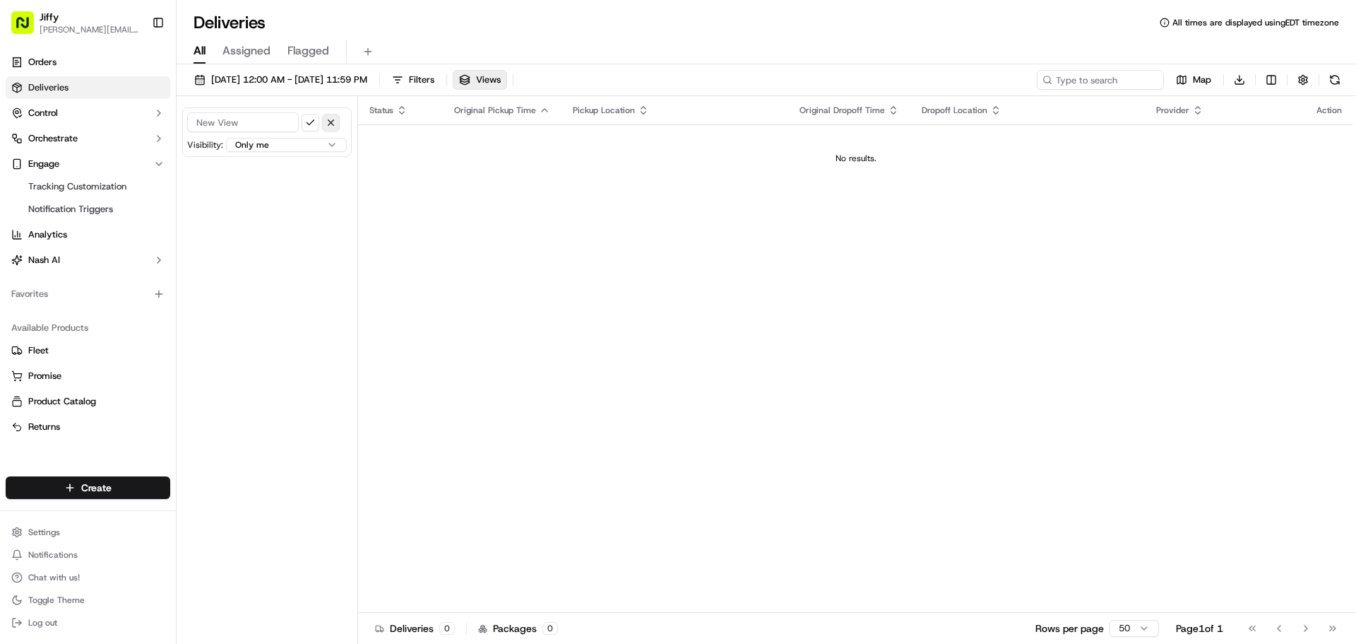
click at [334, 119] on button "button" at bounding box center [331, 123] width 18 height 18
click at [434, 80] on span "Filters" at bounding box center [421, 79] width 25 height 13
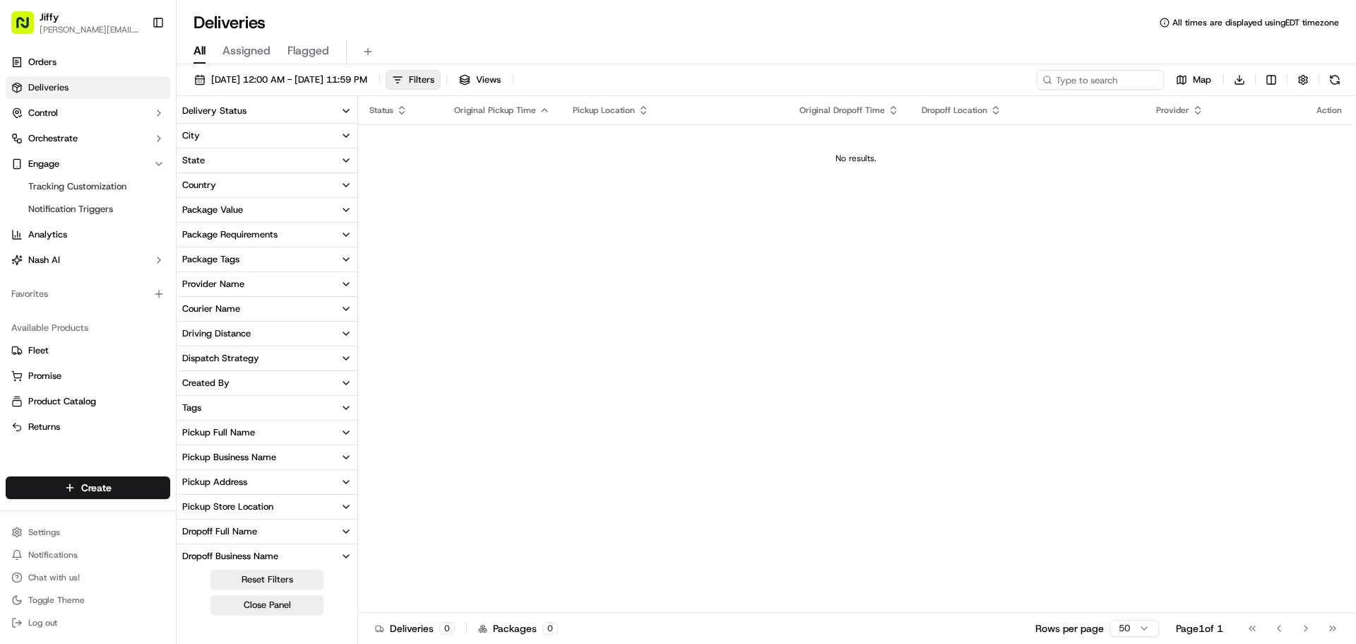
click at [300, 51] on span "Flagged" at bounding box center [309, 50] width 42 height 17
click at [243, 50] on span "Assigned" at bounding box center [247, 50] width 48 height 17
click at [214, 51] on div "All Assigned Flagged" at bounding box center [767, 52] width 1180 height 25
click at [205, 52] on span "All" at bounding box center [200, 50] width 12 height 17
click at [289, 77] on span "[DATE] 12:00 AM - [DATE] 11:59 PM" at bounding box center [289, 79] width 156 height 13
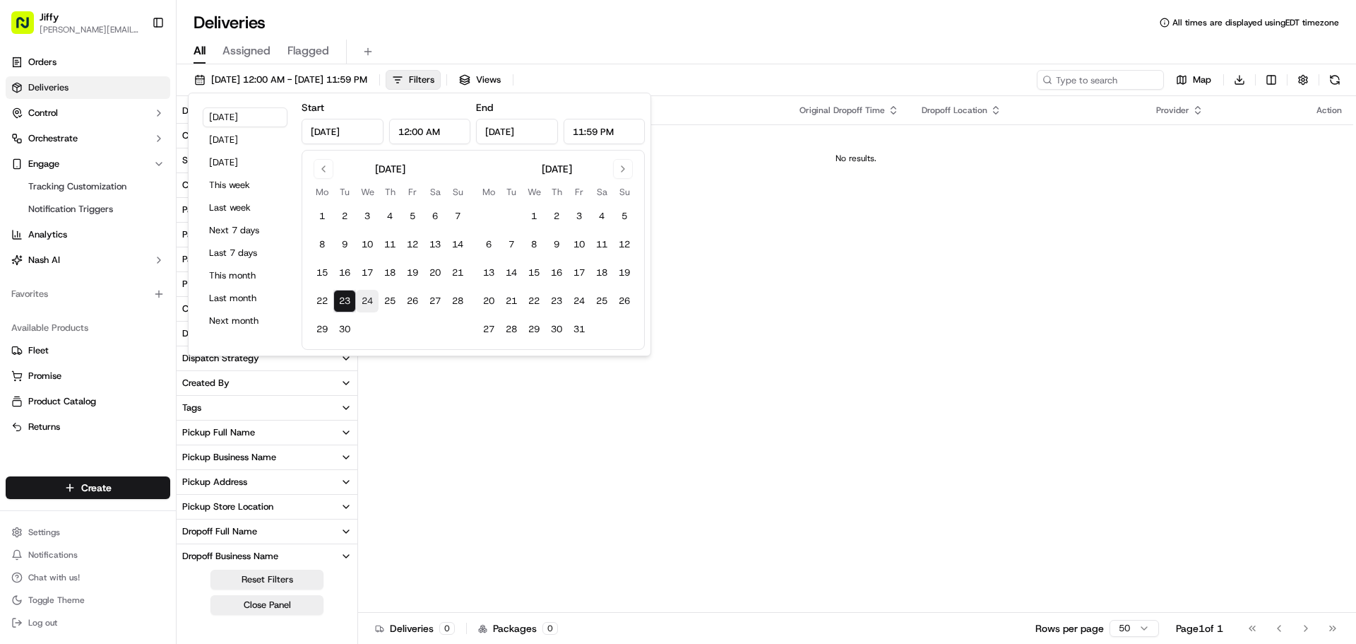
click at [371, 302] on button "24" at bounding box center [367, 301] width 23 height 23
type input "[DATE]"
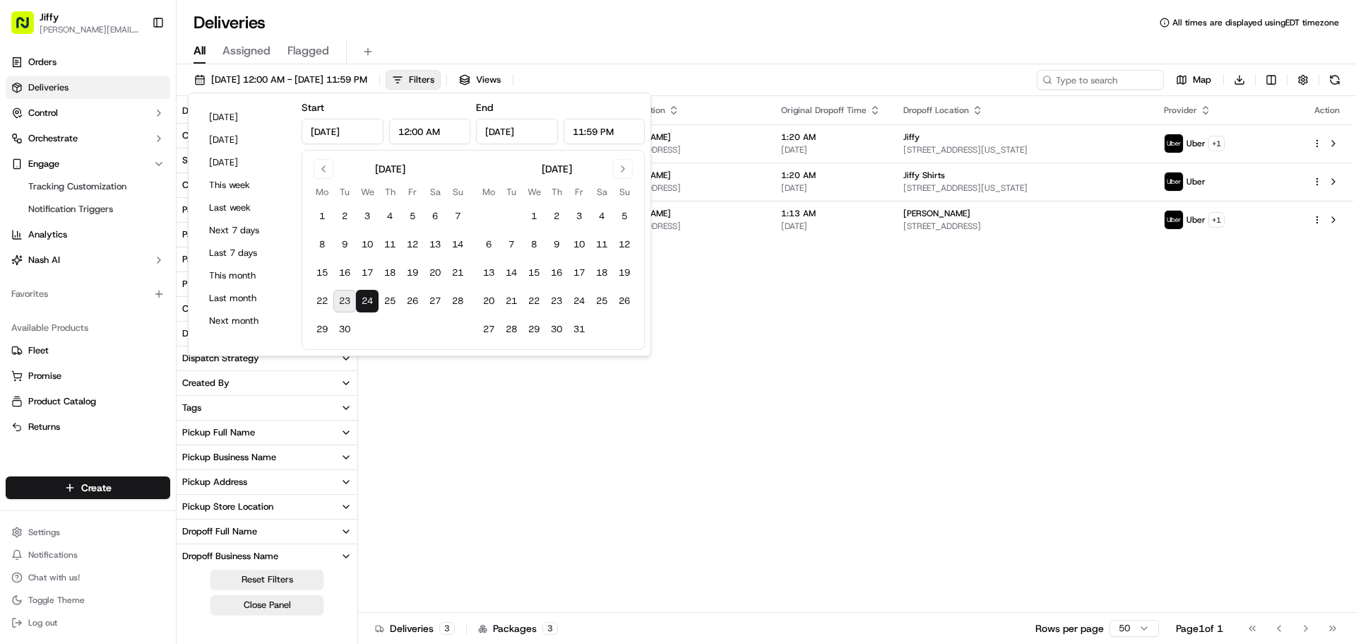
click at [410, 32] on div "Deliveries All times are displayed using EDT timezone" at bounding box center [767, 22] width 1180 height 23
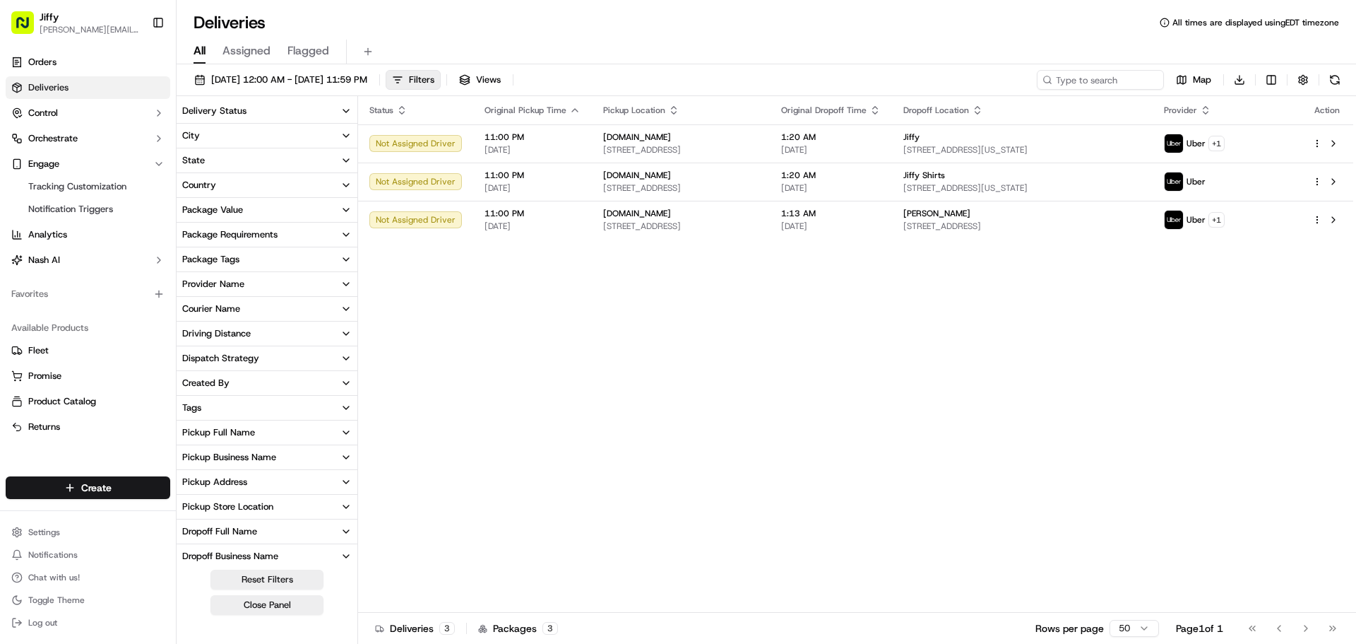
click at [340, 107] on button "Delivery Status" at bounding box center [267, 111] width 181 height 24
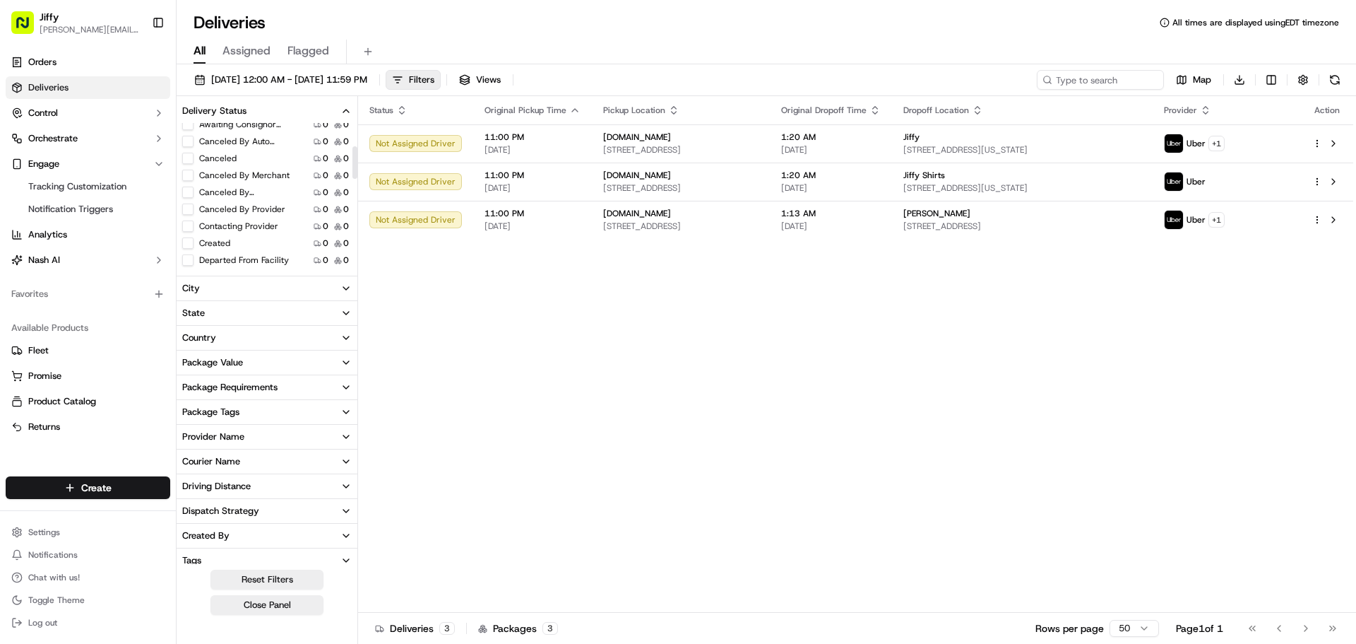
scroll to position [71, 0]
click at [187, 192] on button "Canceled" at bounding box center [187, 192] width 11 height 11
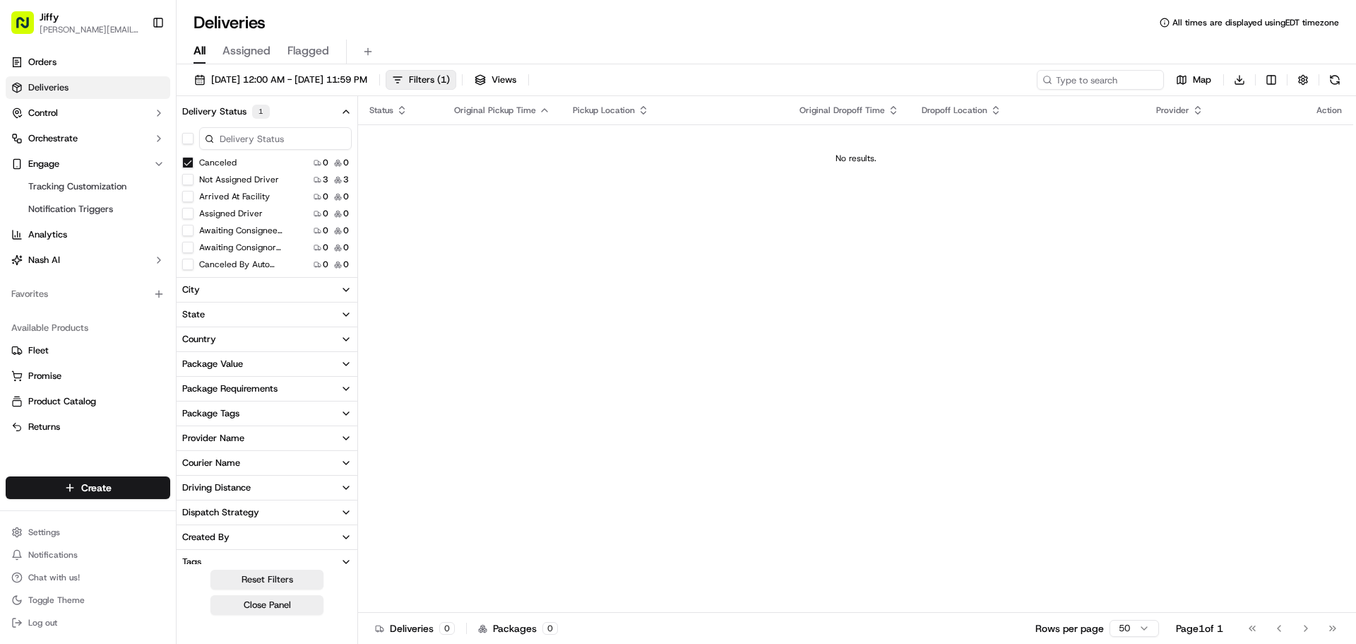
click at [190, 163] on button "Canceled" at bounding box center [187, 162] width 11 height 11
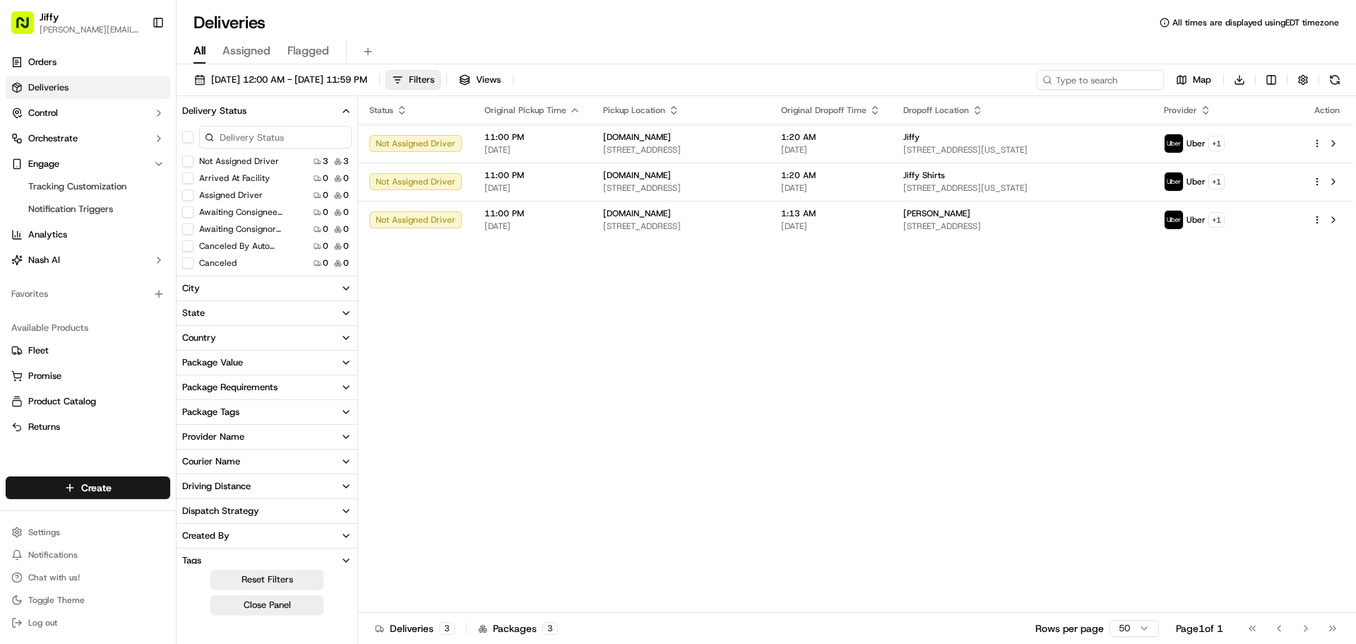
click at [285, 284] on button "City" at bounding box center [267, 288] width 181 height 24
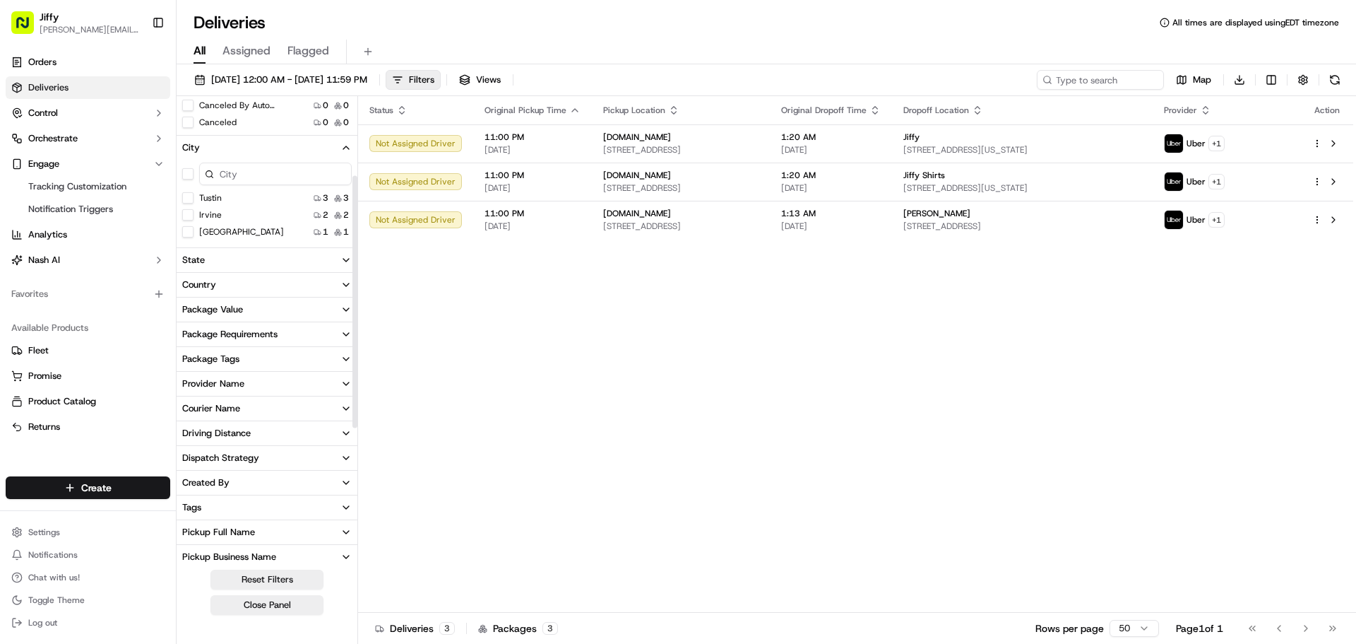
scroll to position [141, 0]
click at [251, 261] on button "State" at bounding box center [267, 259] width 181 height 24
click at [317, 356] on button "Package Value" at bounding box center [267, 362] width 181 height 24
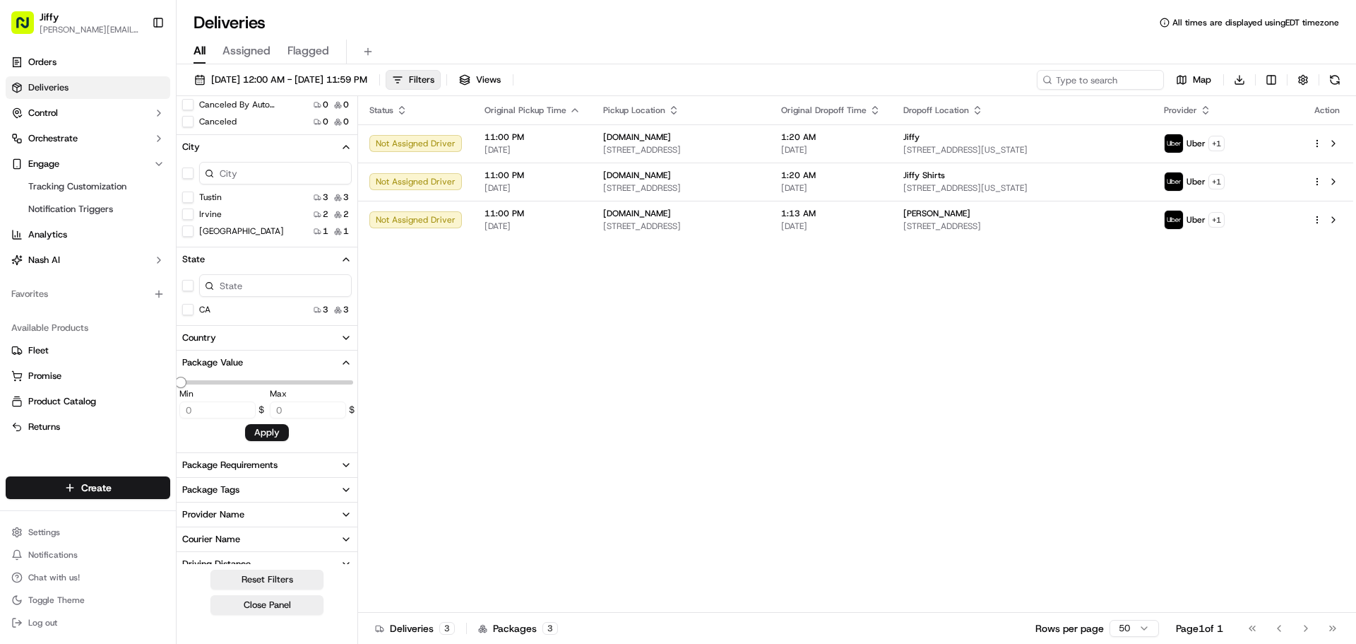
type input "66.15"
click at [317, 357] on button "Package Value" at bounding box center [267, 362] width 181 height 24
click at [302, 461] on button "Courier Name" at bounding box center [267, 461] width 181 height 24
click at [302, 460] on button "Courier Name" at bounding box center [267, 461] width 181 height 24
click at [302, 437] on button "Provider Name" at bounding box center [267, 437] width 181 height 24
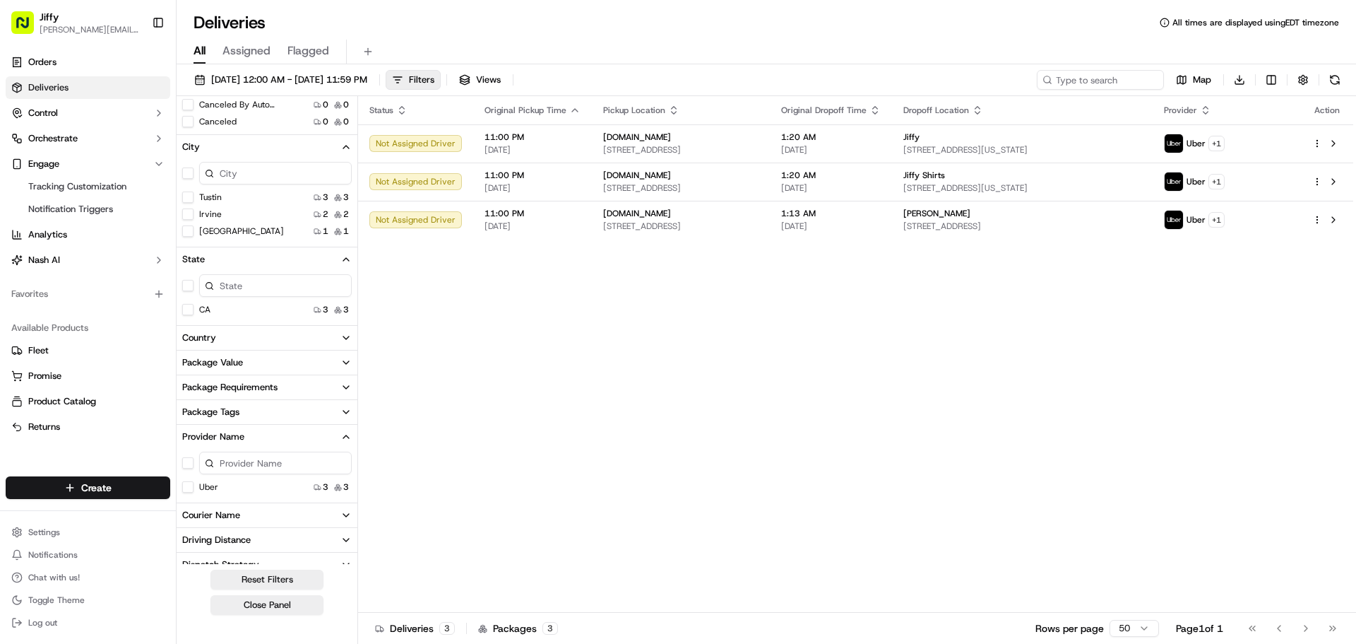
click at [302, 437] on button "Provider Name" at bounding box center [267, 437] width 181 height 24
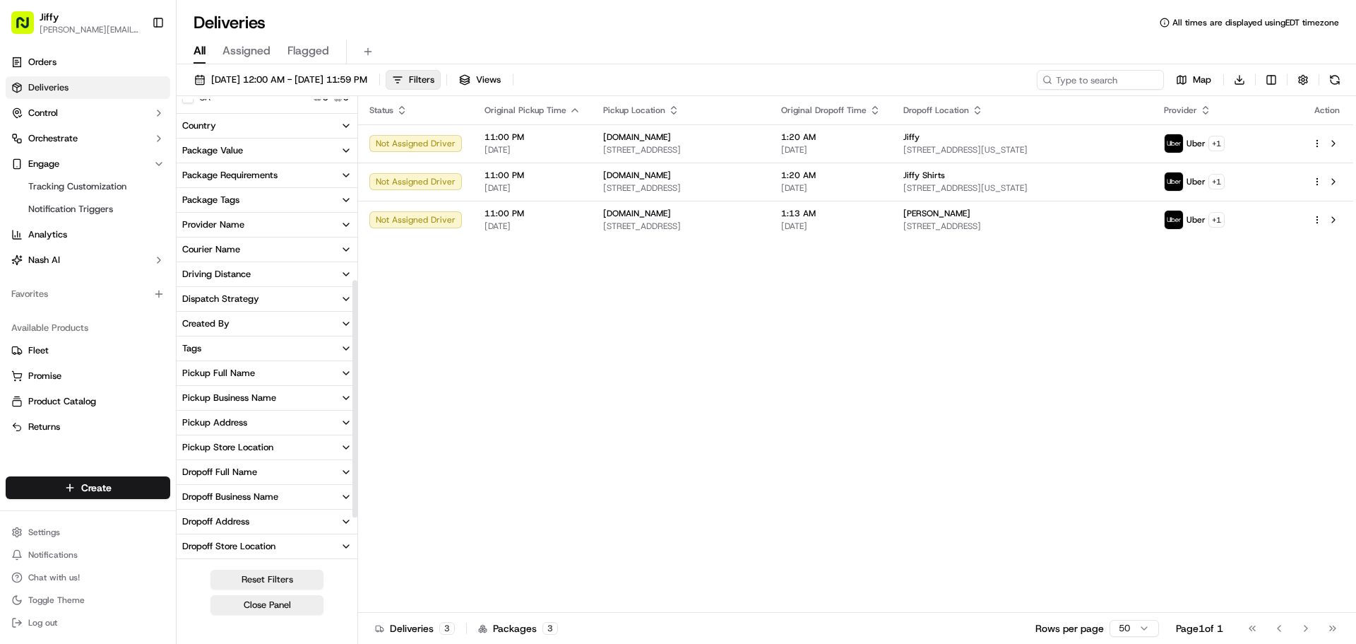
scroll to position [424, 0]
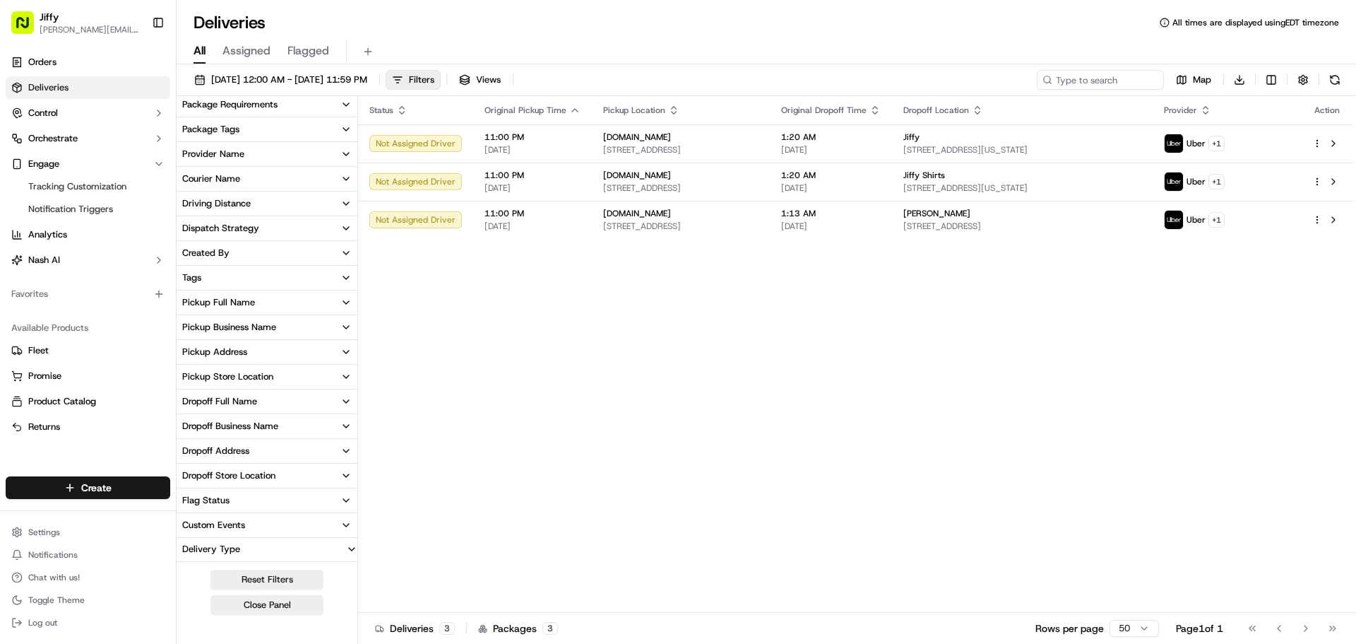
click at [241, 378] on div "Pickup Store Location" at bounding box center [227, 376] width 91 height 13
click at [242, 428] on div "None 3 3" at bounding box center [267, 427] width 181 height 14
click at [251, 355] on button "Pickup Address" at bounding box center [267, 352] width 181 height 24
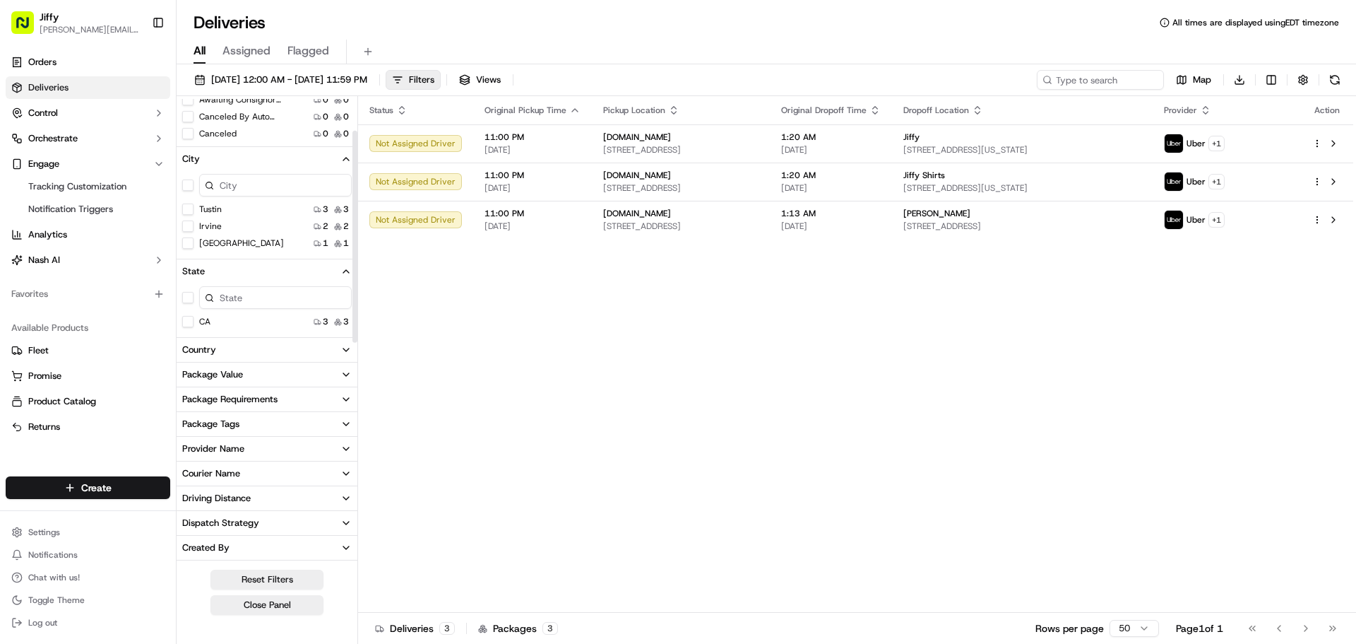
scroll to position [0, 0]
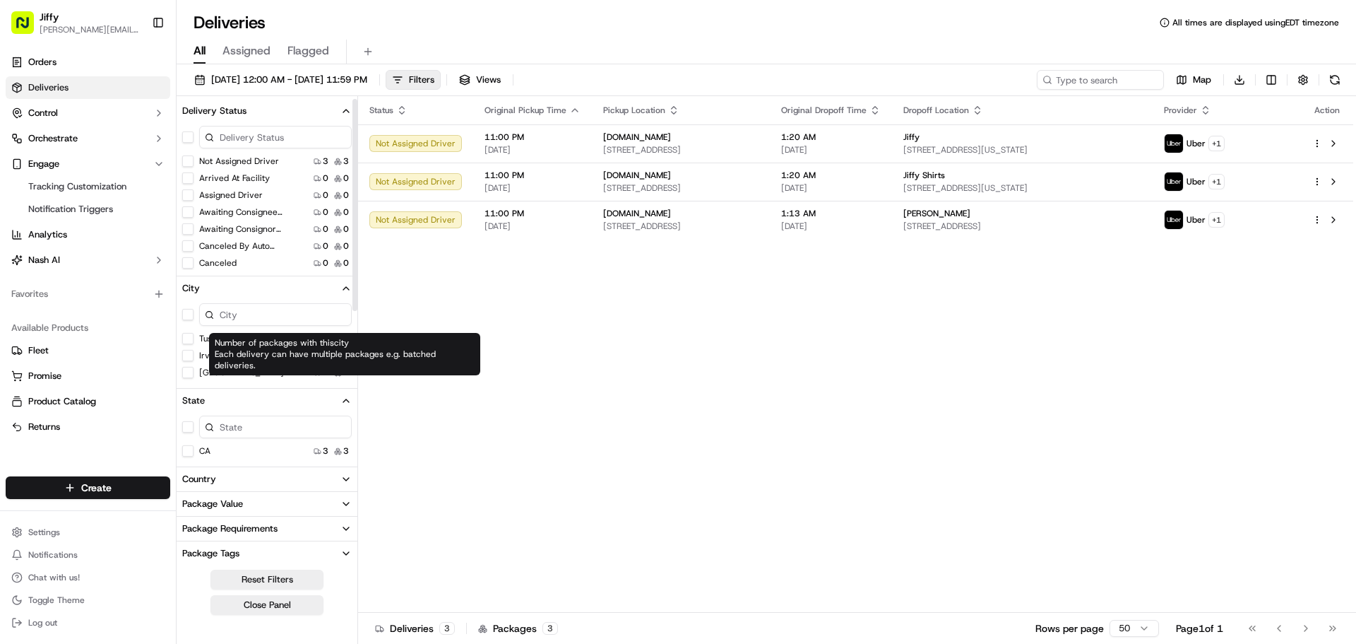
click at [580, 364] on div "Status Original Pickup Time Pickup Location Original Dropoff Time Dropoff Locat…" at bounding box center [855, 354] width 995 height 516
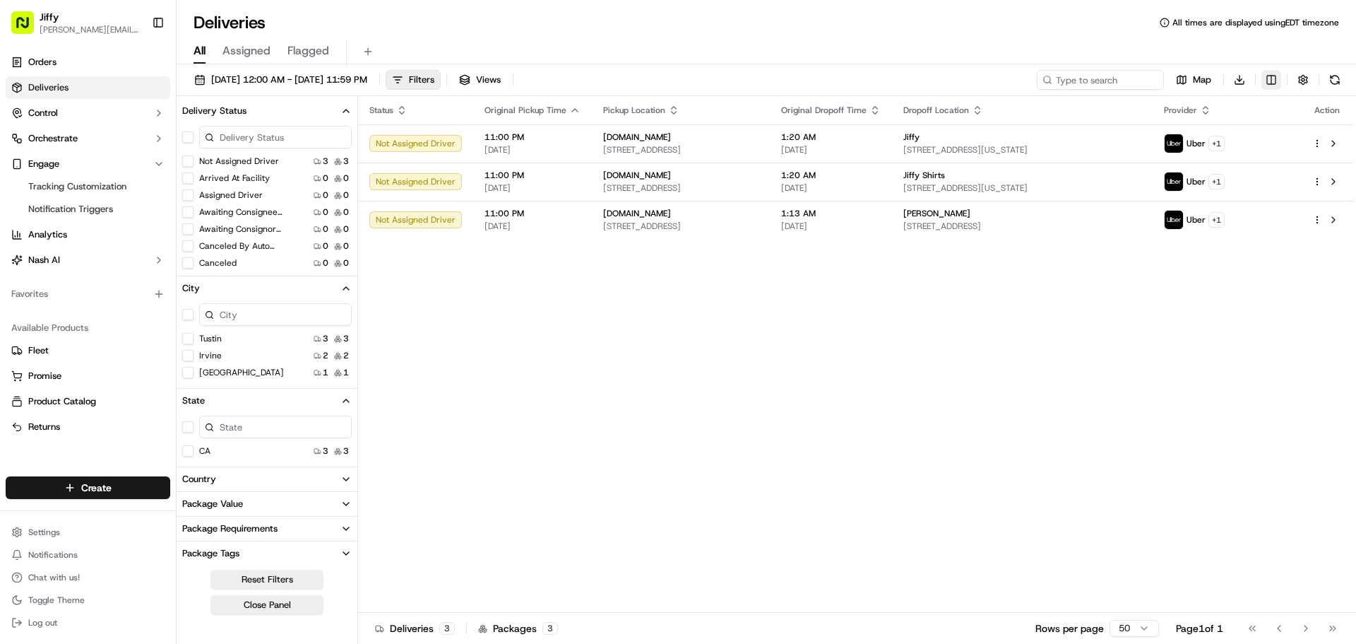
click at [1272, 77] on html "[PERSON_NAME] [PERSON_NAME][EMAIL_ADDRESS][DOMAIN_NAME] Toggle Sidebar Orders D…" at bounding box center [678, 322] width 1356 height 644
click at [1185, 79] on button "Map" at bounding box center [1194, 80] width 48 height 20
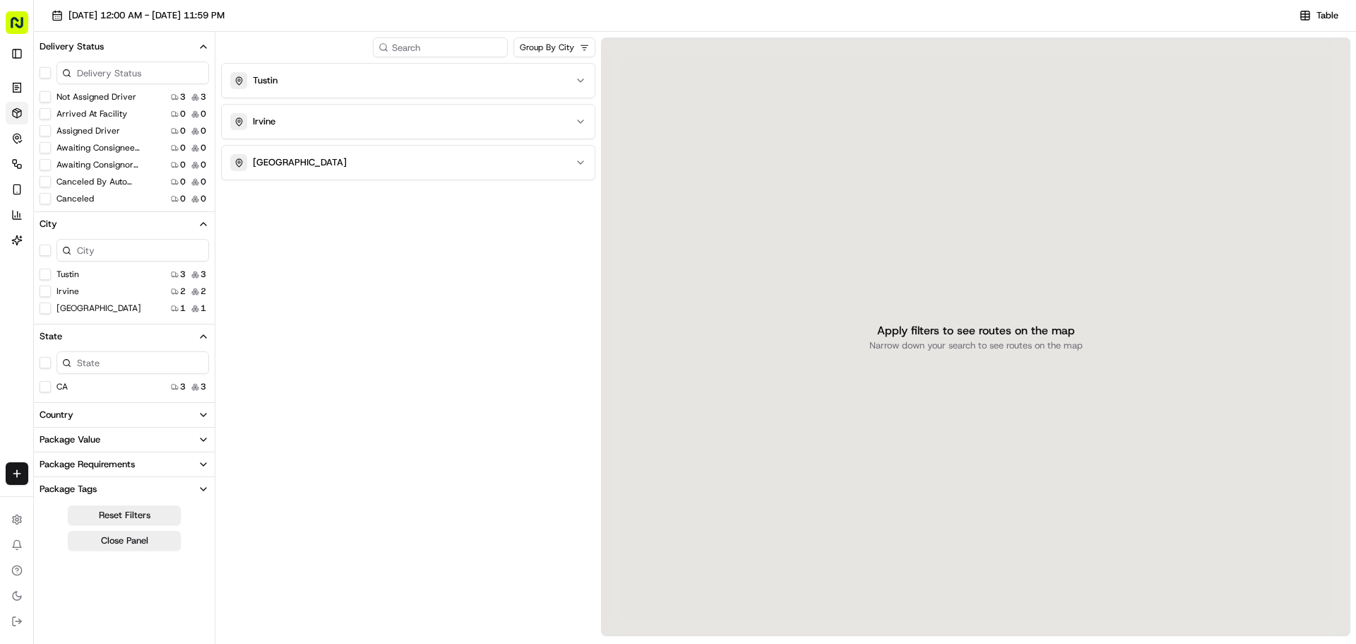
click at [555, 50] on html "[PERSON_NAME] [PERSON_NAME][EMAIL_ADDRESS][DOMAIN_NAME] Toggle Sidebar Orders D…" at bounding box center [678, 322] width 1356 height 644
click at [557, 70] on button "No Store Location" at bounding box center [408, 81] width 373 height 34
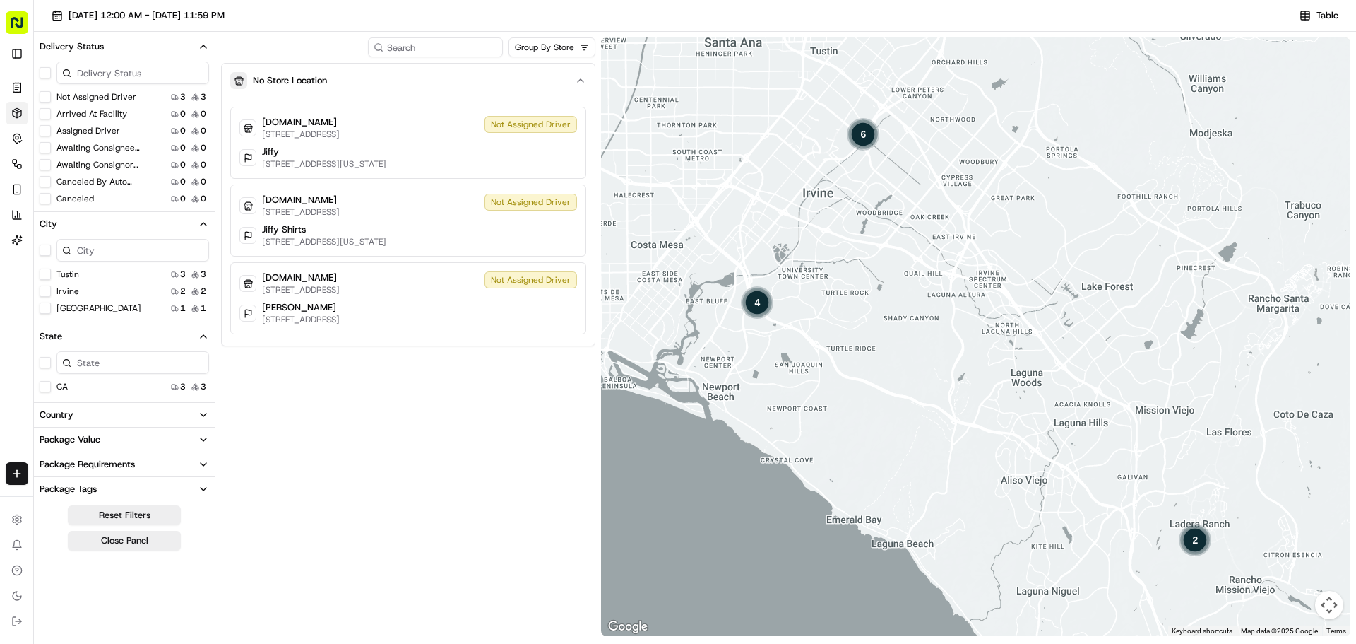
click at [562, 52] on html "[PERSON_NAME] [PERSON_NAME][EMAIL_ADDRESS][DOMAIN_NAME] Toggle Sidebar Orders D…" at bounding box center [678, 322] width 1356 height 644
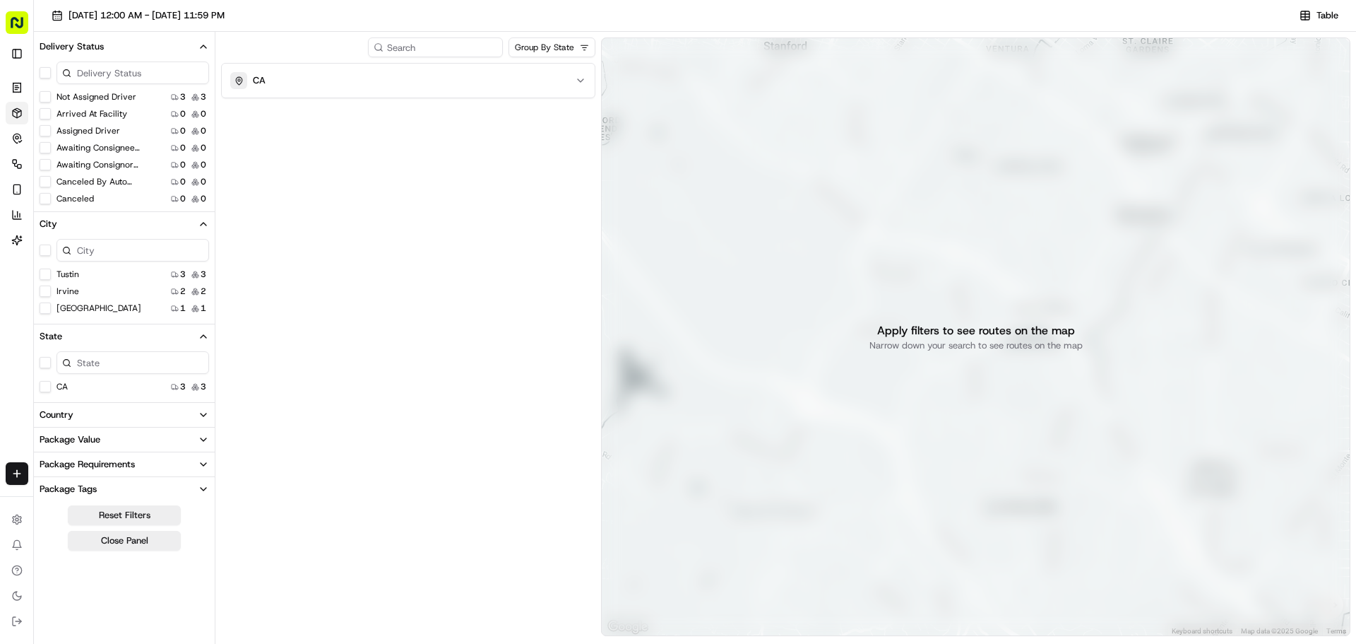
click at [756, 177] on div "Apply filters to see routes on the map Narrow down your search to see routes on…" at bounding box center [976, 336] width 750 height 598
click at [490, 93] on button "CA" at bounding box center [408, 81] width 373 height 34
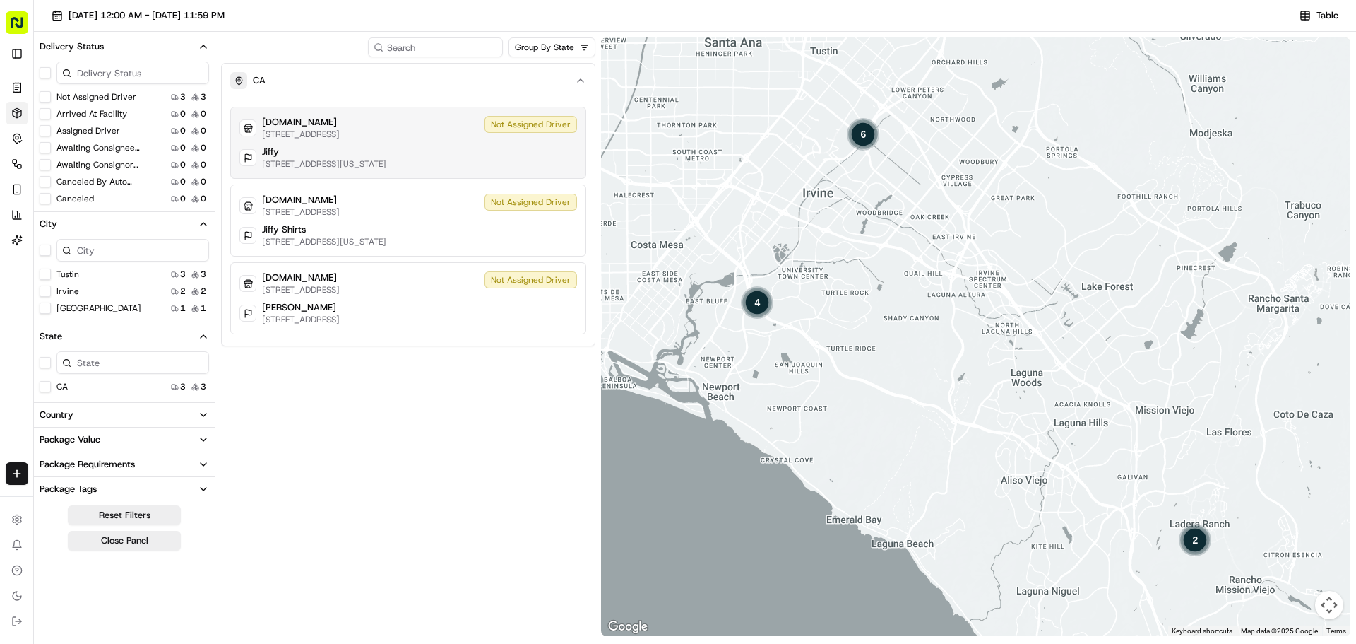
click at [499, 134] on div "[DOMAIN_NAME] [STREET_ADDRESS] Not Assigned Driver" at bounding box center [408, 128] width 338 height 24
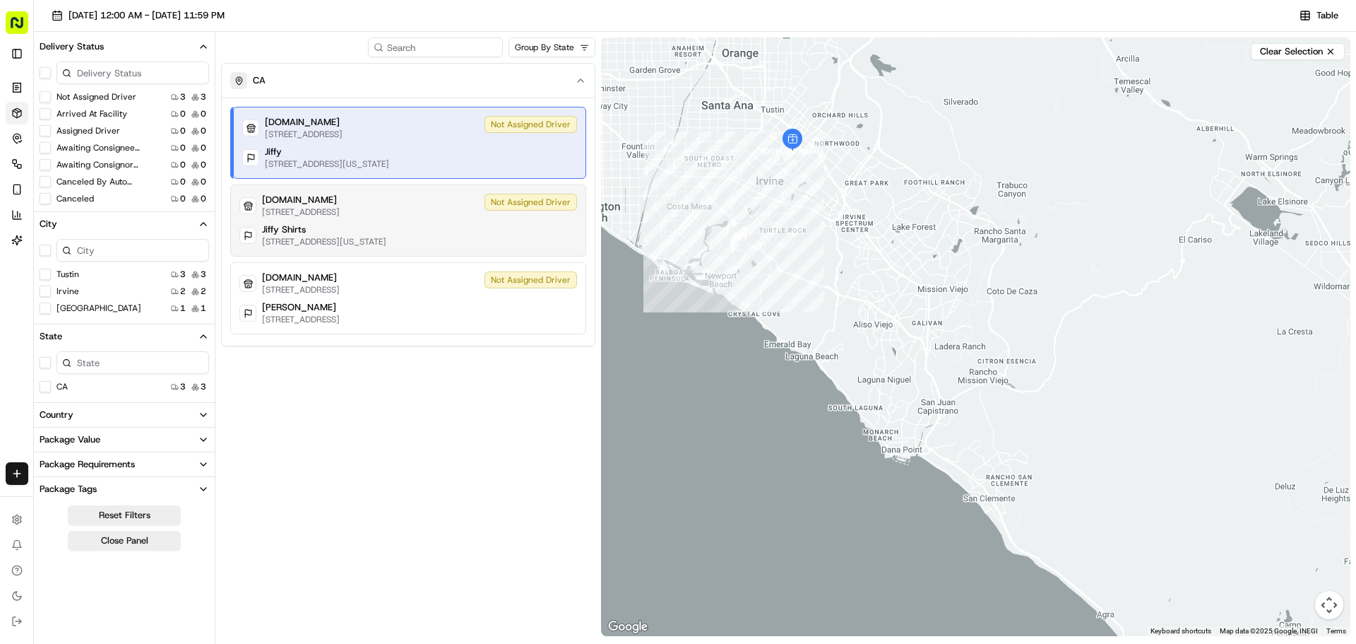
click at [443, 213] on div "[DOMAIN_NAME] [STREET_ADDRESS] Not Assigned Driver" at bounding box center [408, 206] width 338 height 24
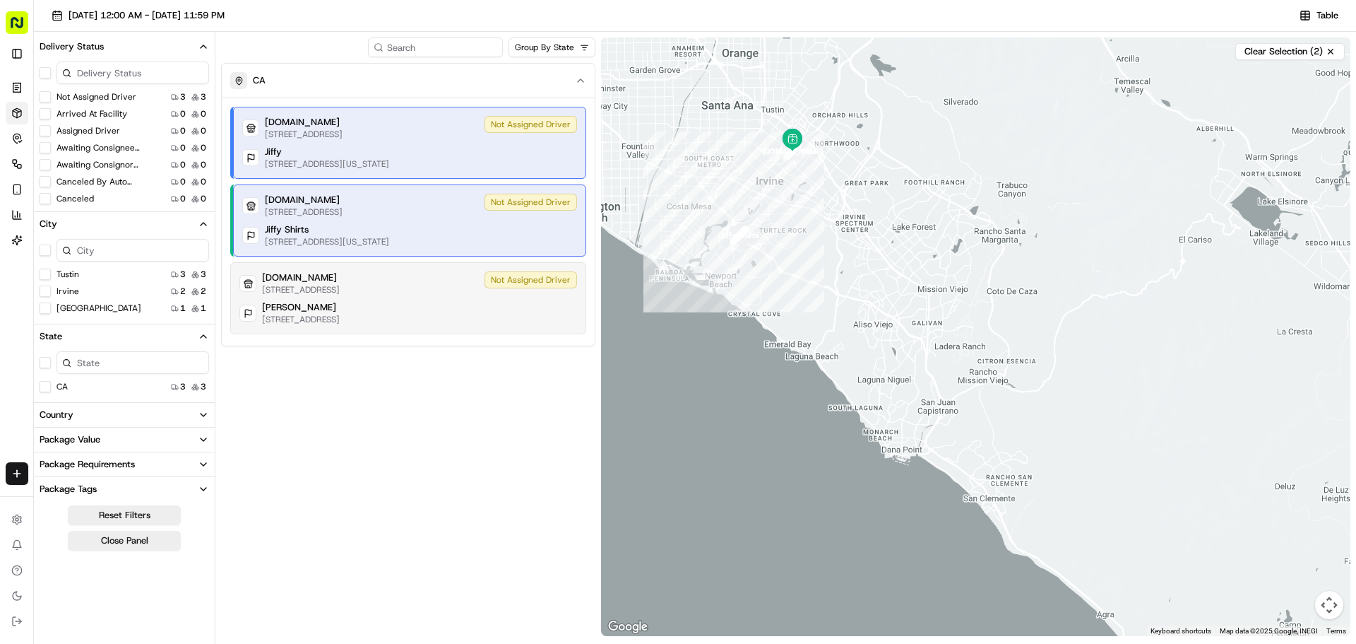
click at [340, 283] on div "[DOMAIN_NAME]" at bounding box center [301, 277] width 78 height 13
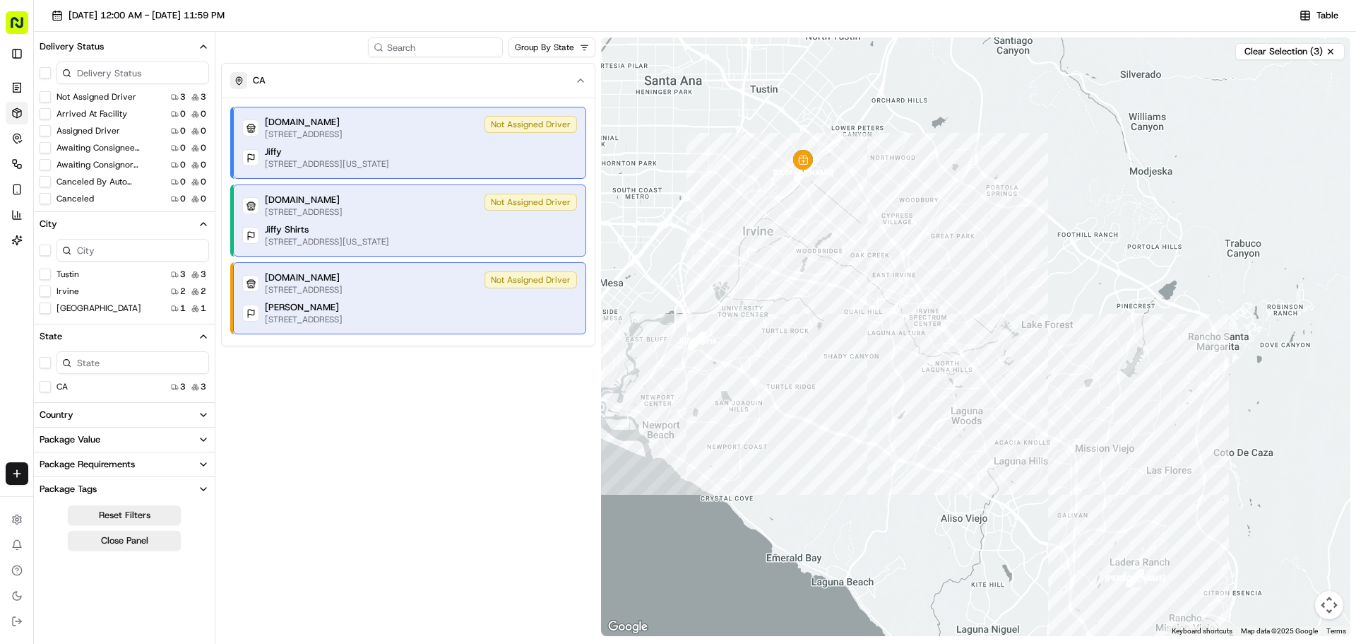
drag, startPoint x: 725, startPoint y: 202, endPoint x: 846, endPoint y: 143, distance: 134.3
click at [846, 143] on div at bounding box center [976, 336] width 750 height 598
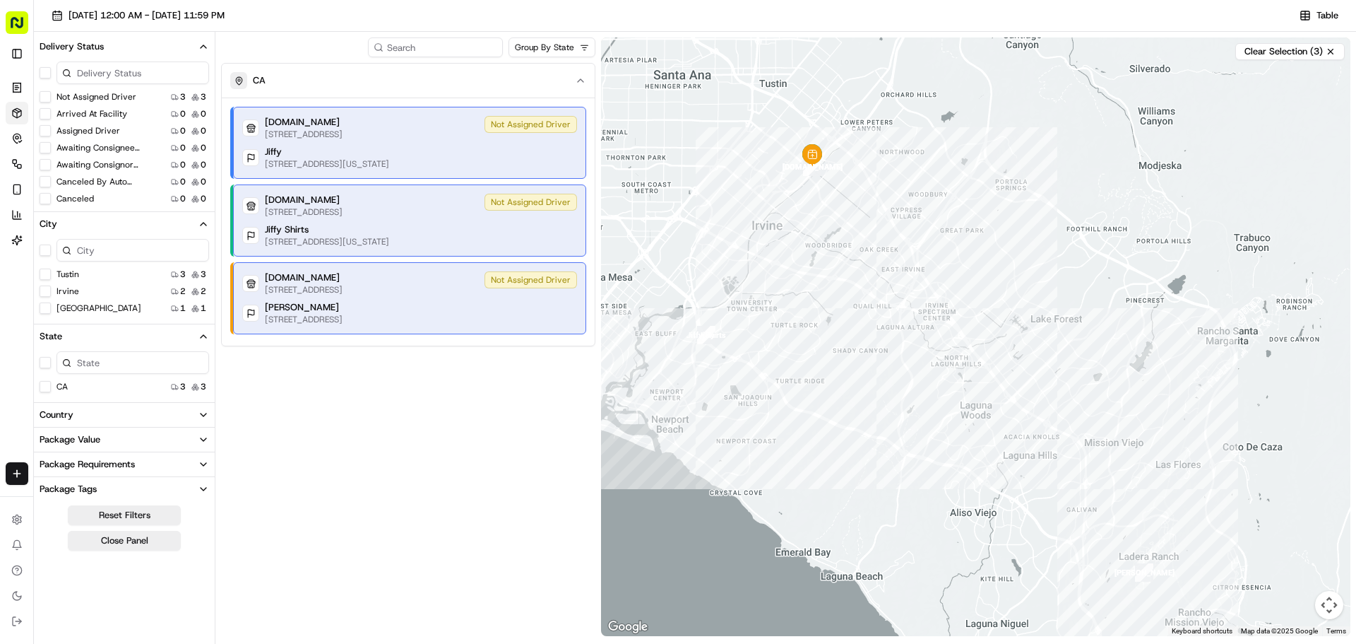
click at [389, 237] on p "[STREET_ADDRESS][US_STATE]" at bounding box center [327, 241] width 124 height 11
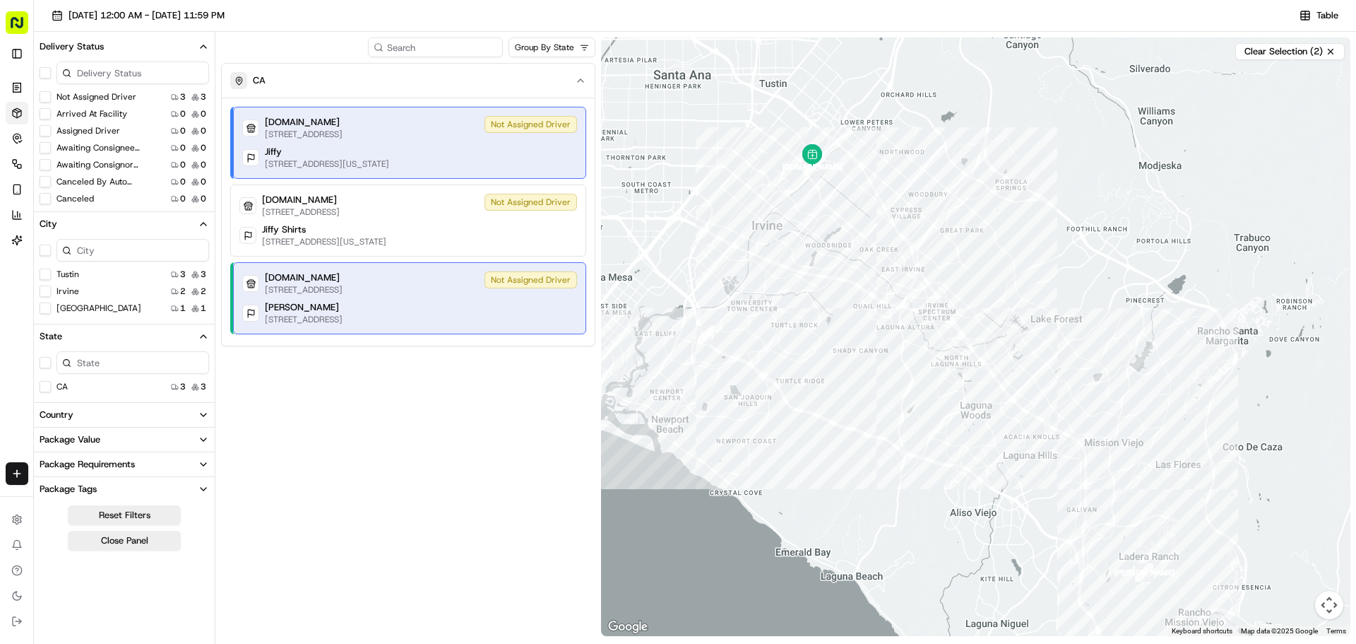
click at [389, 161] on p "[STREET_ADDRESS][US_STATE]" at bounding box center [327, 163] width 124 height 11
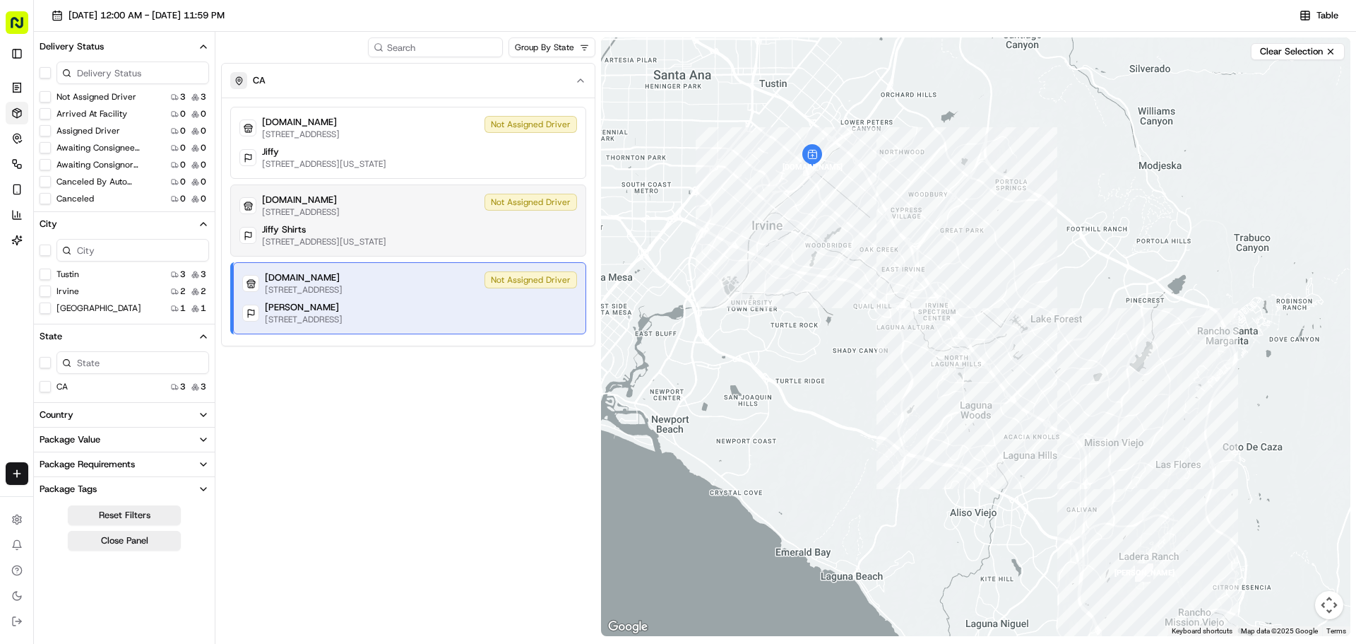
click at [377, 237] on p "[STREET_ADDRESS][US_STATE]" at bounding box center [324, 241] width 124 height 11
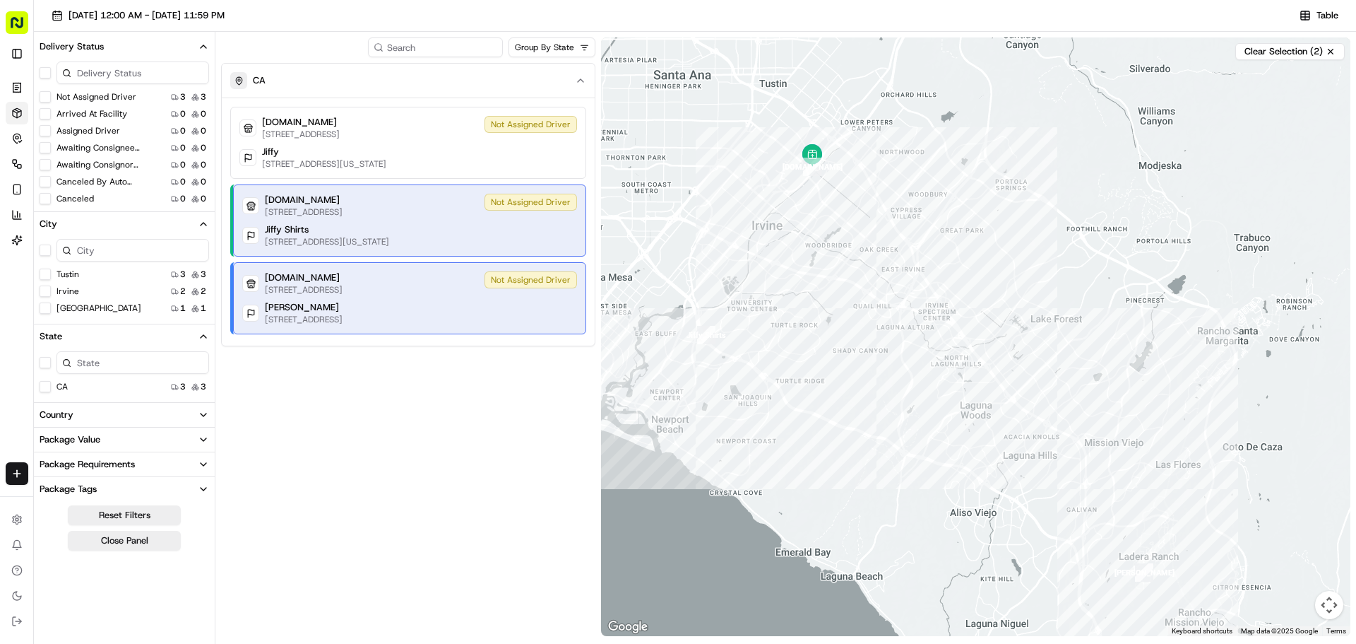
click at [343, 307] on div "[PERSON_NAME]" at bounding box center [304, 307] width 78 height 13
